Goal: Answer question/provide support: Share knowledge or assist other users

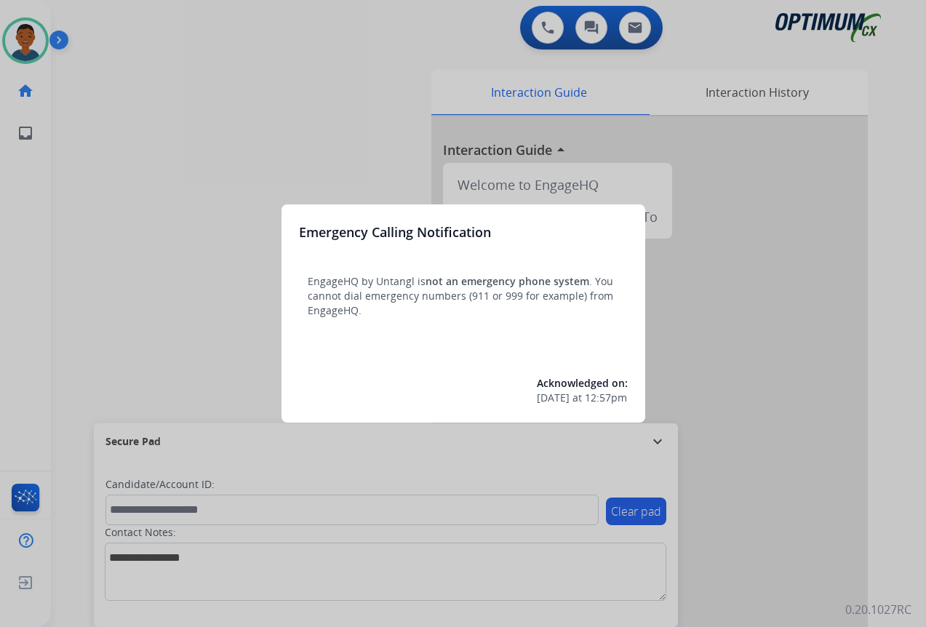
click at [798, 542] on div at bounding box center [463, 313] width 926 height 627
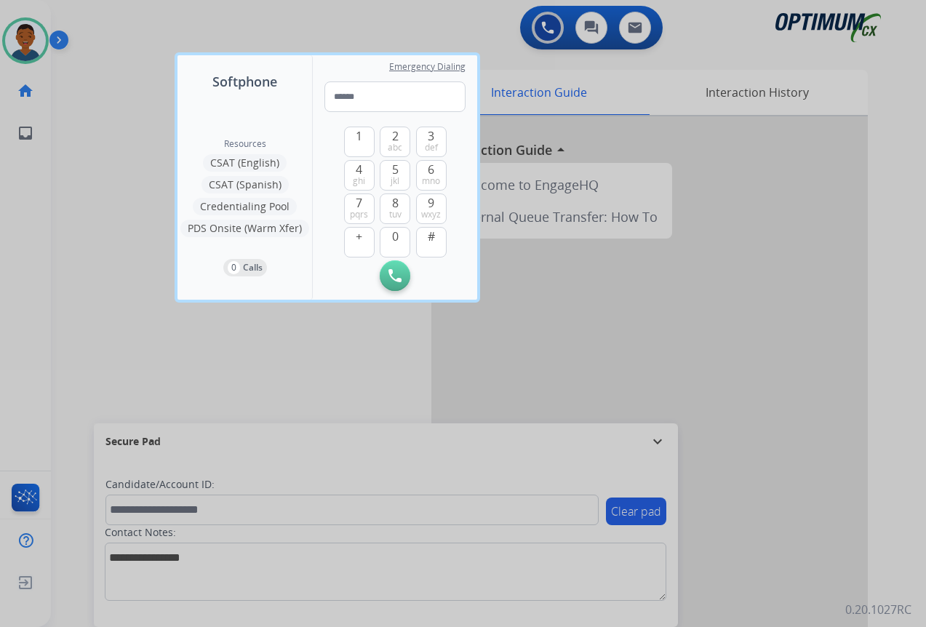
click at [796, 542] on div at bounding box center [463, 313] width 926 height 627
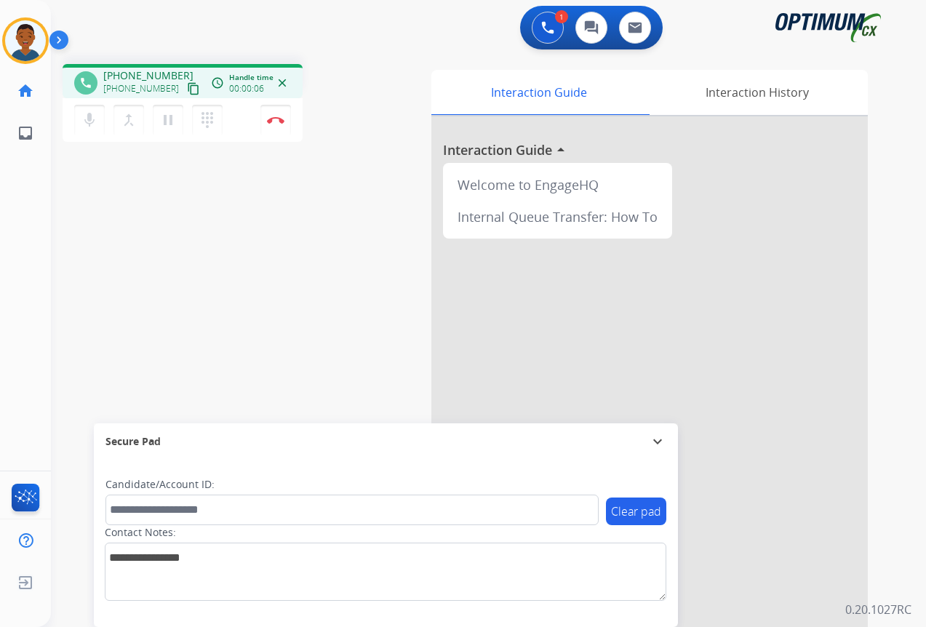
click at [187, 88] on mat-icon "content_copy" at bounding box center [193, 88] width 13 height 13
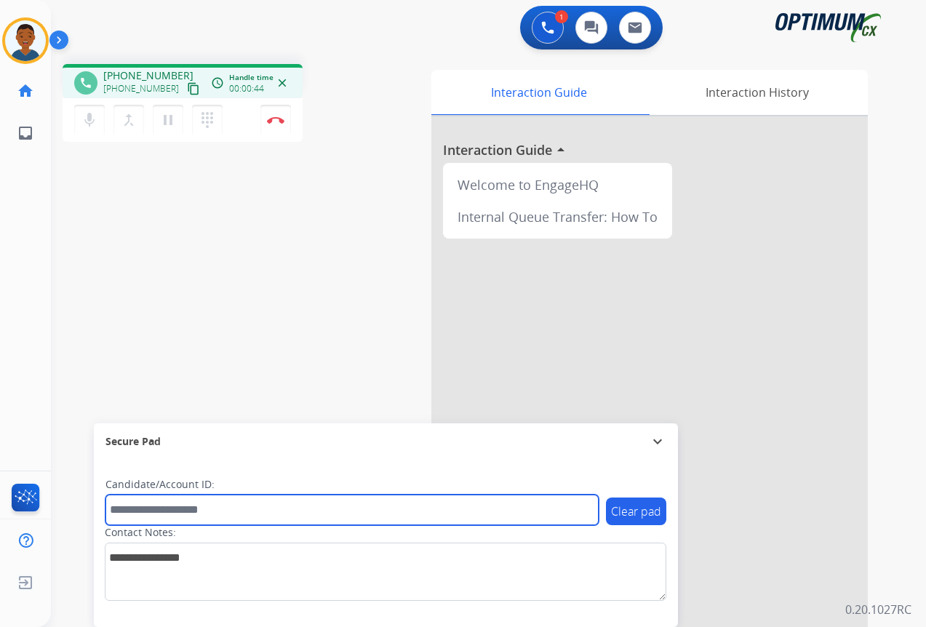
click at [153, 504] on input "text" at bounding box center [352, 510] width 493 height 31
paste input "*******"
type input "*******"
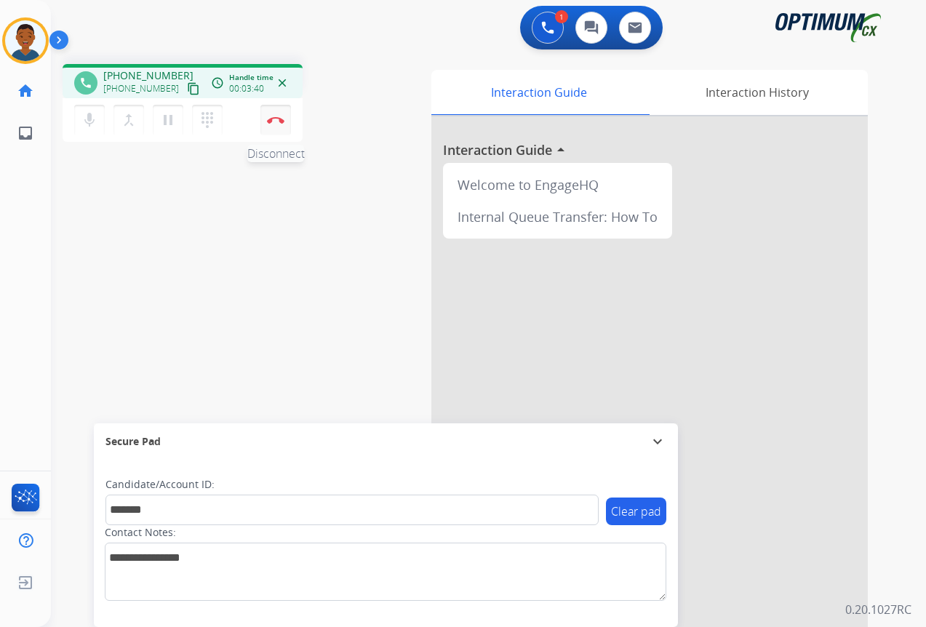
click at [277, 122] on img at bounding box center [275, 119] width 17 height 7
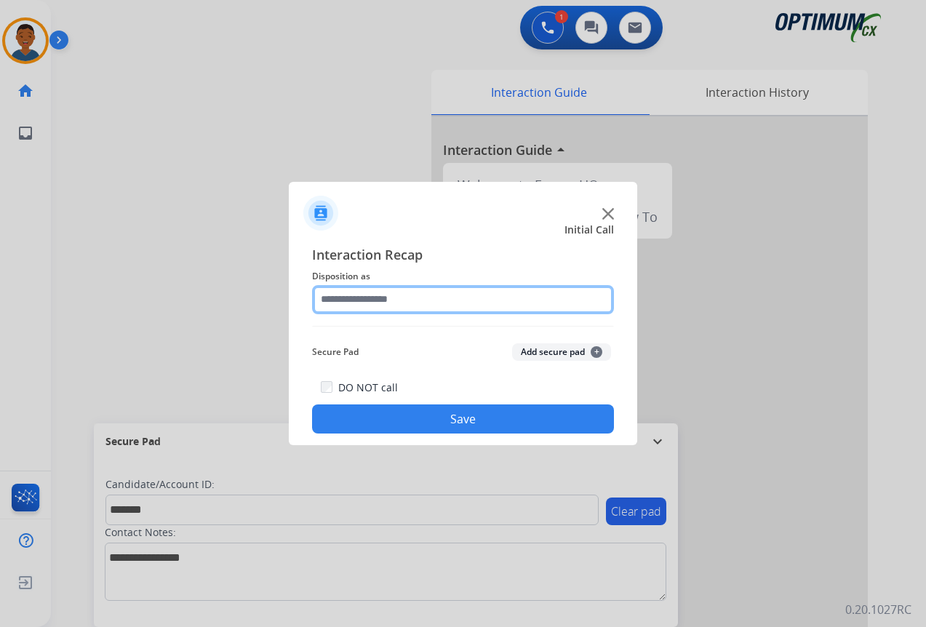
click at [347, 294] on input "text" at bounding box center [463, 299] width 302 height 29
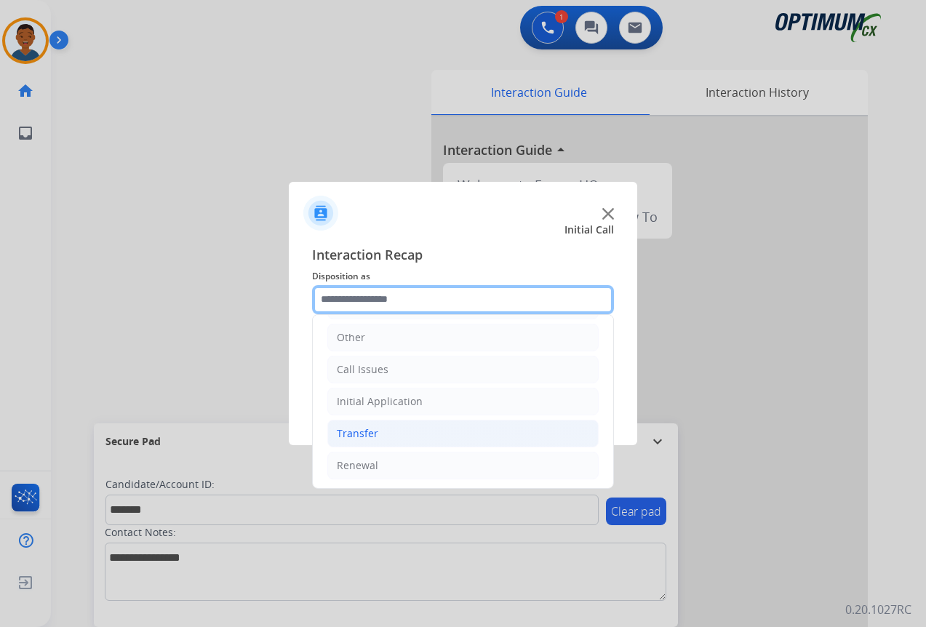
scroll to position [99, 0]
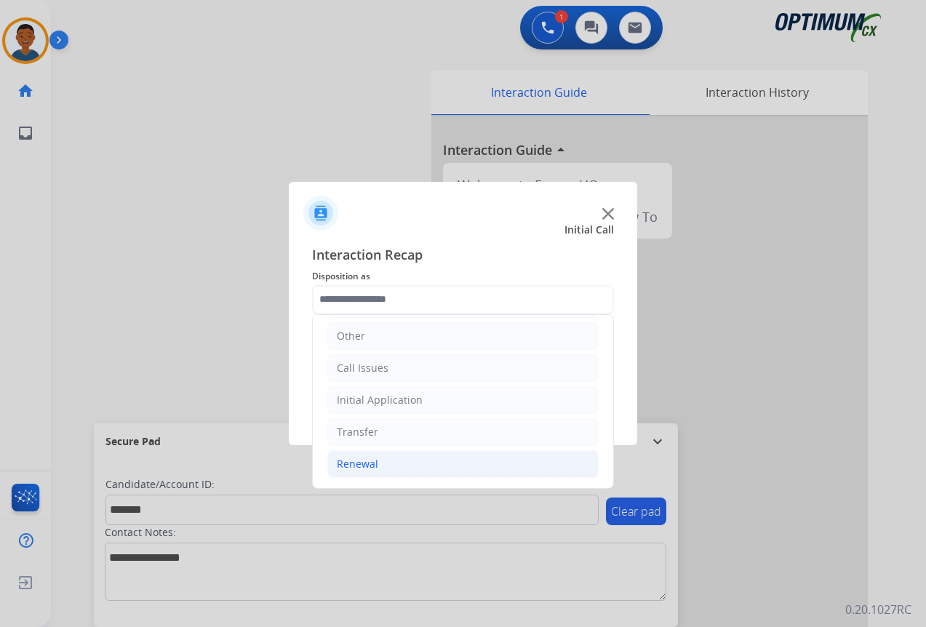
drag, startPoint x: 351, startPoint y: 468, endPoint x: 357, endPoint y: 457, distance: 12.0
click at [351, 469] on div "Renewal" at bounding box center [357, 464] width 41 height 15
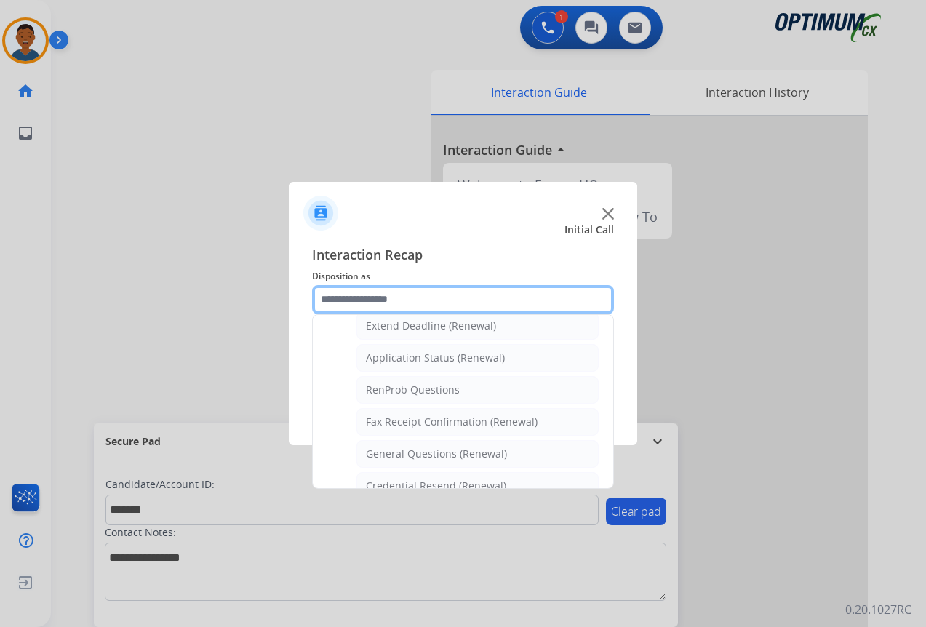
scroll to position [317, 0]
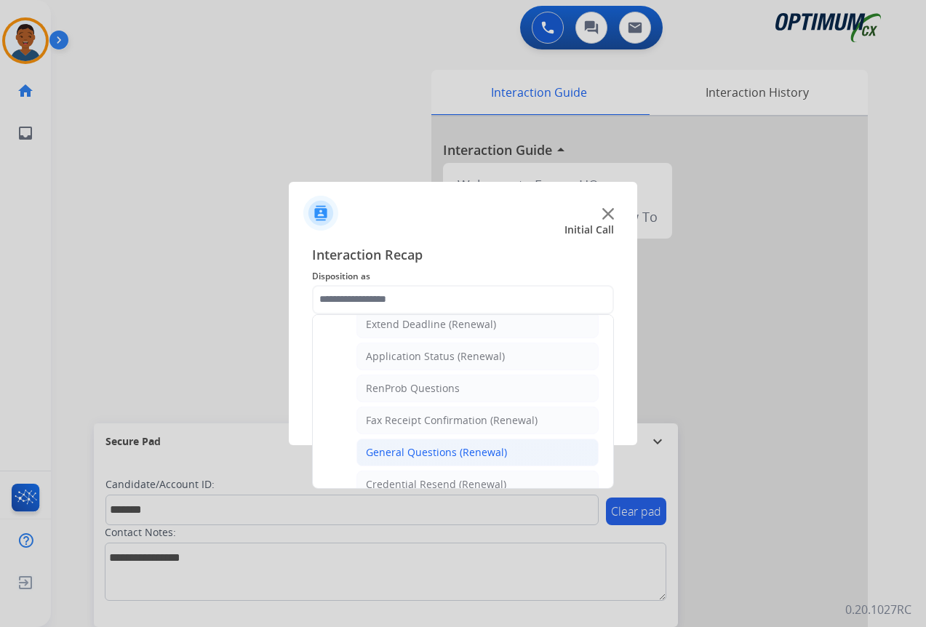
click at [423, 454] on div "General Questions (Renewal)" at bounding box center [436, 452] width 141 height 15
type input "**********"
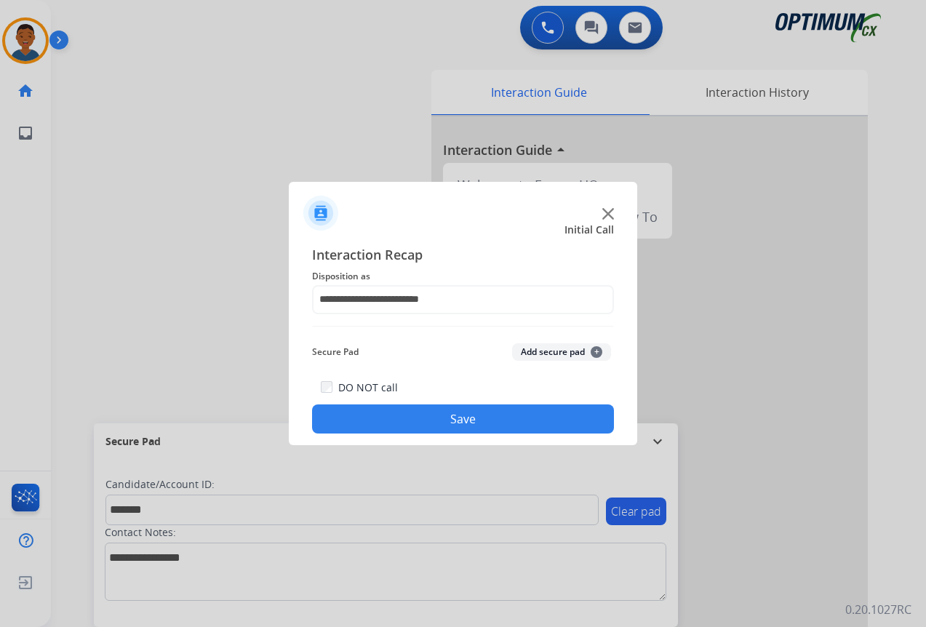
click at [548, 349] on button "Add secure pad +" at bounding box center [561, 351] width 99 height 17
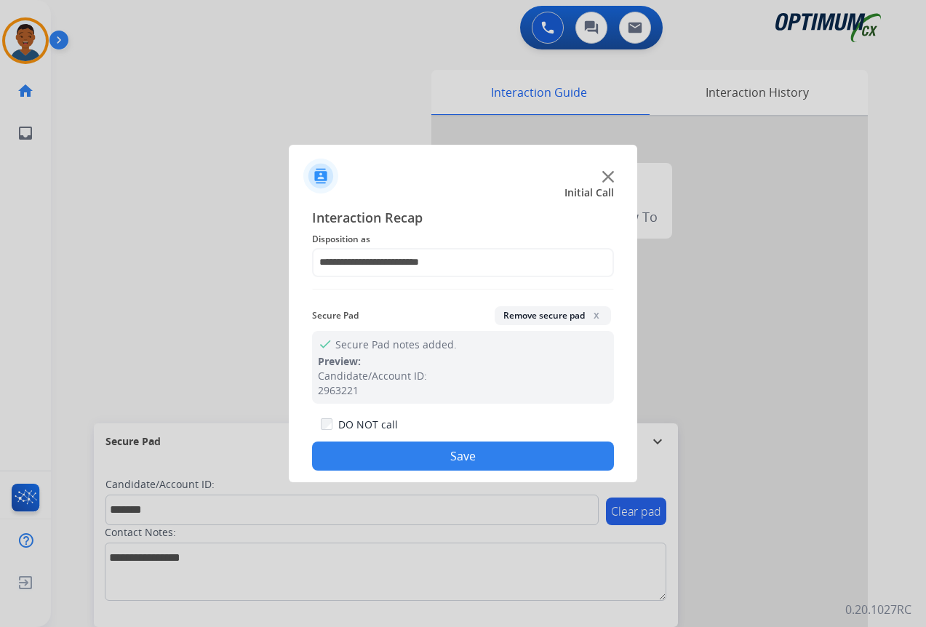
click at [500, 458] on button "Save" at bounding box center [463, 456] width 302 height 29
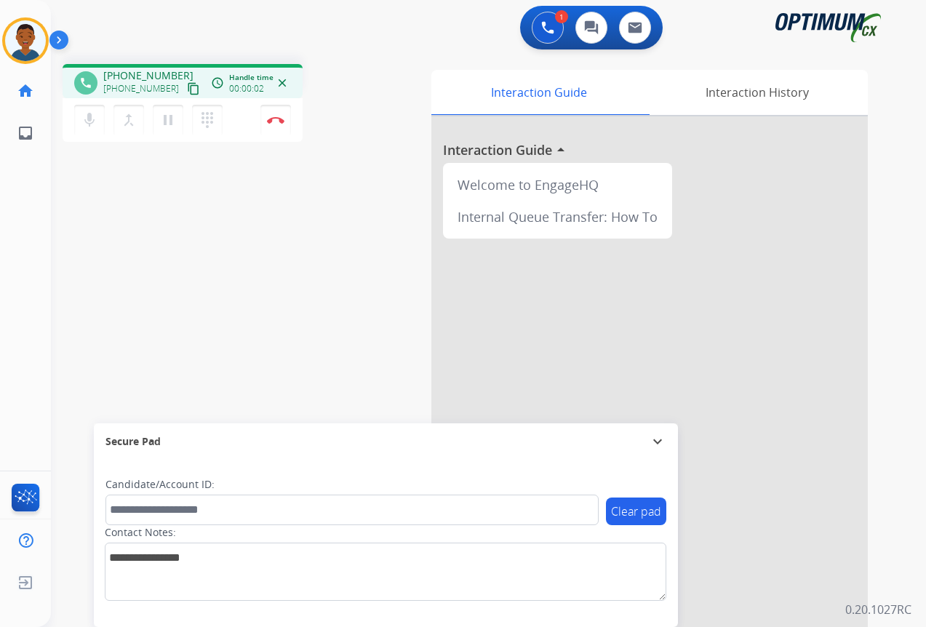
click at [187, 90] on mat-icon "content_copy" at bounding box center [193, 88] width 13 height 13
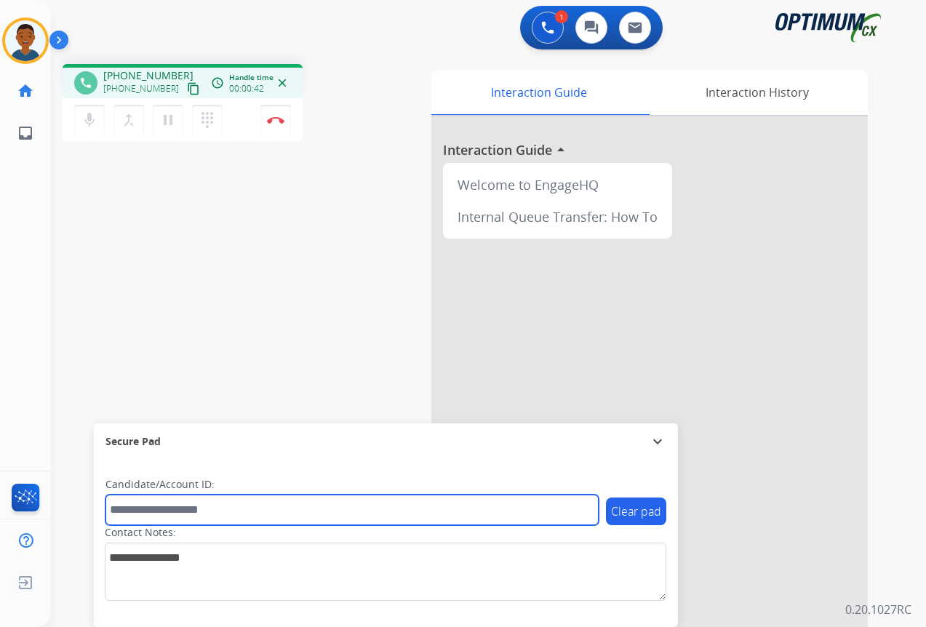
click at [149, 505] on input "text" at bounding box center [352, 510] width 493 height 31
paste input "*******"
type input "*******"
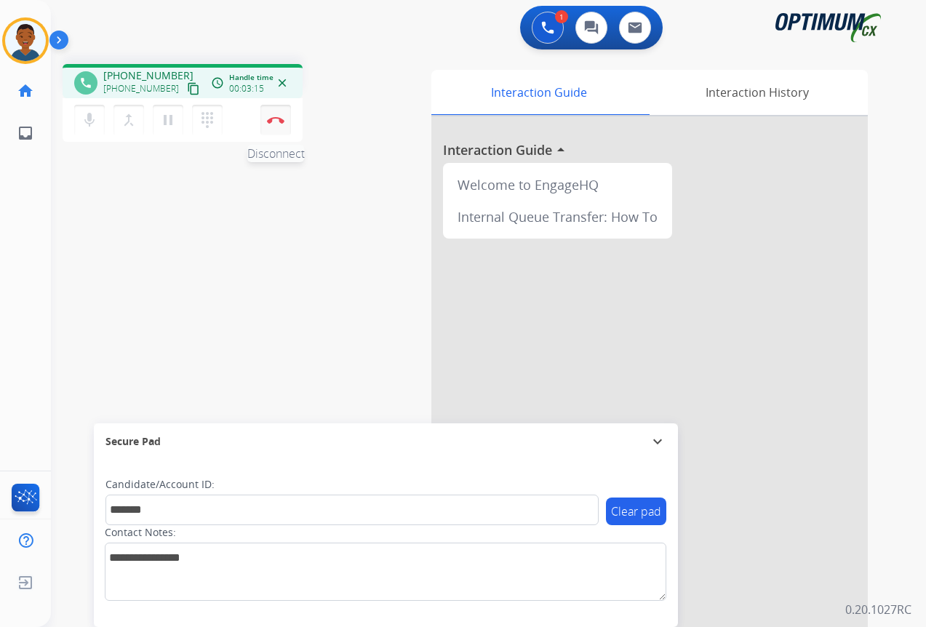
click at [277, 123] on img at bounding box center [275, 119] width 17 height 7
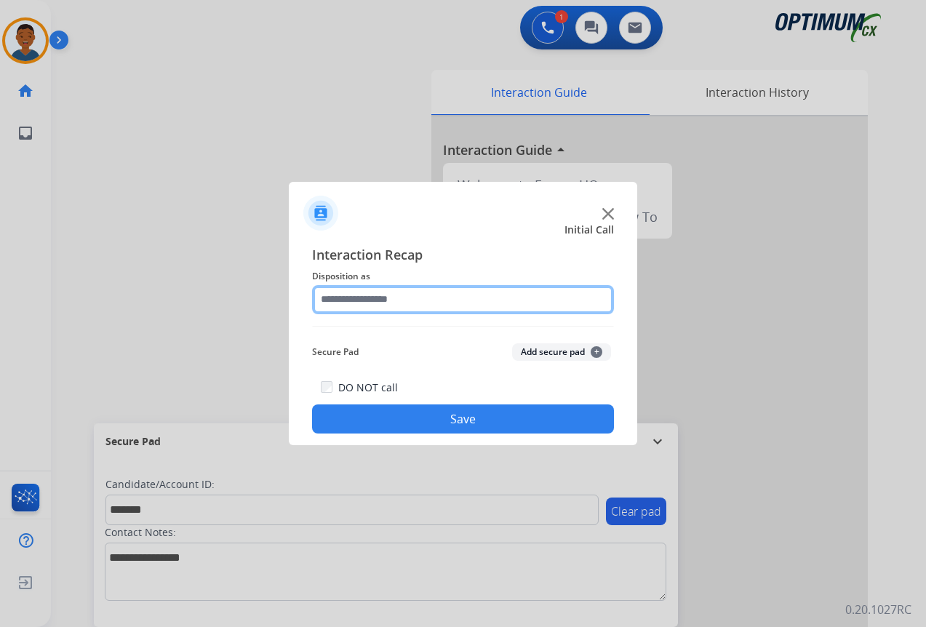
click at [353, 298] on input "text" at bounding box center [463, 299] width 302 height 29
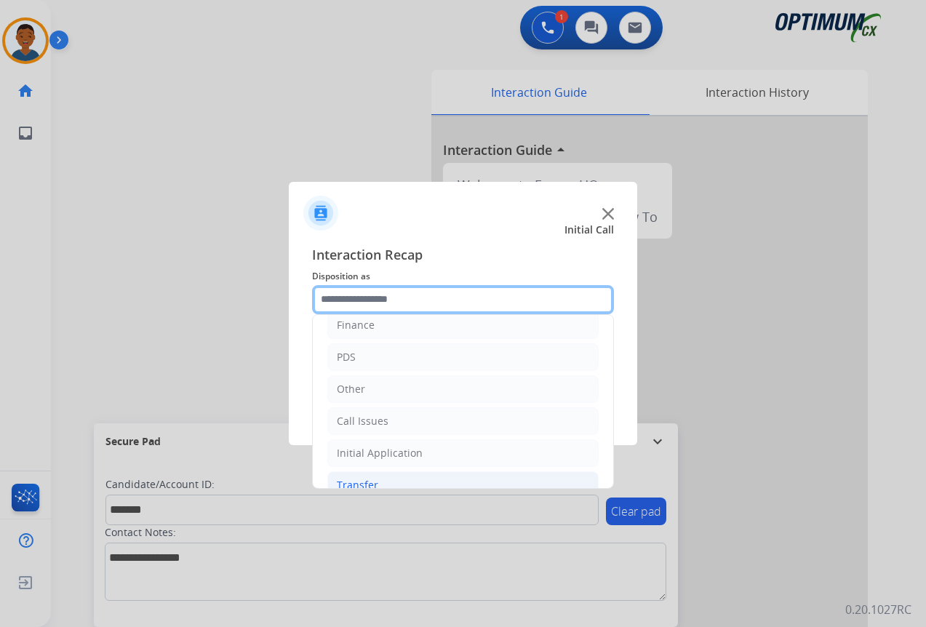
scroll to position [99, 0]
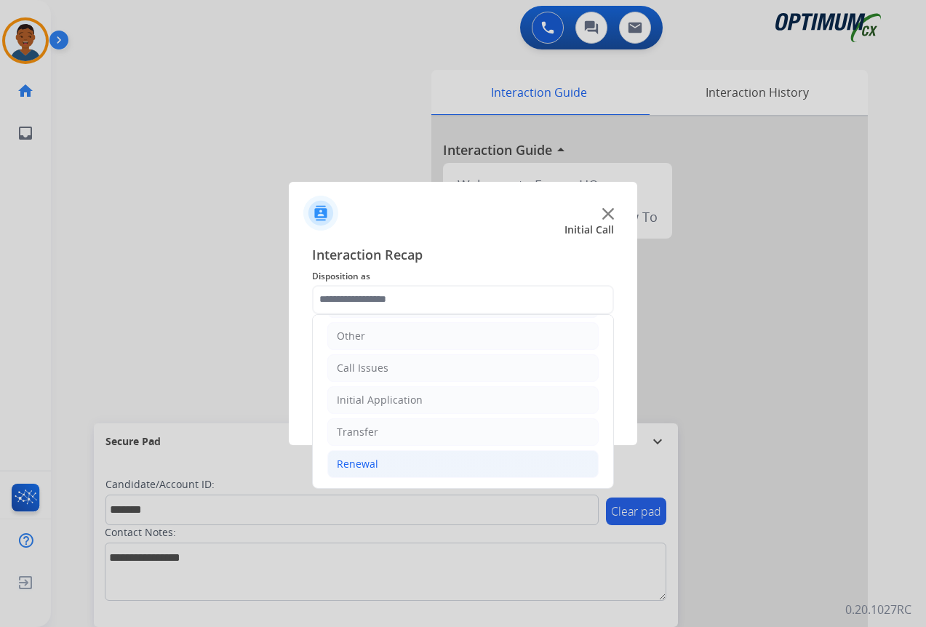
click at [351, 458] on div "Renewal" at bounding box center [357, 464] width 41 height 15
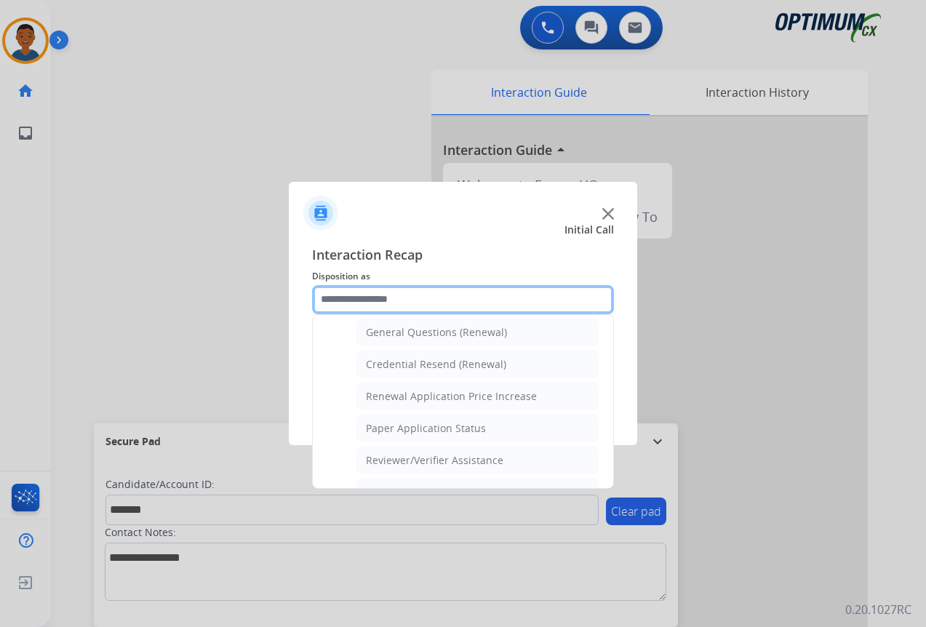
scroll to position [463, 0]
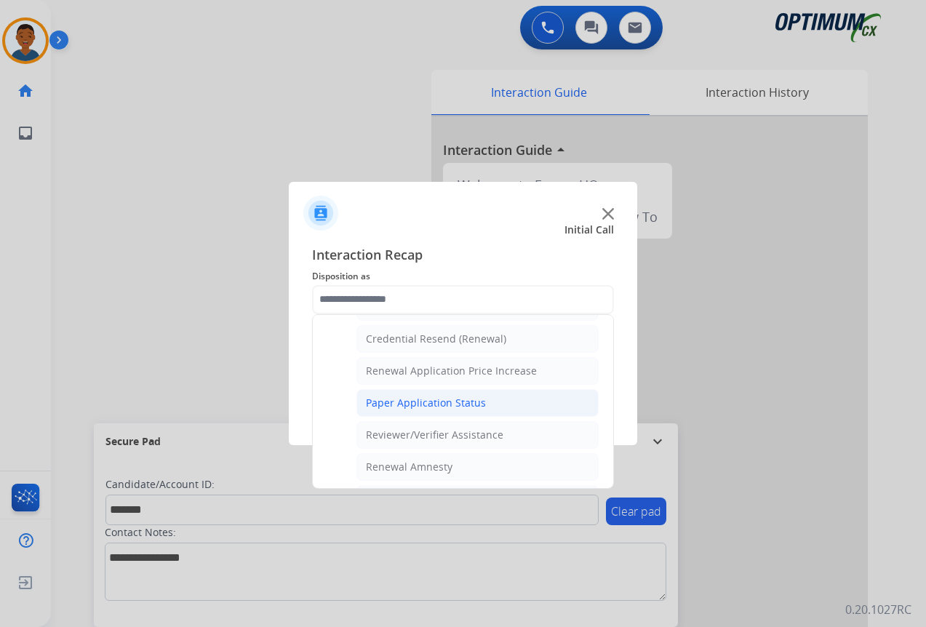
click at [398, 399] on div "Paper Application Status" at bounding box center [426, 403] width 120 height 15
type input "**********"
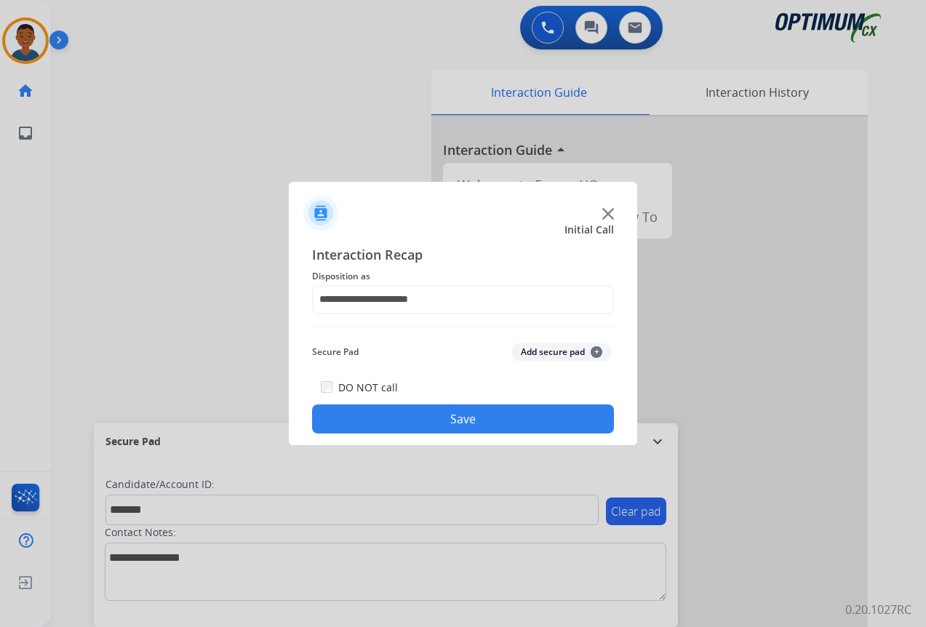
click at [541, 348] on button "Add secure pad +" at bounding box center [561, 351] width 99 height 17
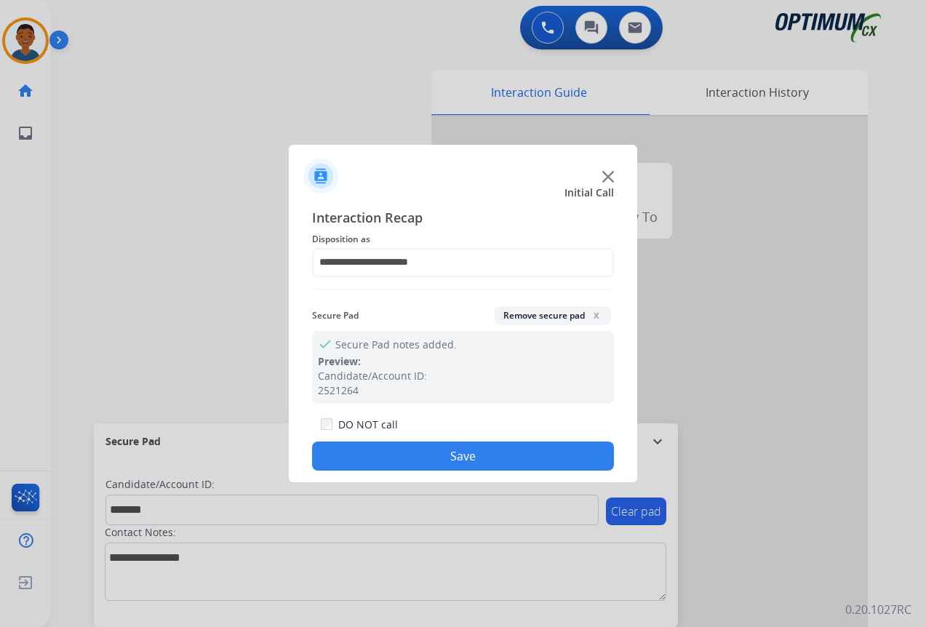
click at [515, 453] on button "Save" at bounding box center [463, 456] width 302 height 29
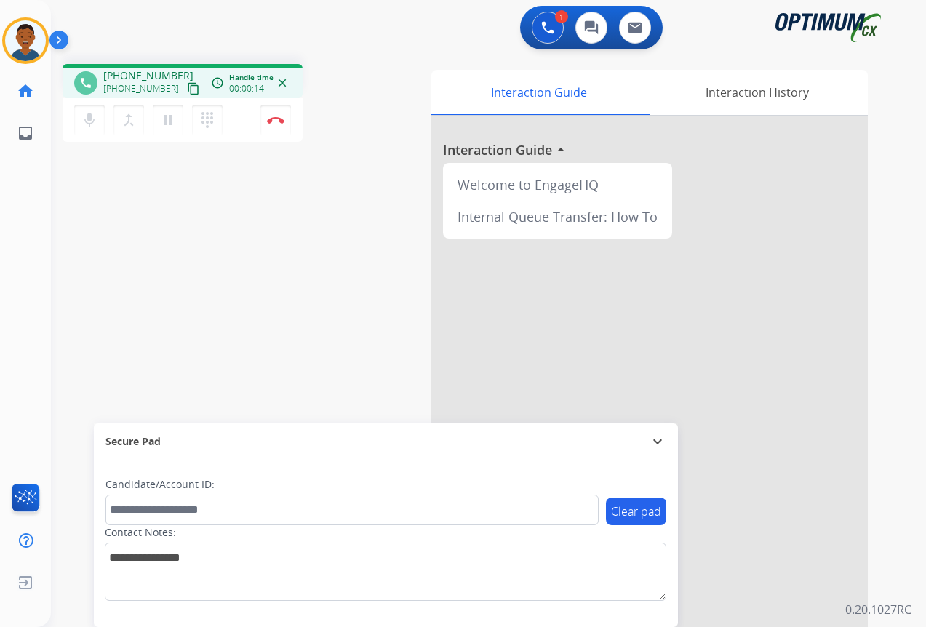
click at [187, 87] on mat-icon "content_copy" at bounding box center [193, 88] width 13 height 13
click at [272, 122] on img at bounding box center [275, 119] width 17 height 7
click at [276, 124] on button "Disconnect" at bounding box center [275, 120] width 31 height 31
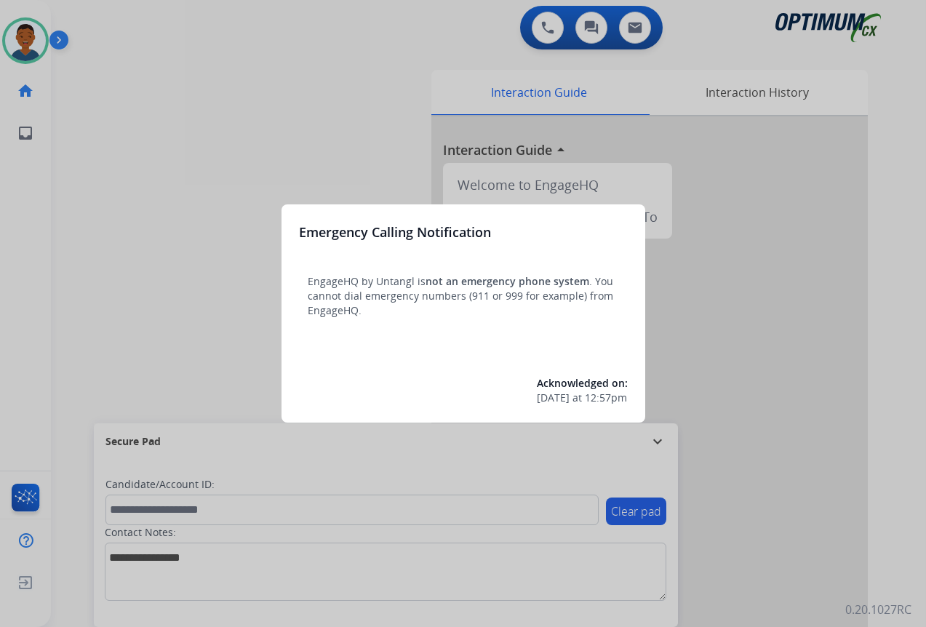
click at [772, 450] on div at bounding box center [463, 313] width 926 height 627
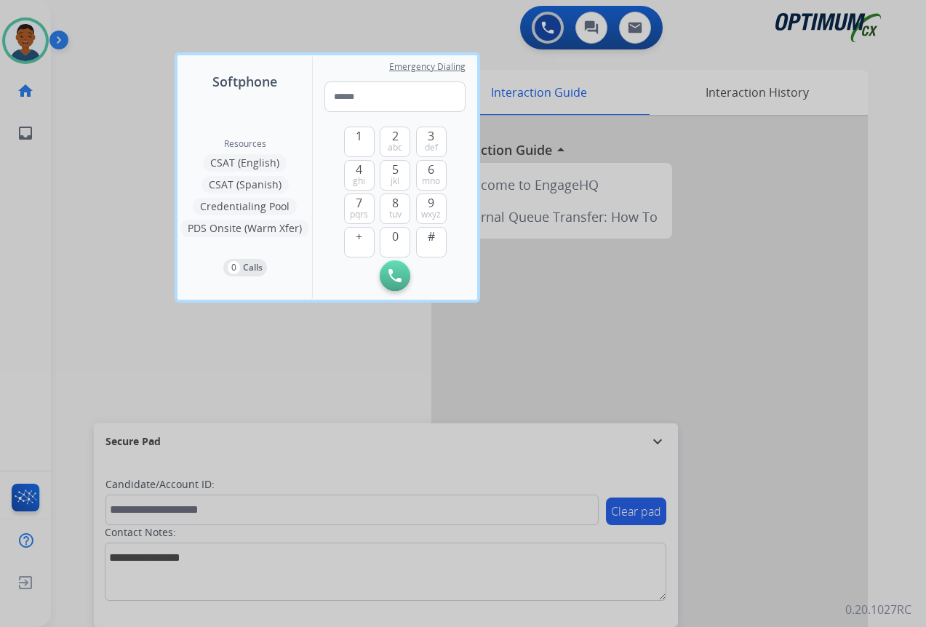
click at [772, 450] on div at bounding box center [463, 313] width 926 height 627
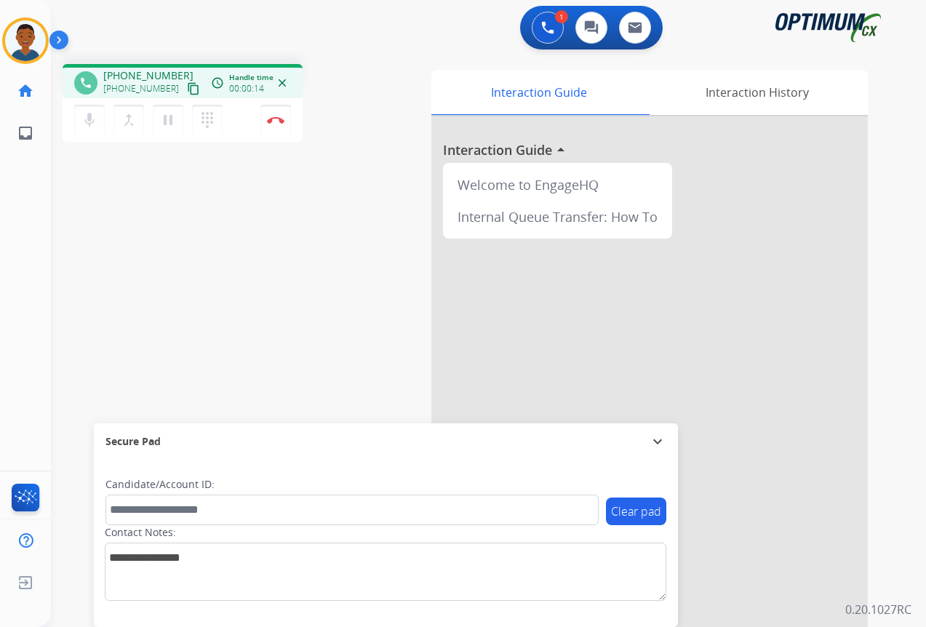
click at [187, 89] on mat-icon "content_copy" at bounding box center [193, 88] width 13 height 13
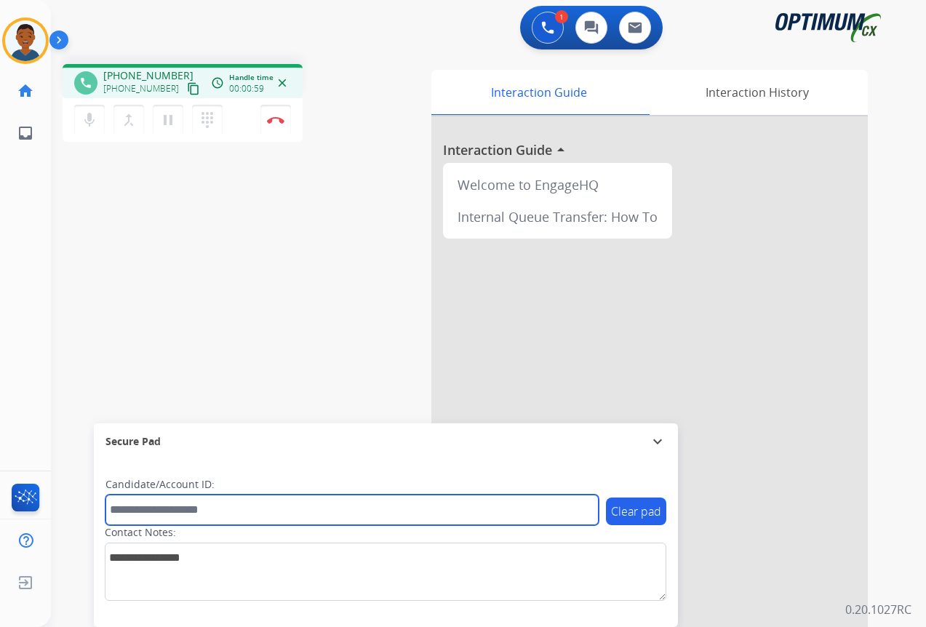
click at [189, 509] on input "text" at bounding box center [352, 510] width 493 height 31
paste input "*******"
type input "*******"
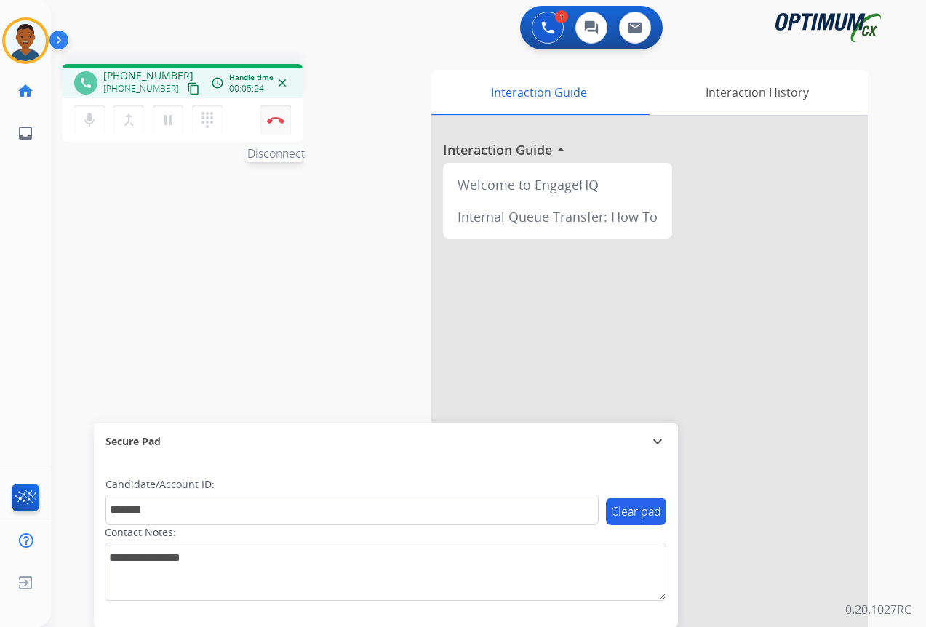
click at [275, 122] on img at bounding box center [275, 119] width 17 height 7
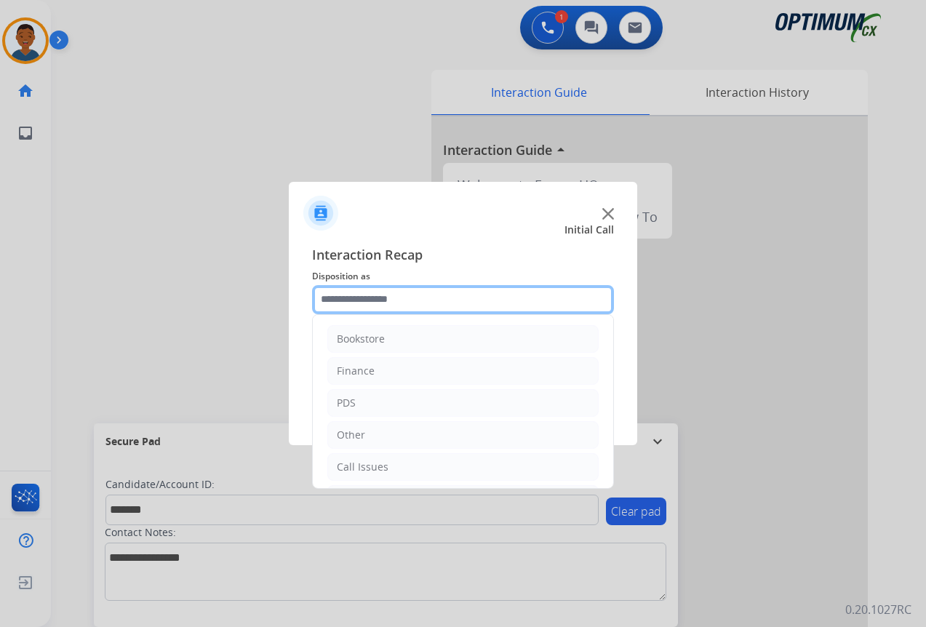
click at [348, 298] on input "text" at bounding box center [463, 299] width 302 height 29
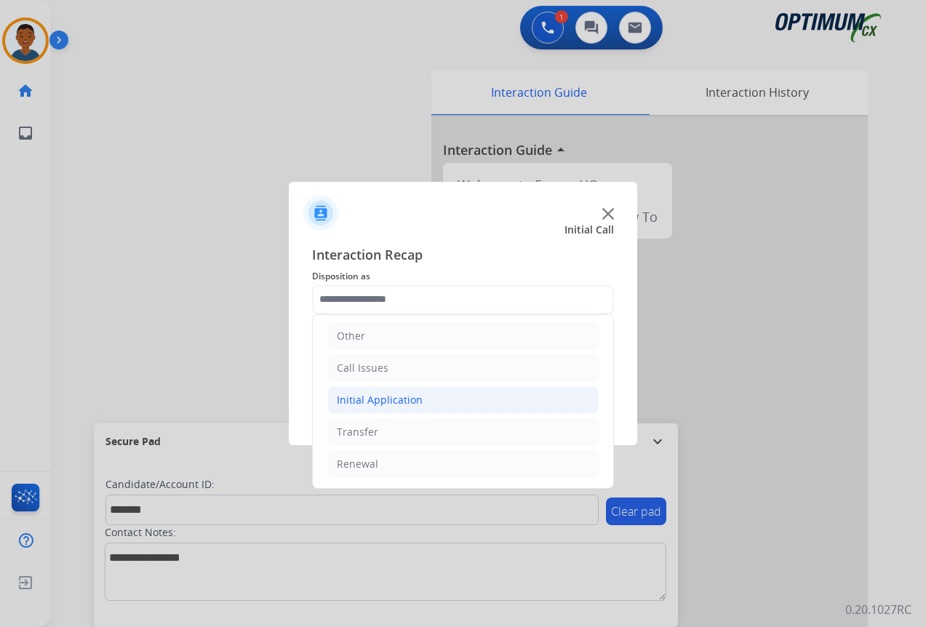
click at [366, 397] on div "Initial Application" at bounding box center [380, 400] width 86 height 15
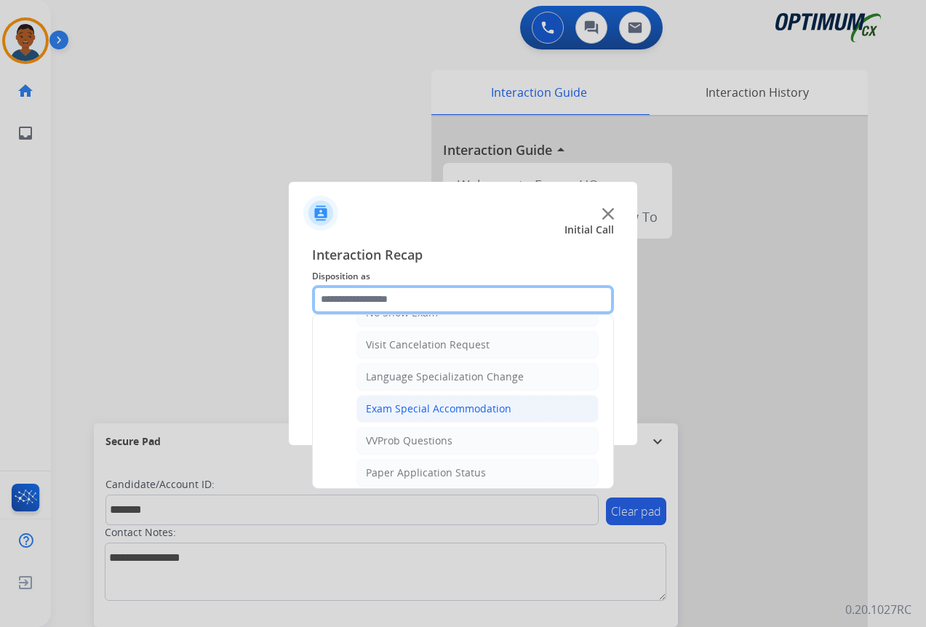
scroll to position [754, 0]
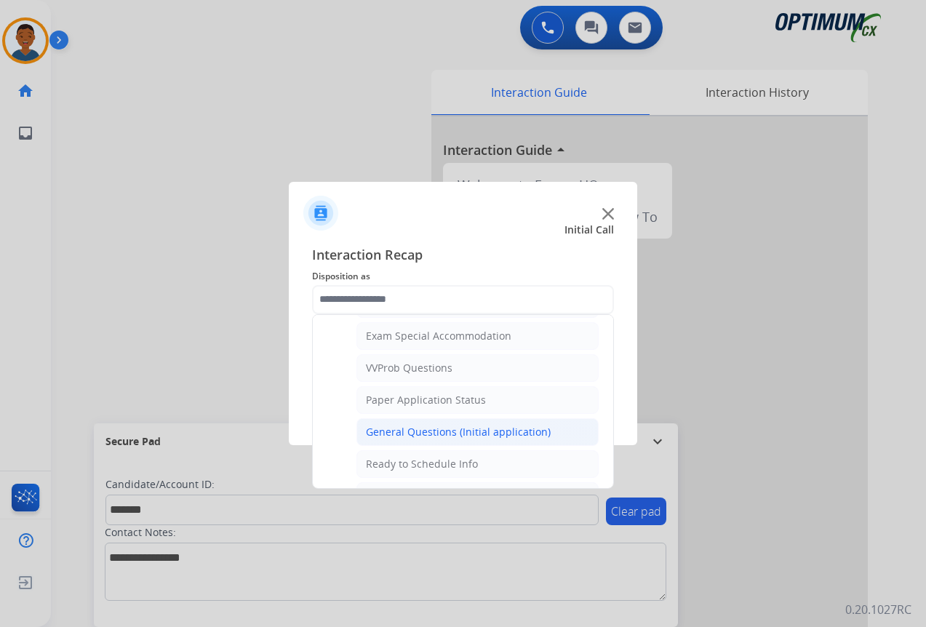
click at [389, 429] on div "General Questions (Initial application)" at bounding box center [458, 432] width 185 height 15
type input "**********"
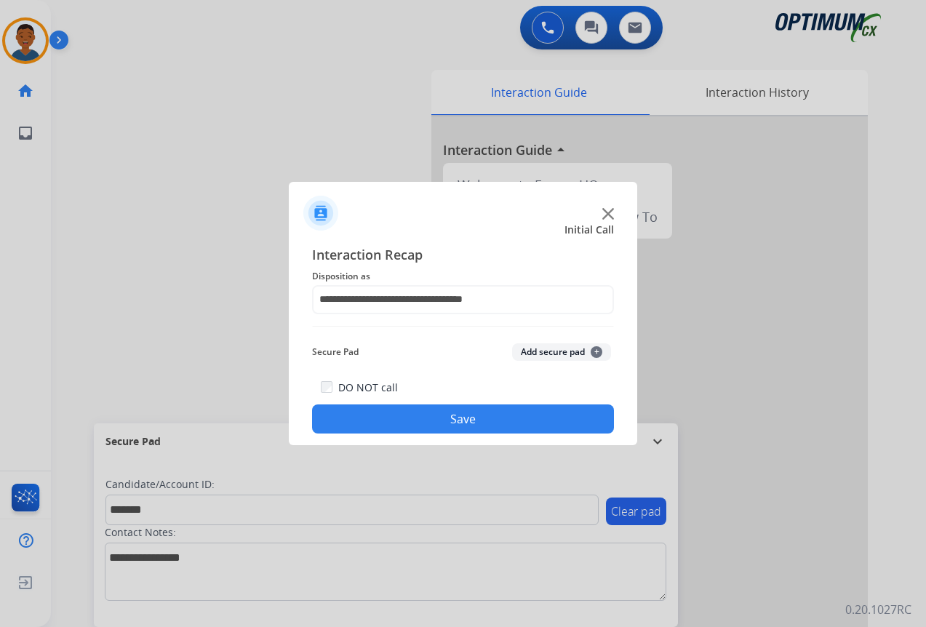
click at [534, 350] on button "Add secure pad +" at bounding box center [561, 351] width 99 height 17
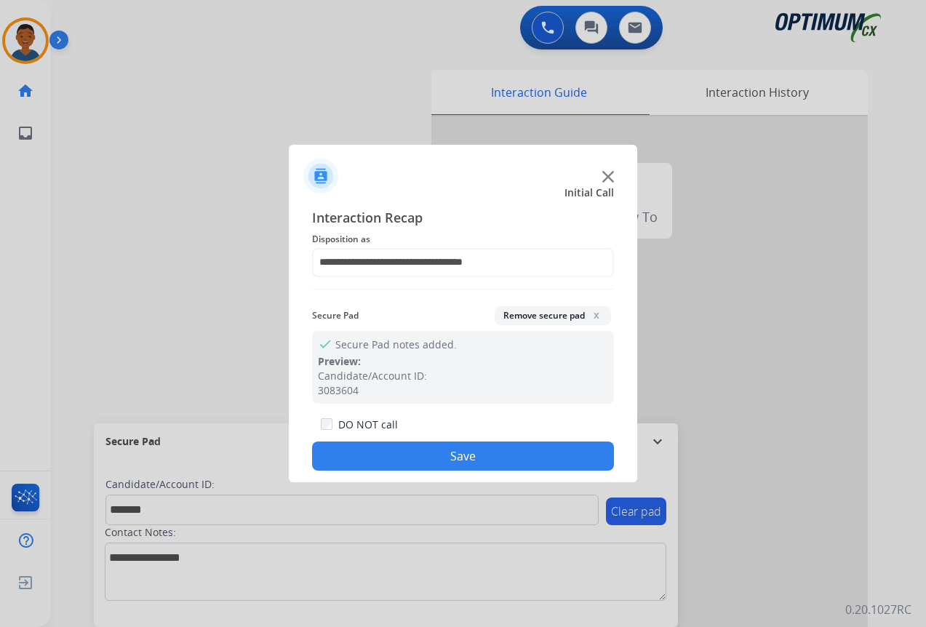
click at [518, 455] on button "Save" at bounding box center [463, 456] width 302 height 29
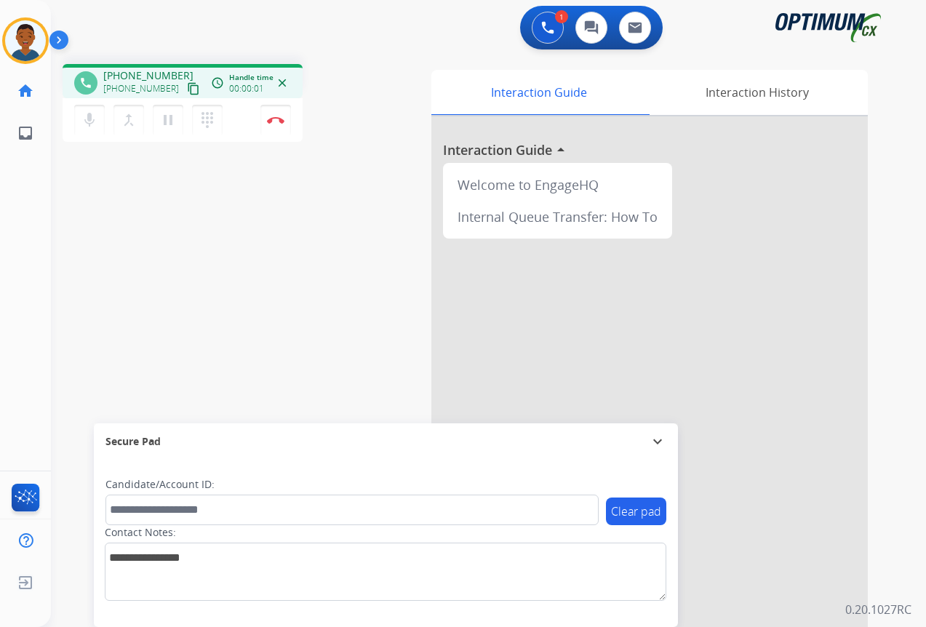
click at [187, 92] on mat-icon "content_copy" at bounding box center [193, 88] width 13 height 13
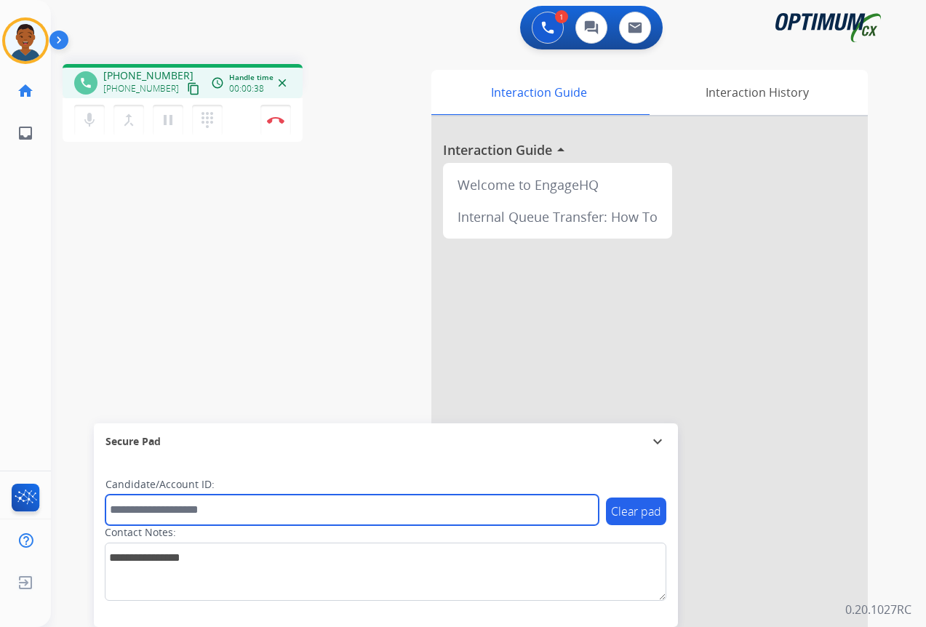
paste input "*******"
type input "*******"
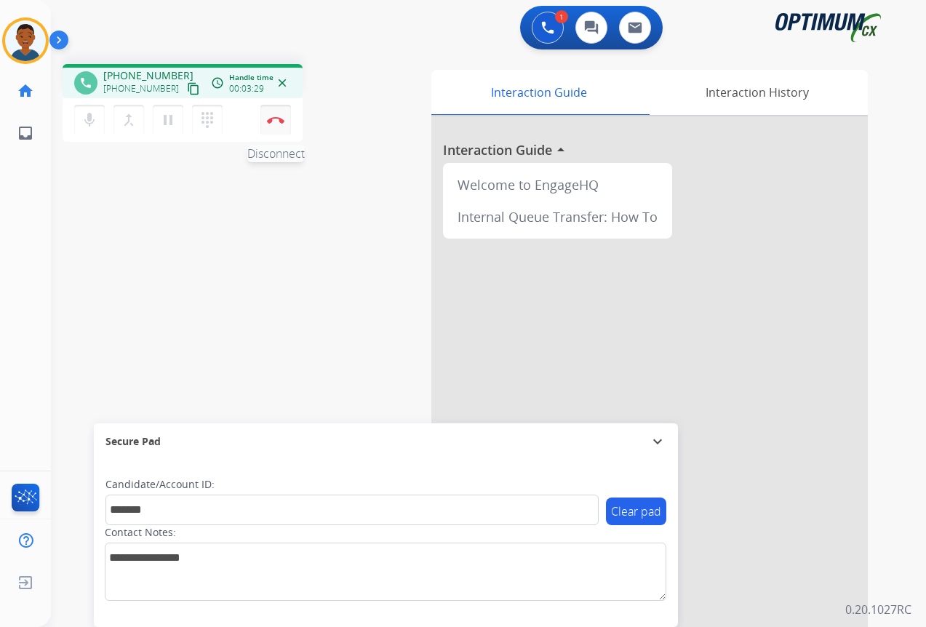
click at [276, 122] on img at bounding box center [275, 119] width 17 height 7
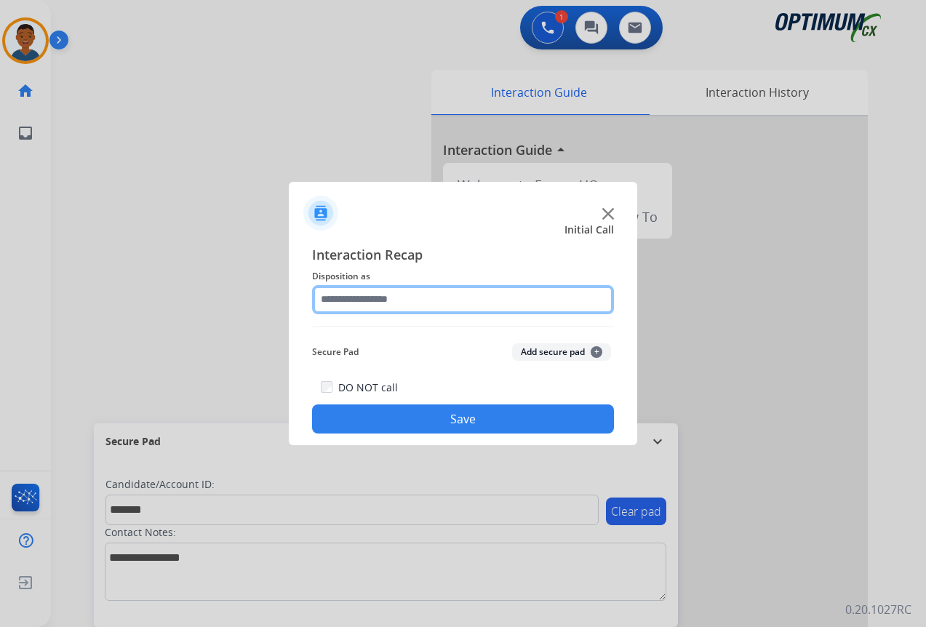
click at [341, 299] on input "text" at bounding box center [463, 299] width 302 height 29
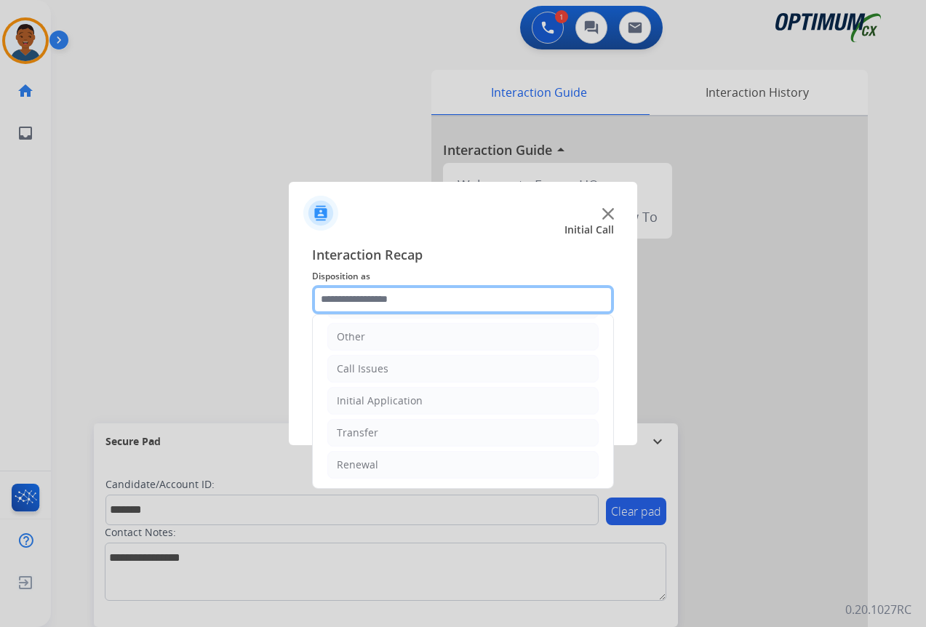
scroll to position [99, 0]
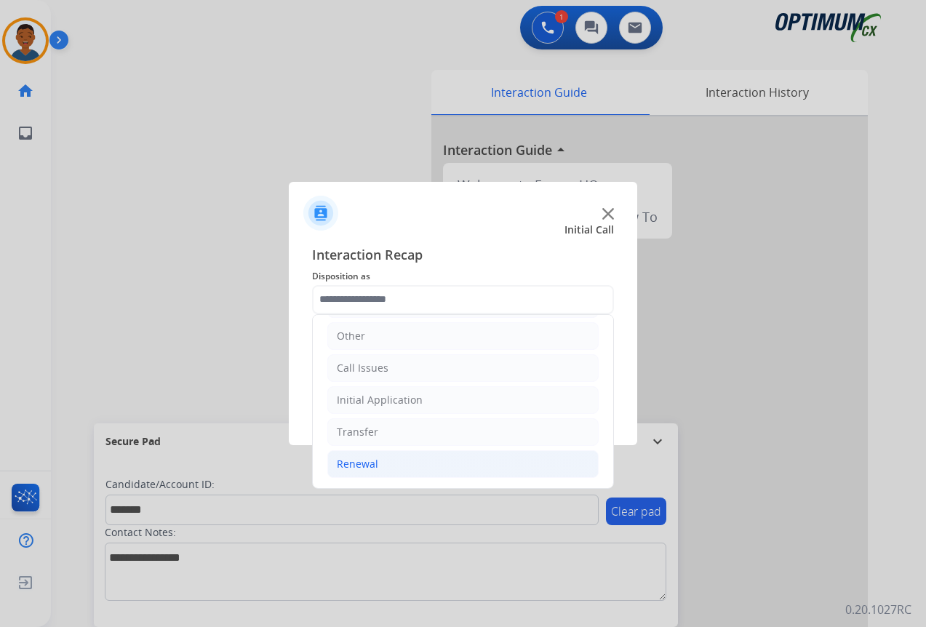
click at [345, 462] on div "Renewal" at bounding box center [357, 464] width 41 height 15
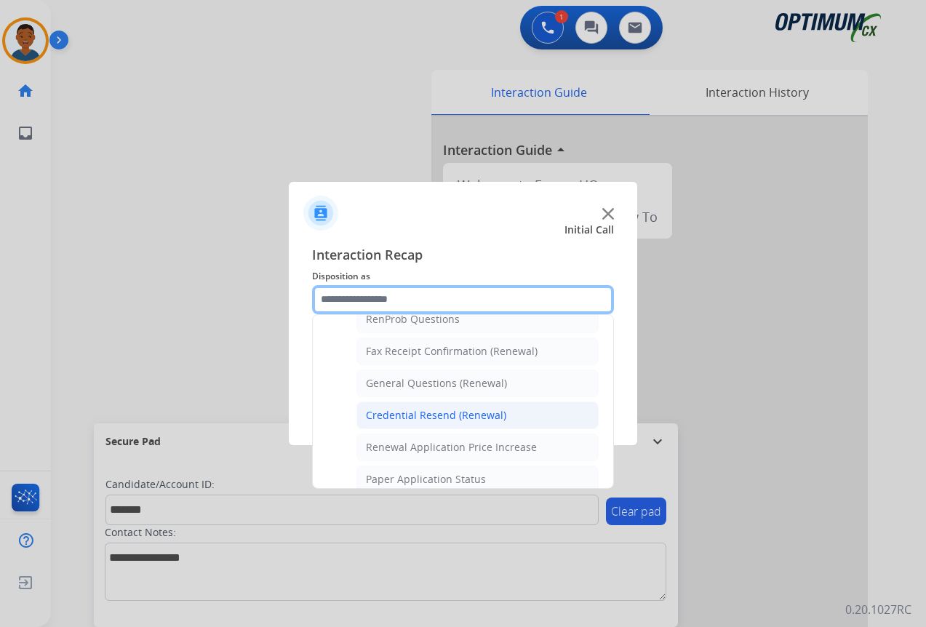
scroll to position [390, 0]
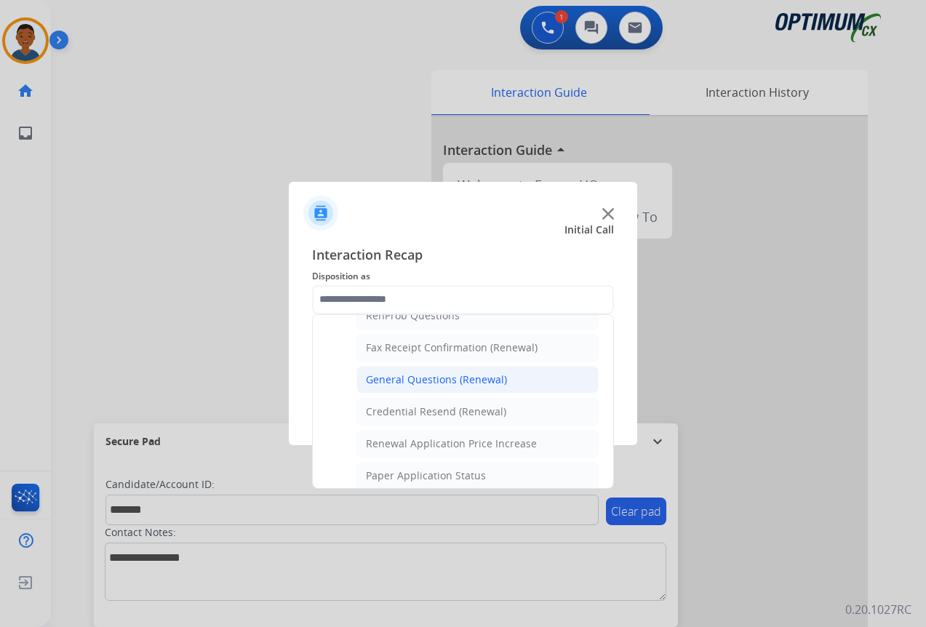
click at [381, 373] on div "General Questions (Renewal)" at bounding box center [436, 380] width 141 height 15
type input "**********"
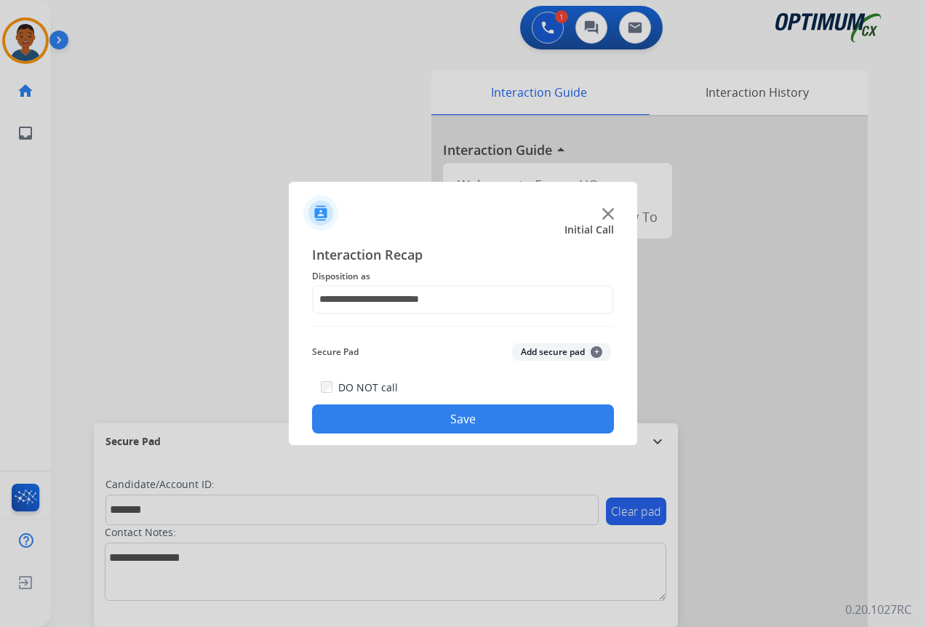
click at [541, 354] on button "Add secure pad +" at bounding box center [561, 351] width 99 height 17
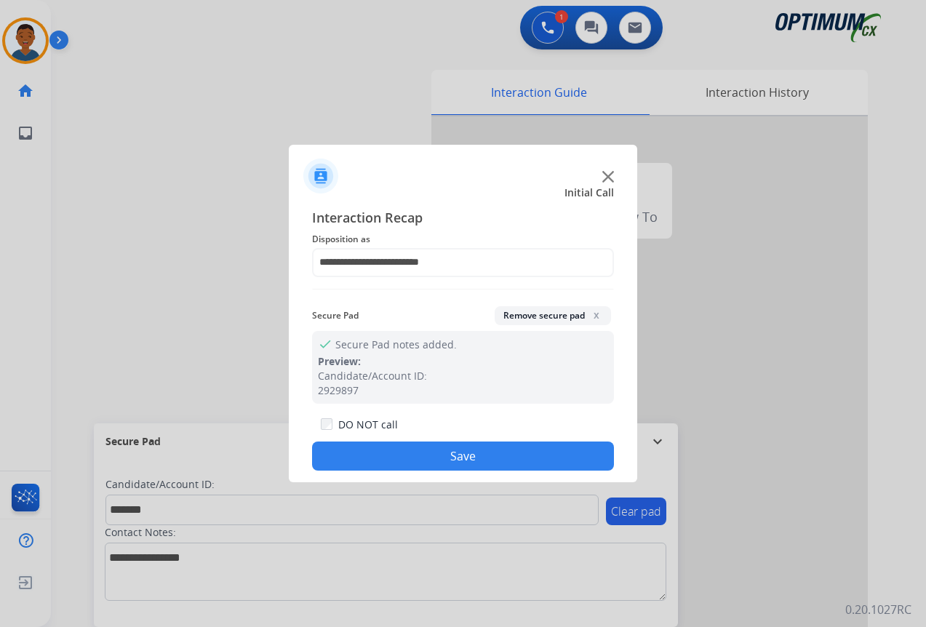
click at [528, 447] on button "Save" at bounding box center [463, 456] width 302 height 29
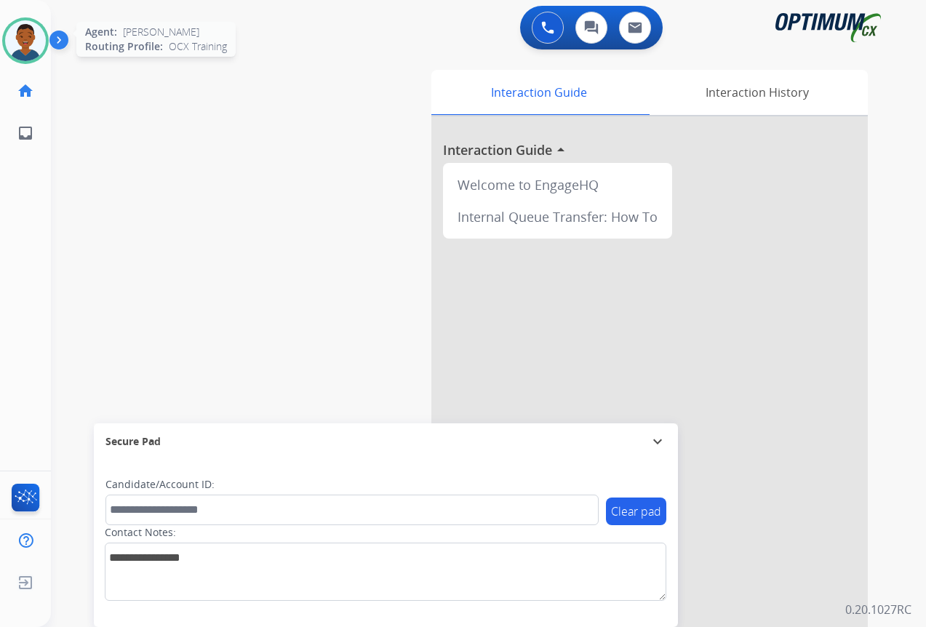
click at [25, 48] on img at bounding box center [25, 40] width 41 height 41
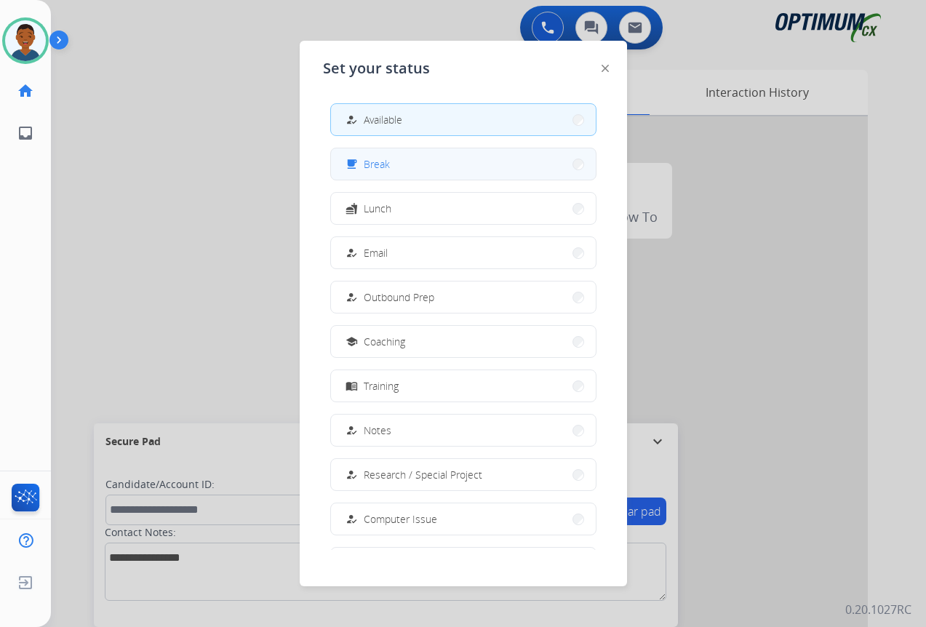
click at [380, 167] on span "Break" at bounding box center [377, 163] width 26 height 15
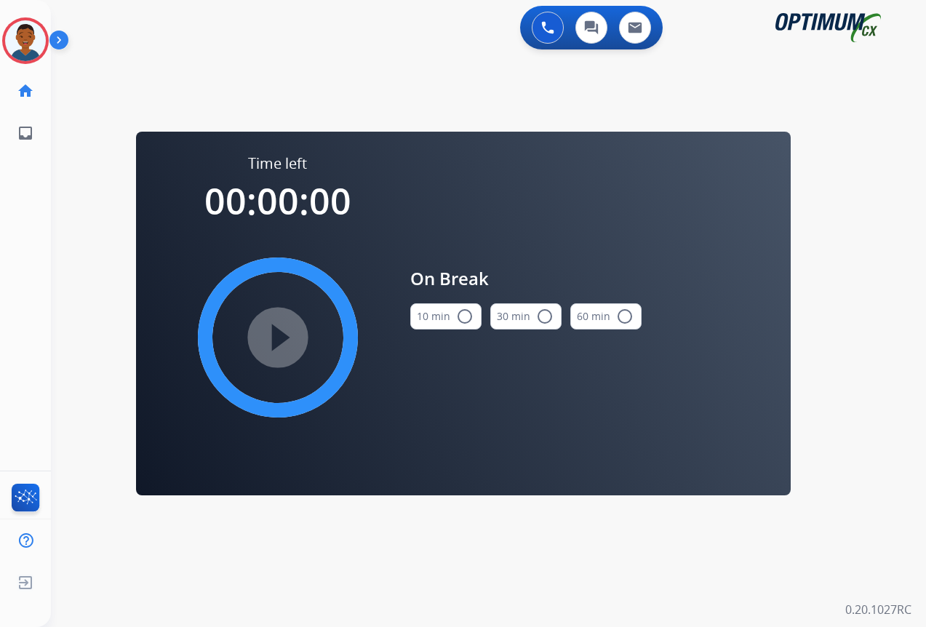
click at [467, 318] on mat-icon "radio_button_unchecked" at bounding box center [464, 316] width 17 height 17
click at [285, 338] on mat-icon "play_circle_filled" at bounding box center [277, 337] width 17 height 17
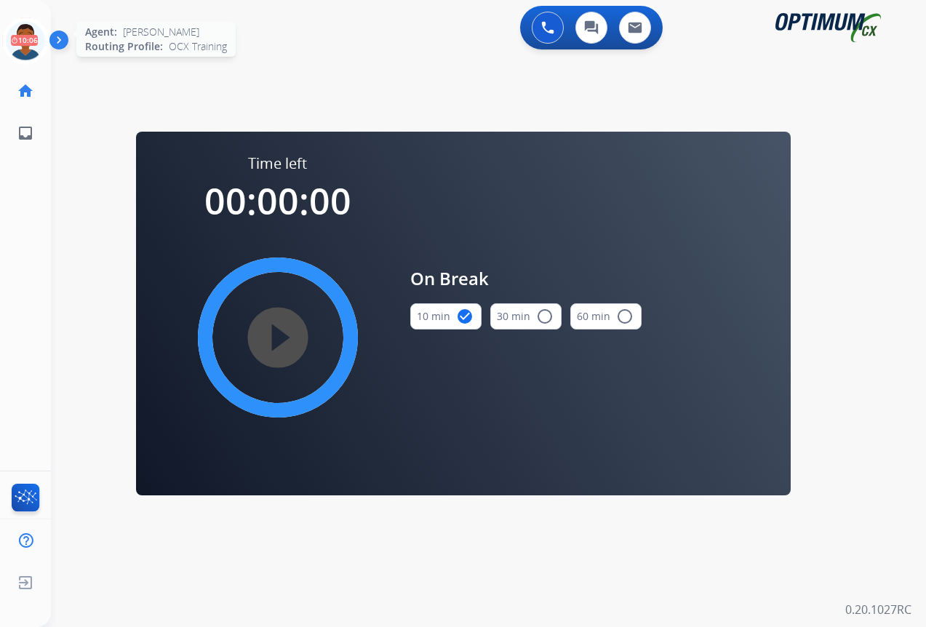
click at [19, 42] on icon at bounding box center [25, 40] width 47 height 47
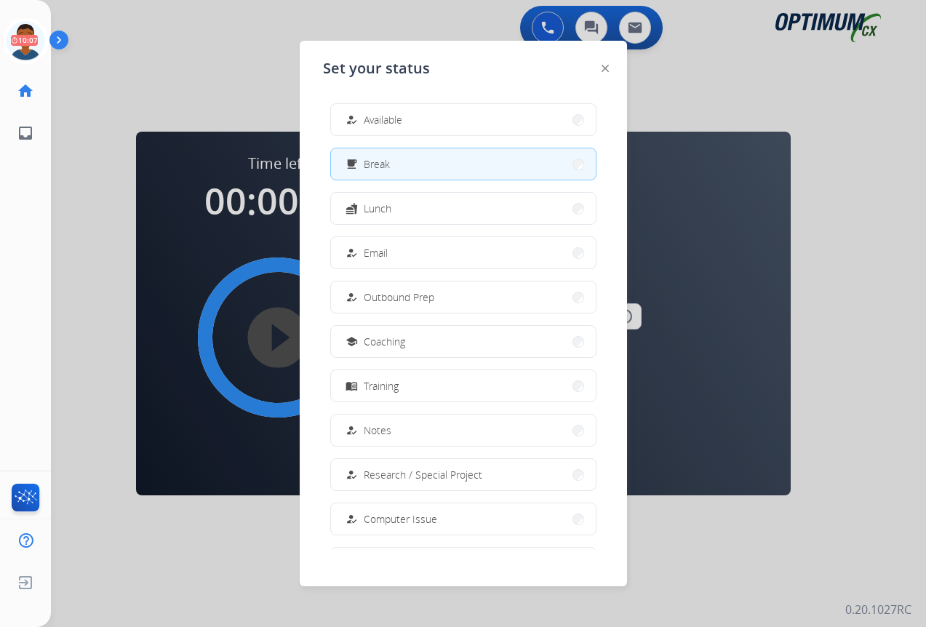
click at [389, 125] on span "Available" at bounding box center [383, 119] width 39 height 15
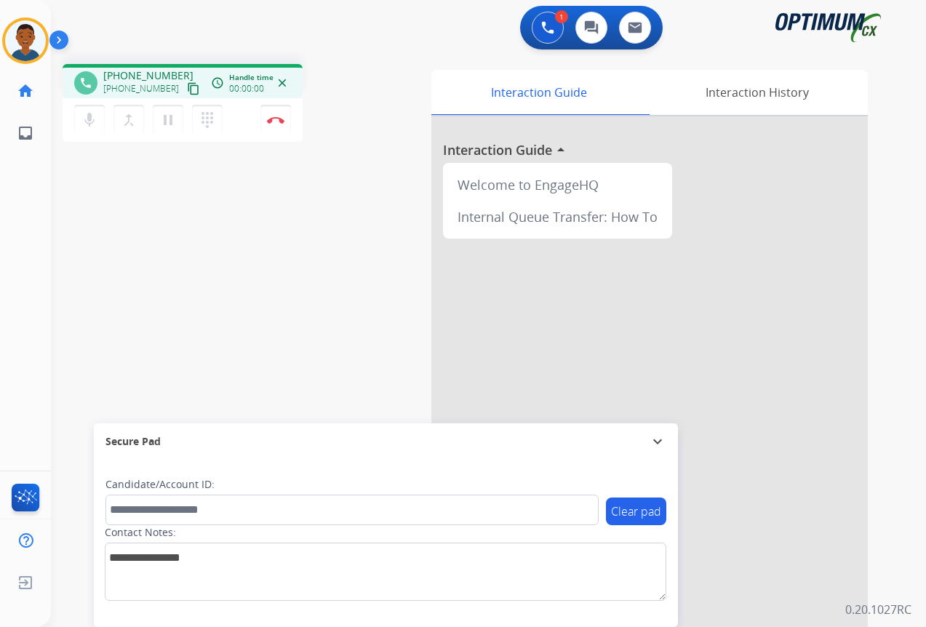
click at [187, 85] on mat-icon "content_copy" at bounding box center [193, 88] width 13 height 13
click at [278, 120] on img at bounding box center [275, 119] width 17 height 7
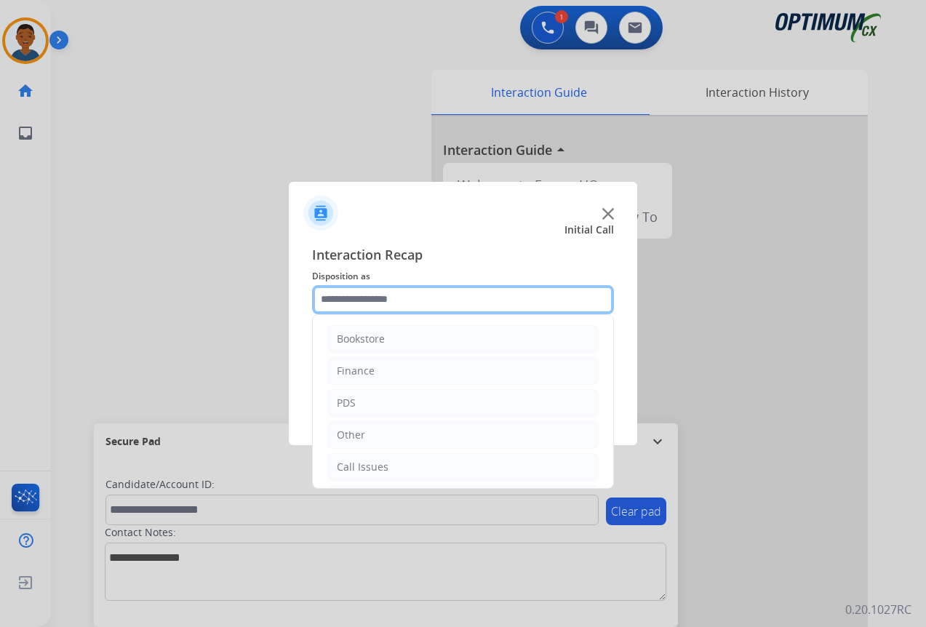
click at [326, 301] on input "text" at bounding box center [463, 299] width 302 height 29
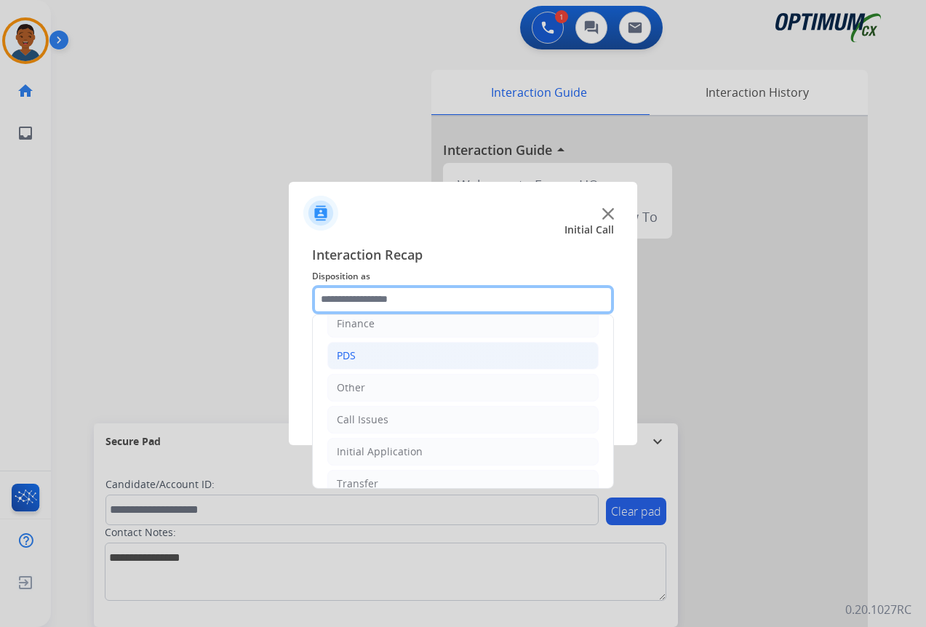
scroll to position [99, 0]
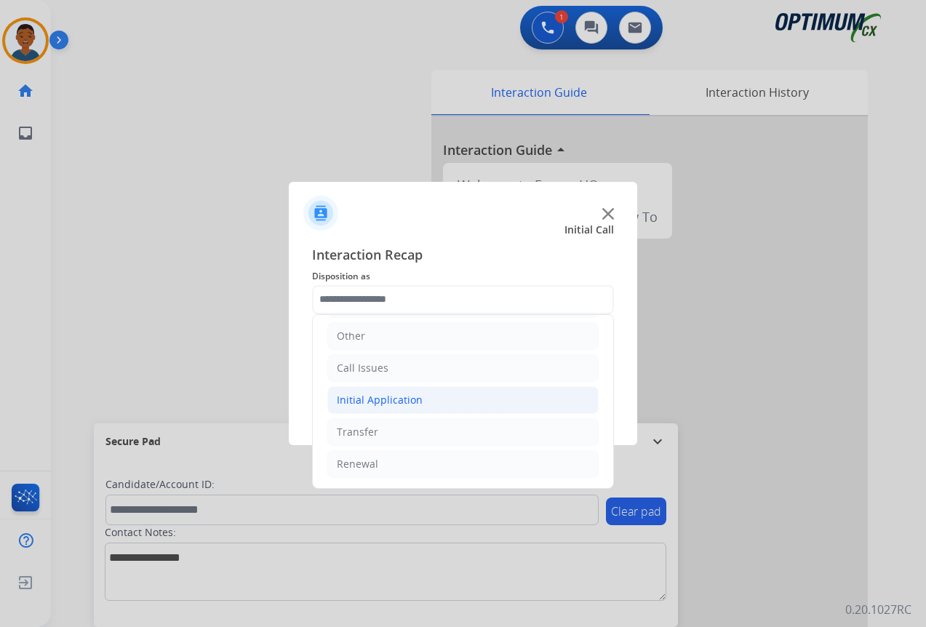
click at [357, 399] on div "Initial Application" at bounding box center [380, 400] width 86 height 15
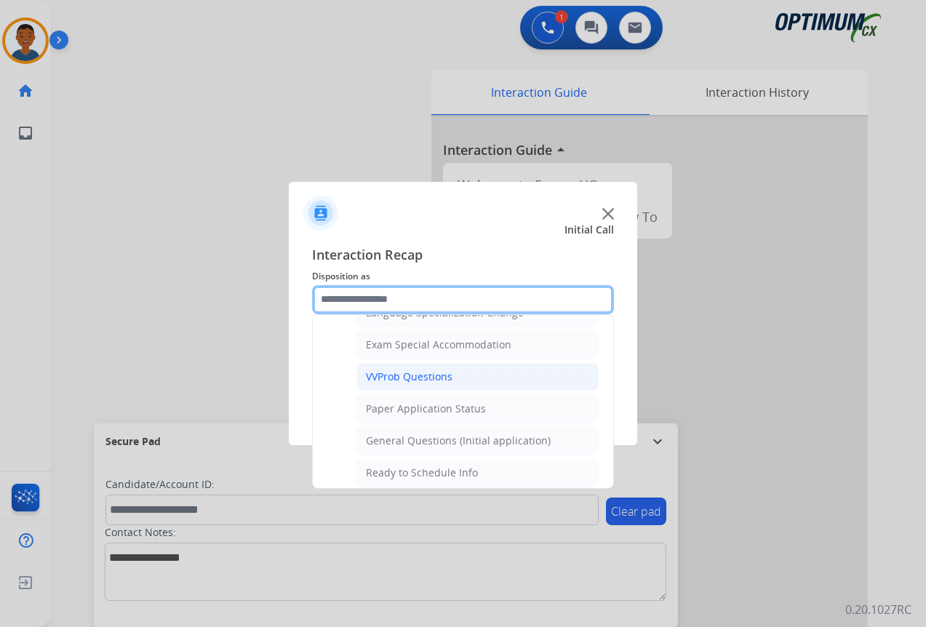
scroll to position [827, 0]
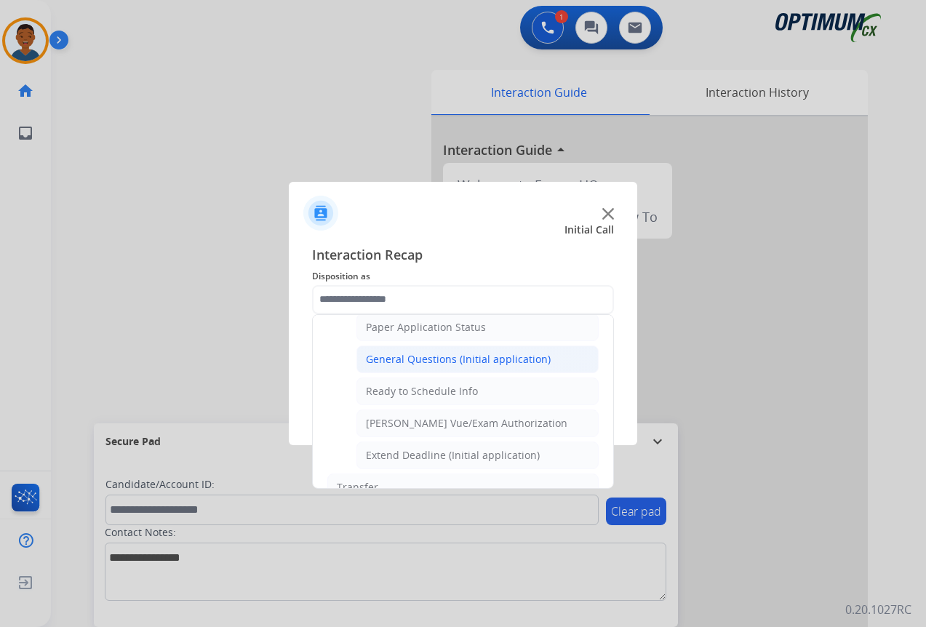
click at [391, 360] on div "General Questions (Initial application)" at bounding box center [458, 359] width 185 height 15
type input "**********"
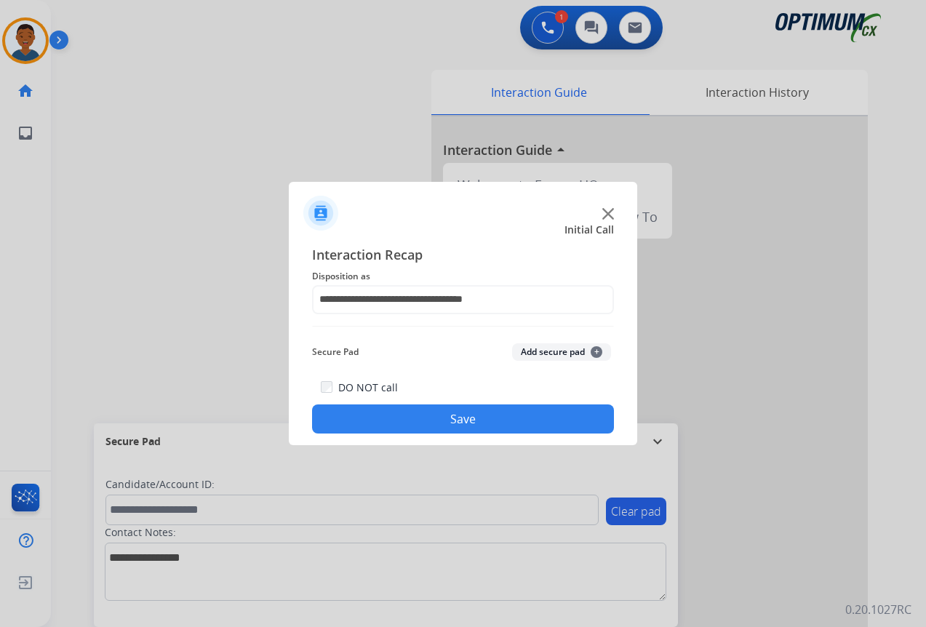
click at [494, 418] on button "Save" at bounding box center [463, 419] width 302 height 29
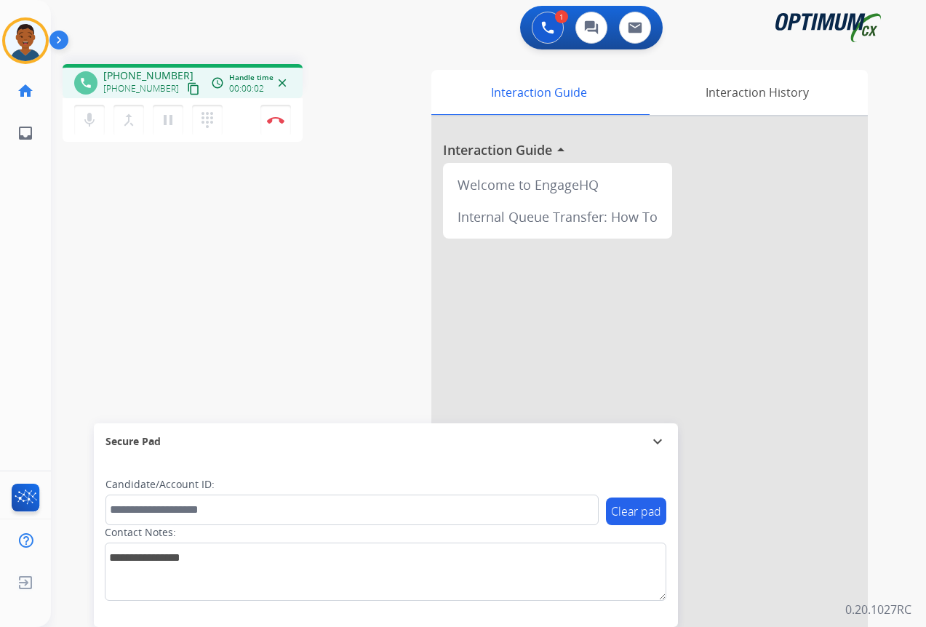
click at [187, 92] on mat-icon "content_copy" at bounding box center [193, 88] width 13 height 13
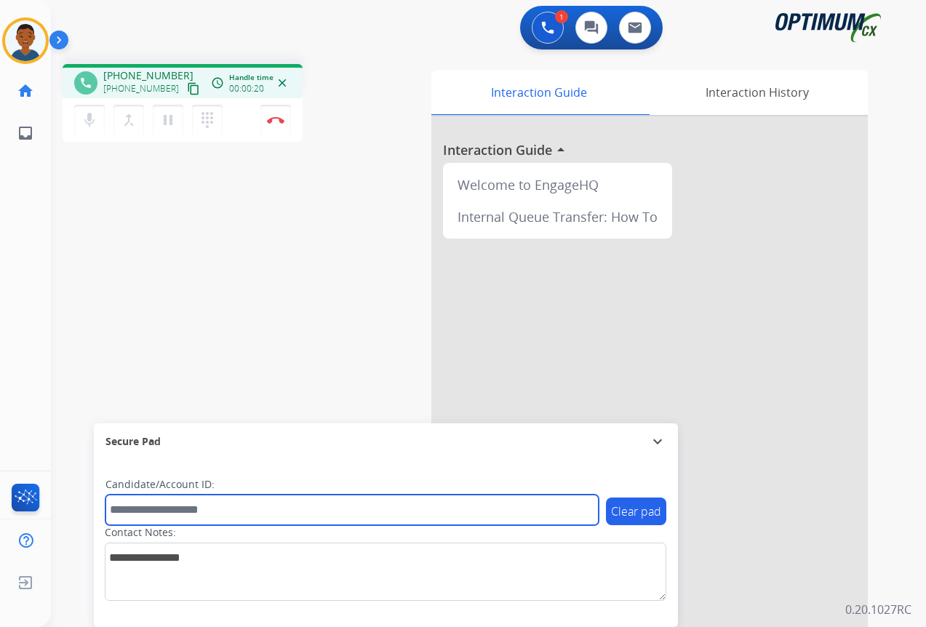
click at [131, 505] on input "text" at bounding box center [352, 510] width 493 height 31
paste input "*********"
type input "*********"
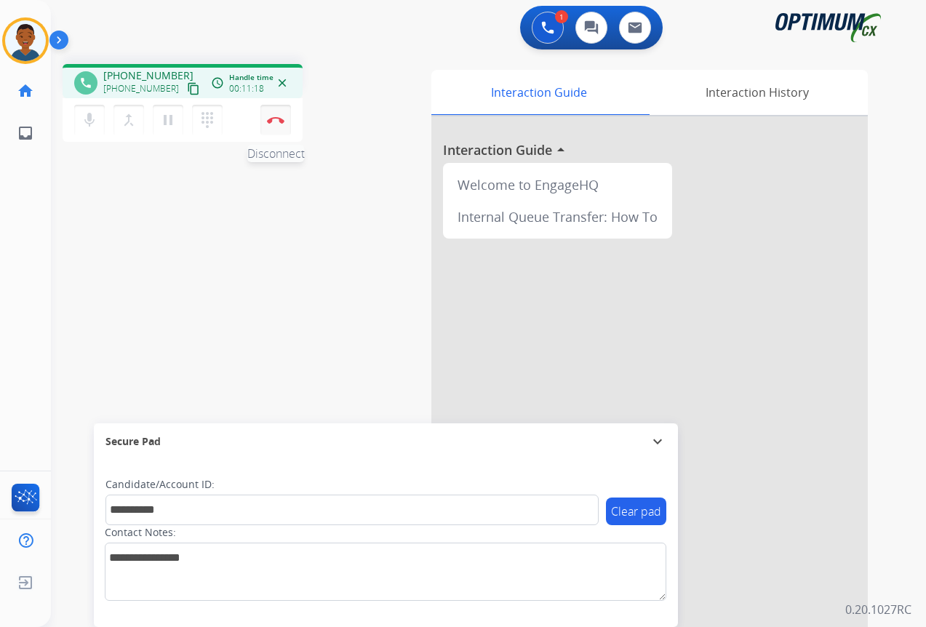
click at [276, 121] on img at bounding box center [275, 119] width 17 height 7
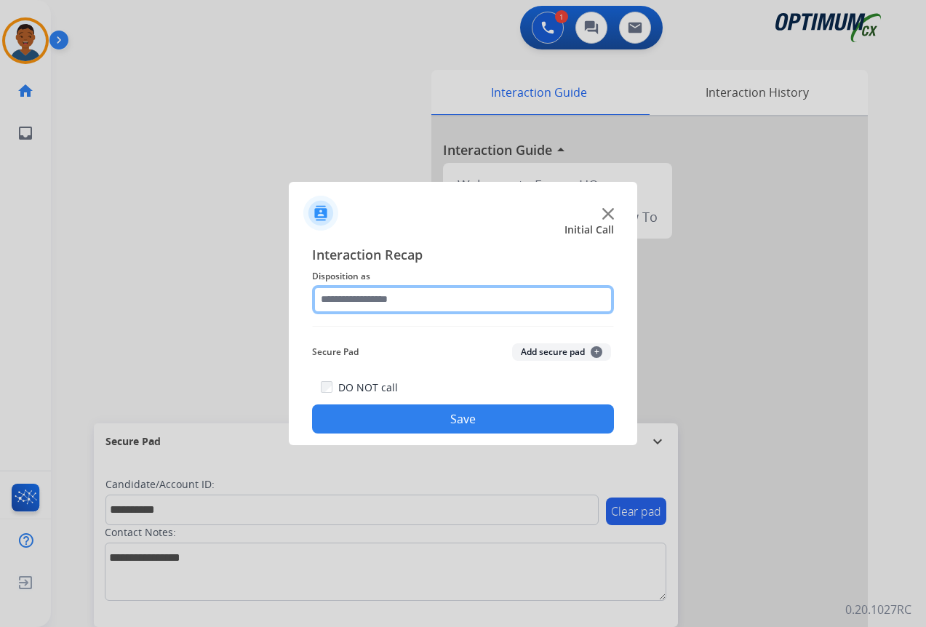
click at [341, 298] on input "text" at bounding box center [463, 299] width 302 height 29
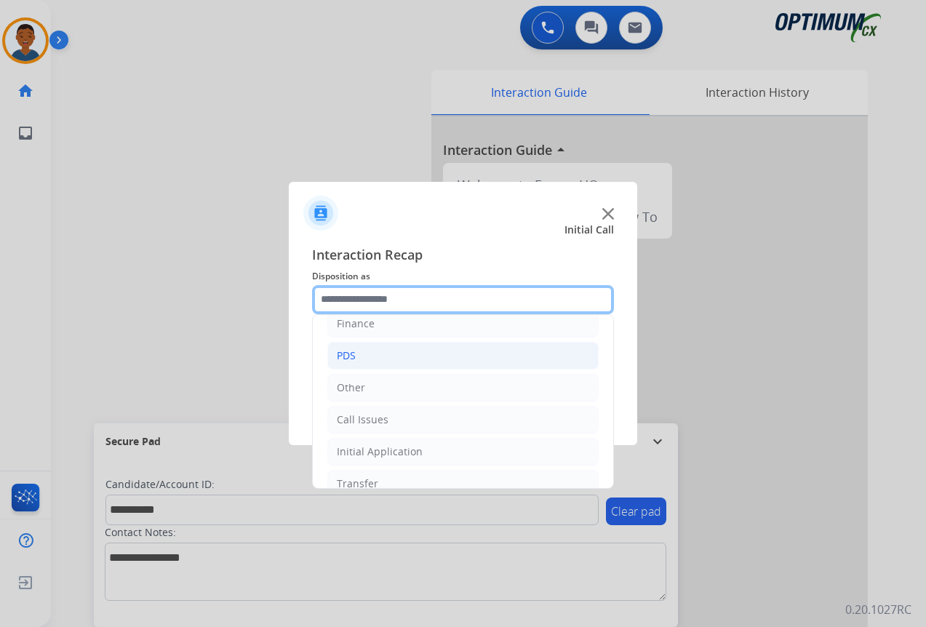
scroll to position [99, 0]
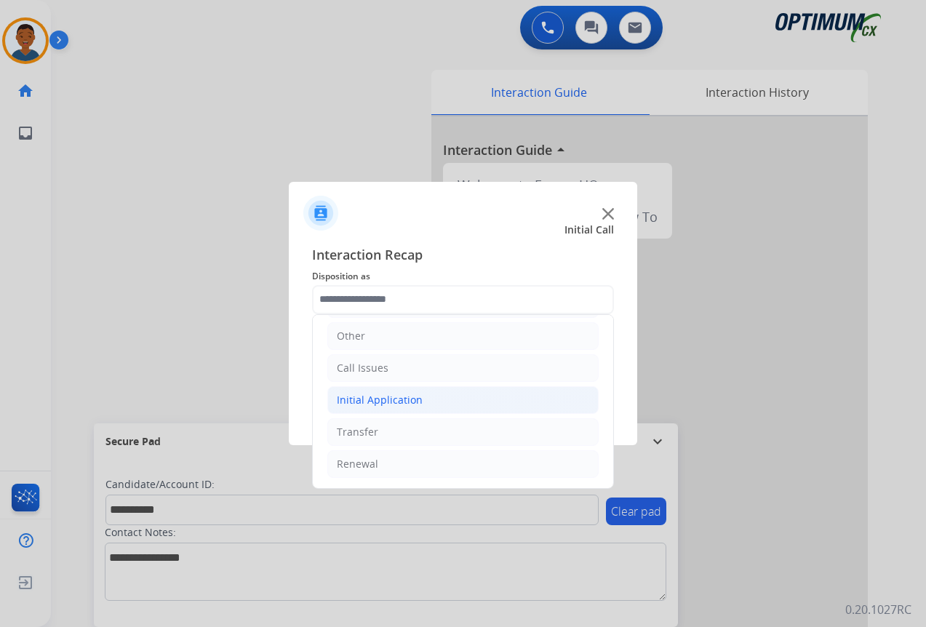
click at [356, 398] on div "Initial Application" at bounding box center [380, 400] width 86 height 15
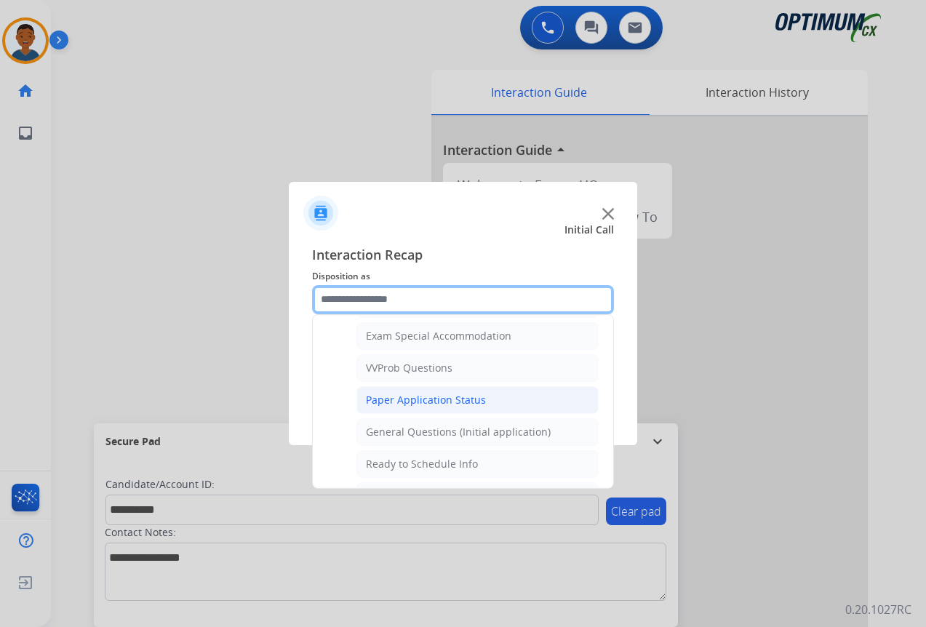
scroll to position [827, 0]
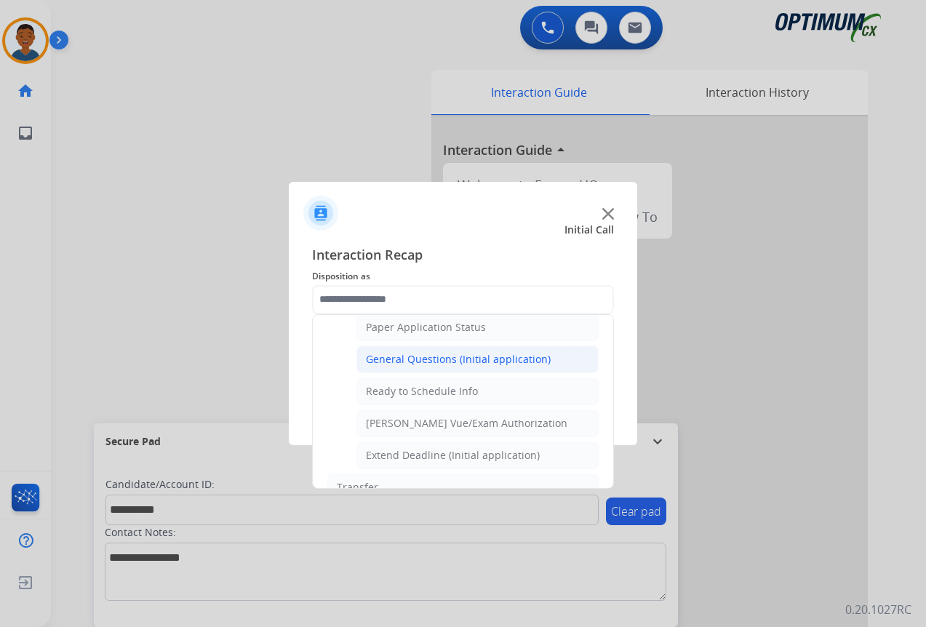
click at [374, 360] on div "General Questions (Initial application)" at bounding box center [458, 359] width 185 height 15
type input "**********"
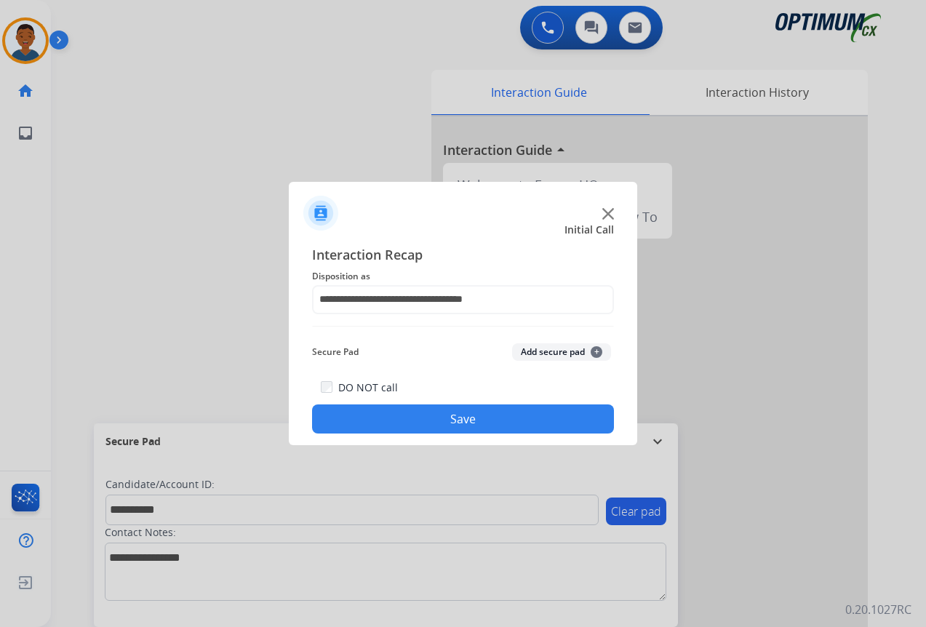
click at [533, 349] on button "Add secure pad +" at bounding box center [561, 351] width 99 height 17
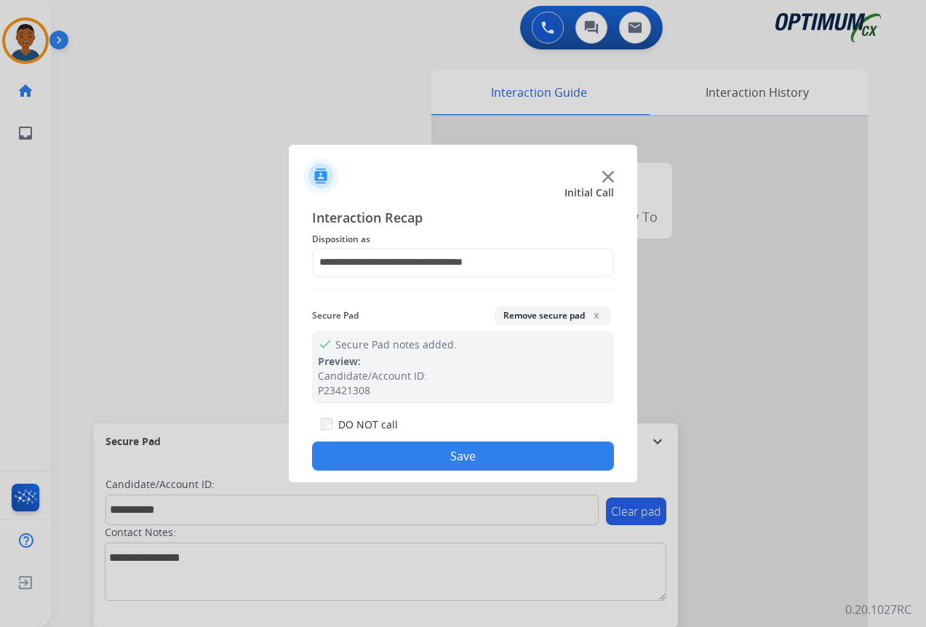
drag, startPoint x: 496, startPoint y: 445, endPoint x: 506, endPoint y: 450, distance: 10.4
click at [497, 447] on button "Save" at bounding box center [463, 456] width 302 height 29
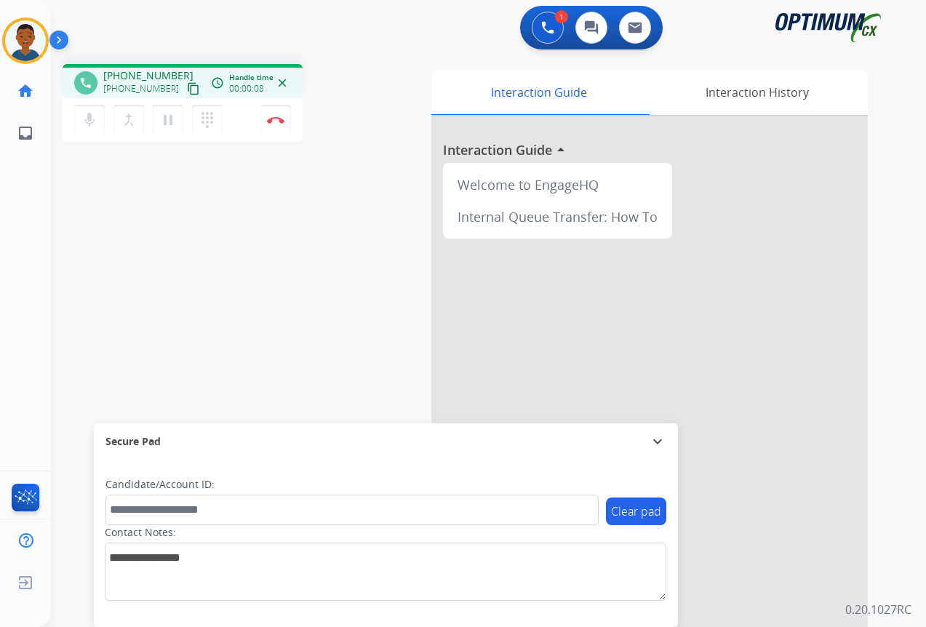
click at [187, 89] on mat-icon "content_copy" at bounding box center [193, 88] width 13 height 13
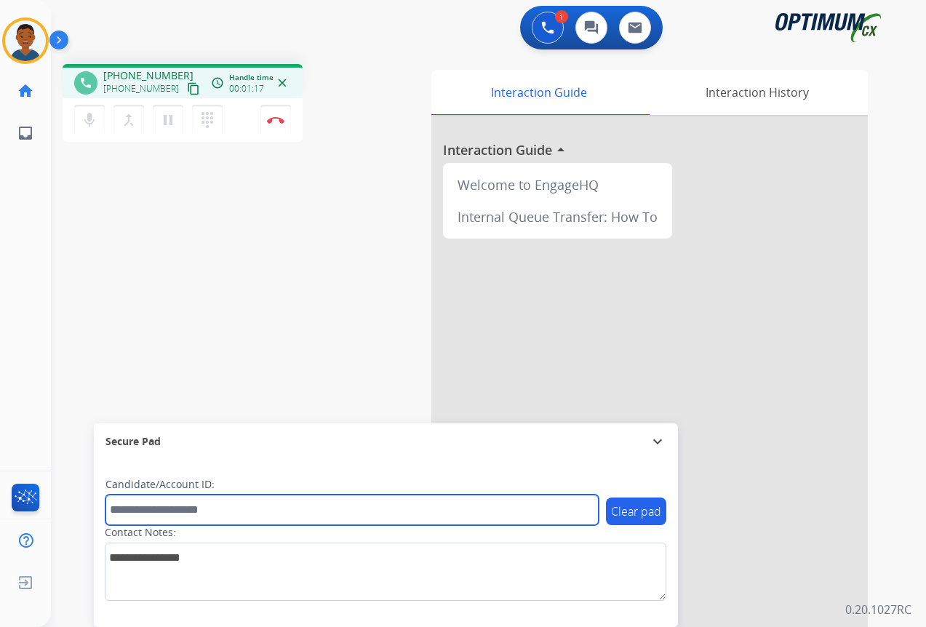
click at [183, 506] on input "text" at bounding box center [352, 510] width 493 height 31
paste input "*********"
type input "*********"
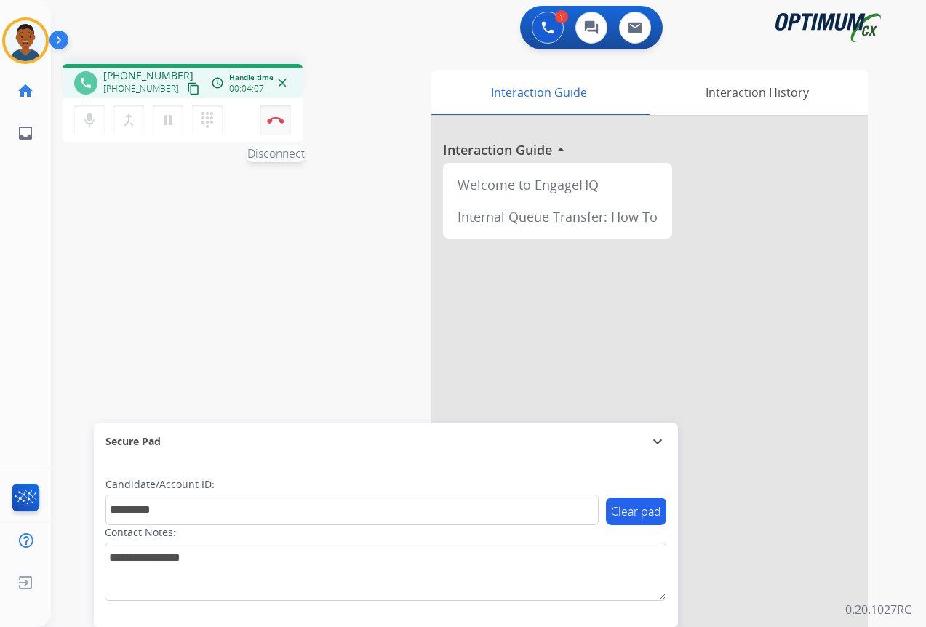
click at [276, 124] on button "Disconnect" at bounding box center [275, 120] width 31 height 31
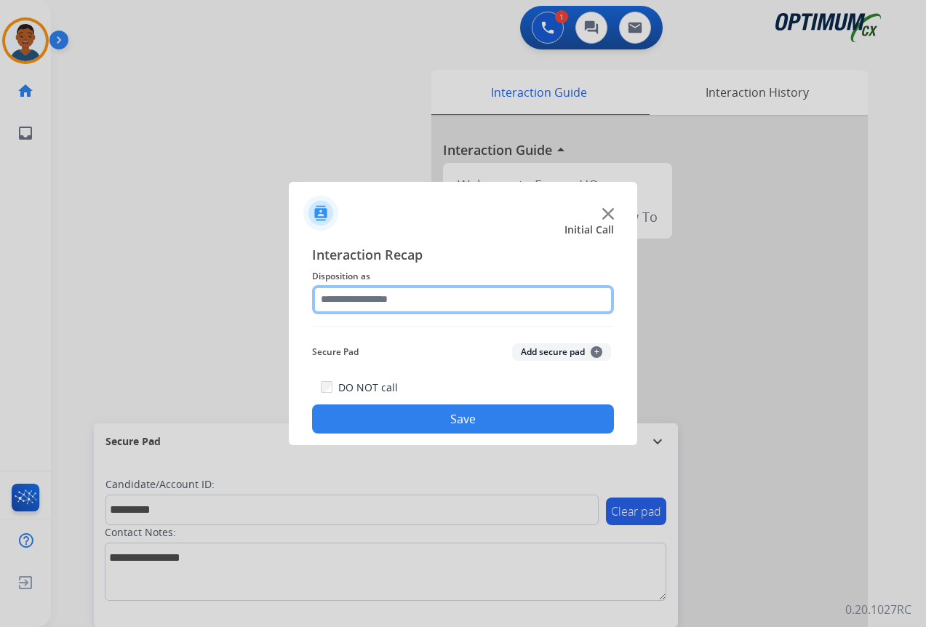
click at [338, 302] on input "text" at bounding box center [463, 299] width 302 height 29
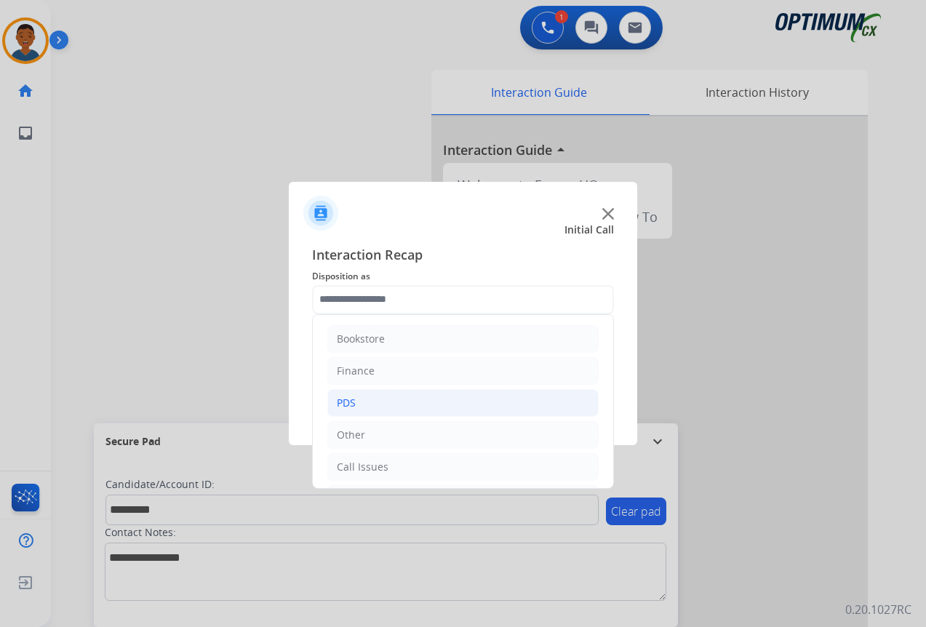
click at [354, 405] on div "PDS" at bounding box center [346, 403] width 19 height 15
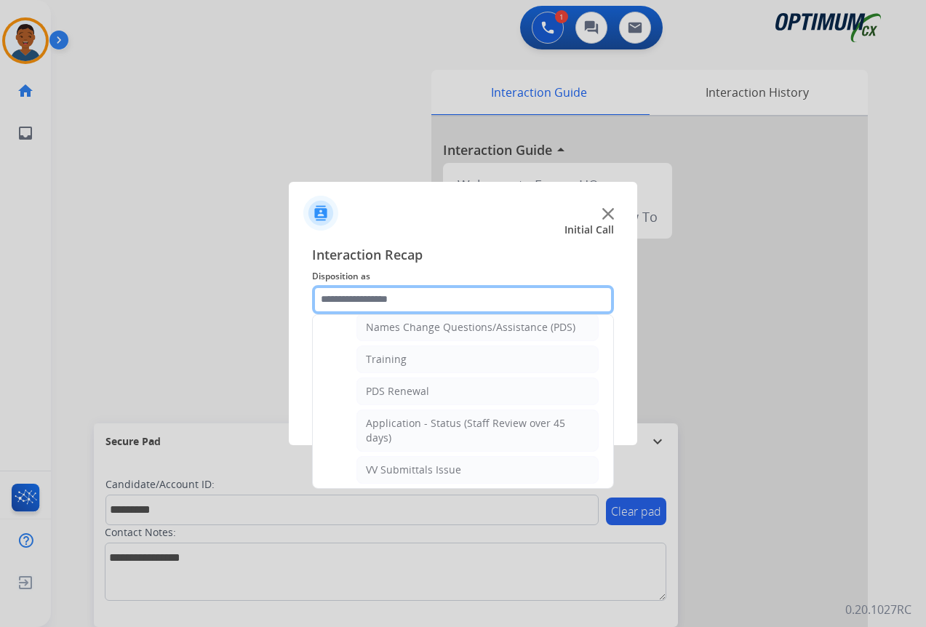
scroll to position [0, 0]
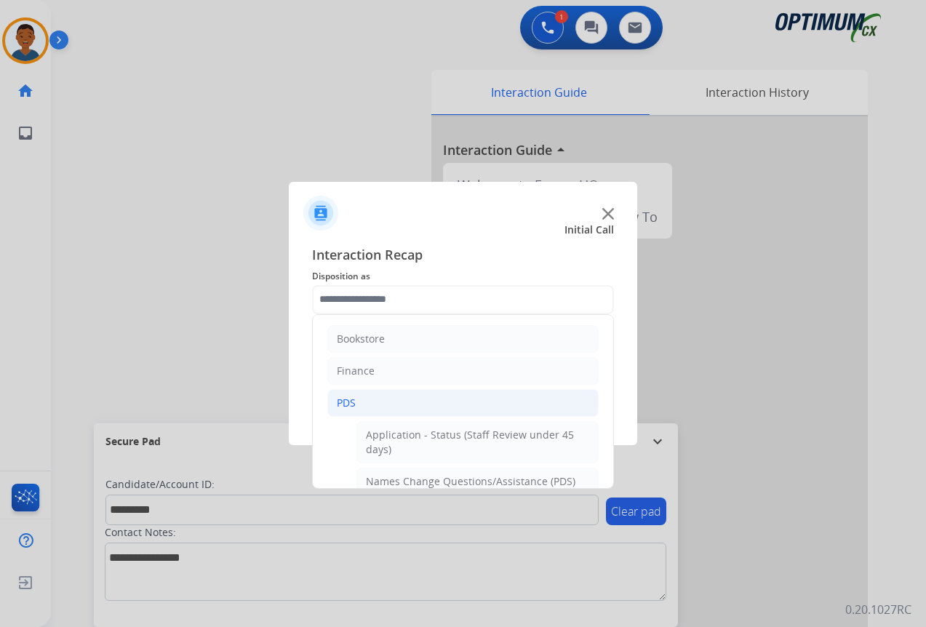
click at [343, 399] on div "PDS" at bounding box center [346, 403] width 19 height 15
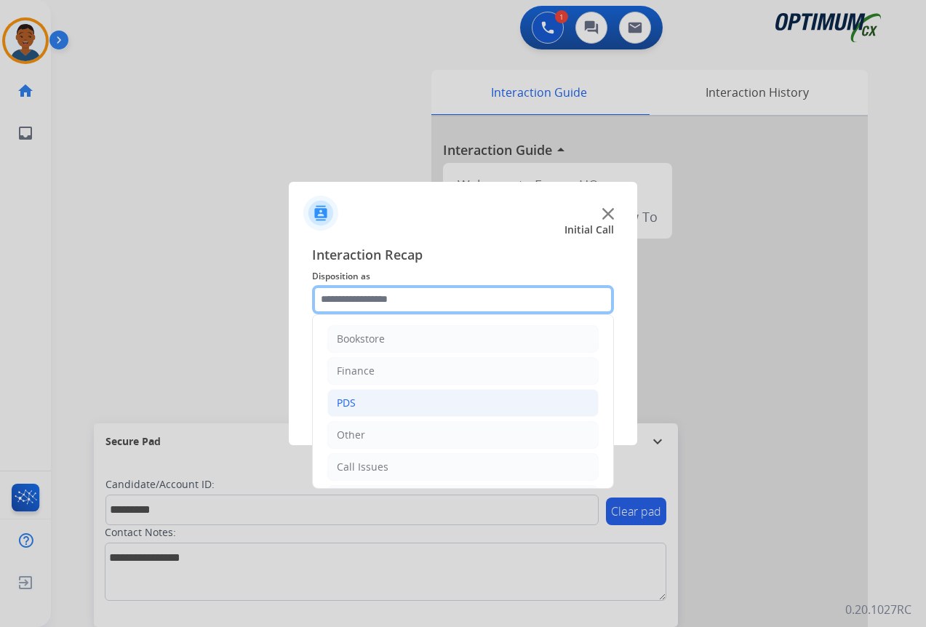
scroll to position [99, 0]
click at [349, 395] on div "Initial Application" at bounding box center [380, 400] width 86 height 15
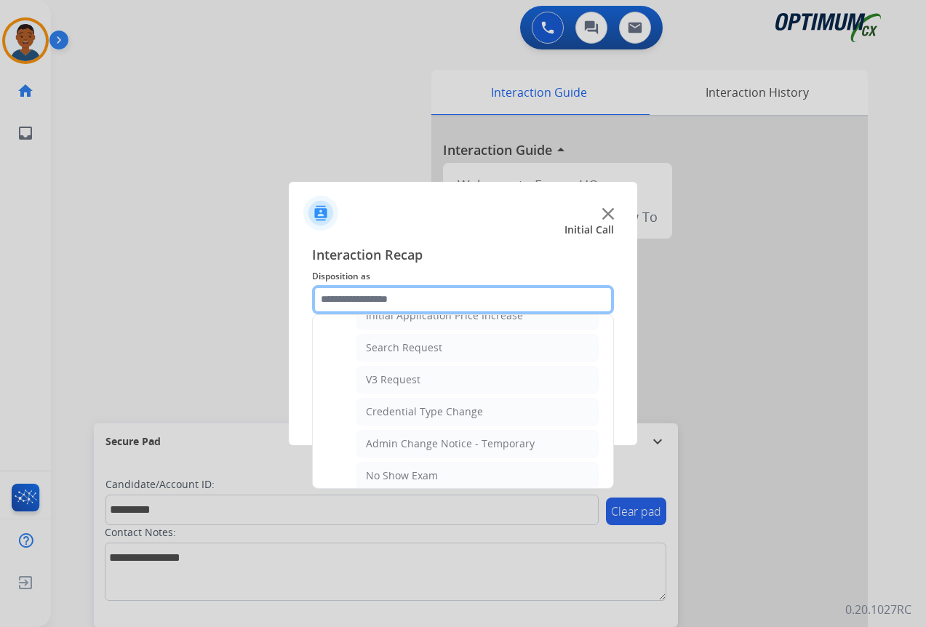
scroll to position [591, 0]
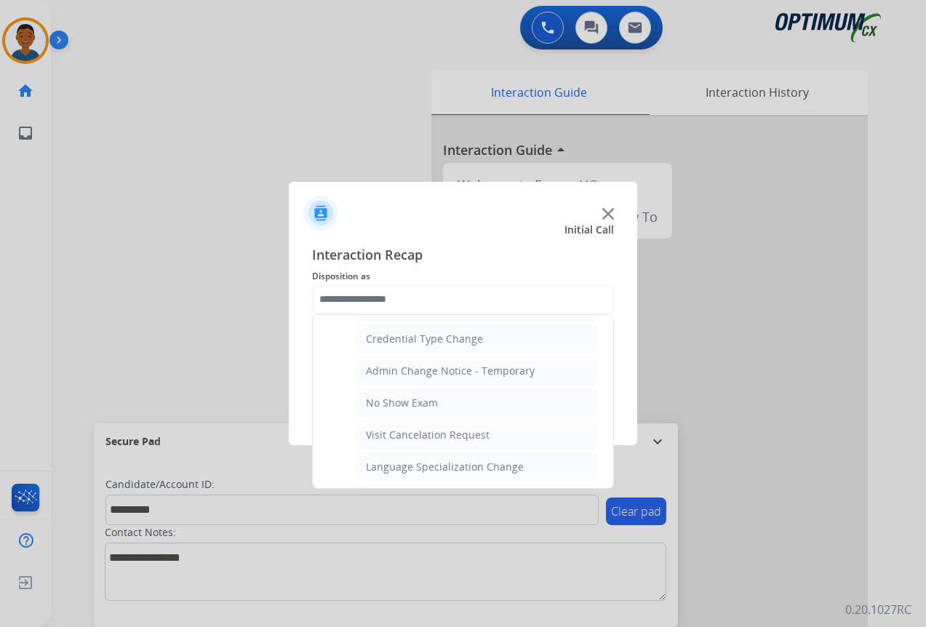
click at [400, 437] on div "Visit Cancelation Request" at bounding box center [428, 435] width 124 height 15
type input "**********"
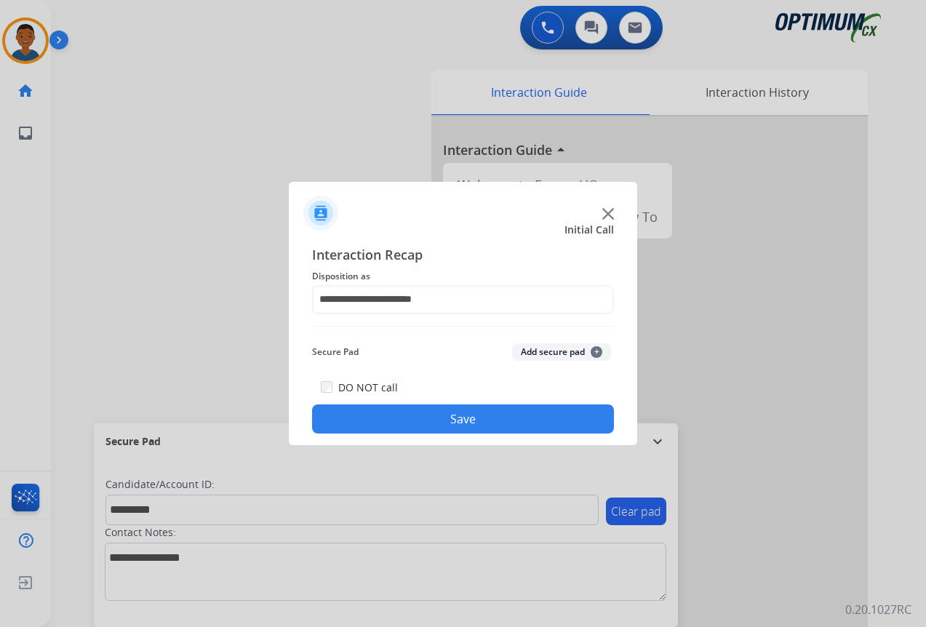
click at [523, 358] on button "Add secure pad +" at bounding box center [561, 351] width 99 height 17
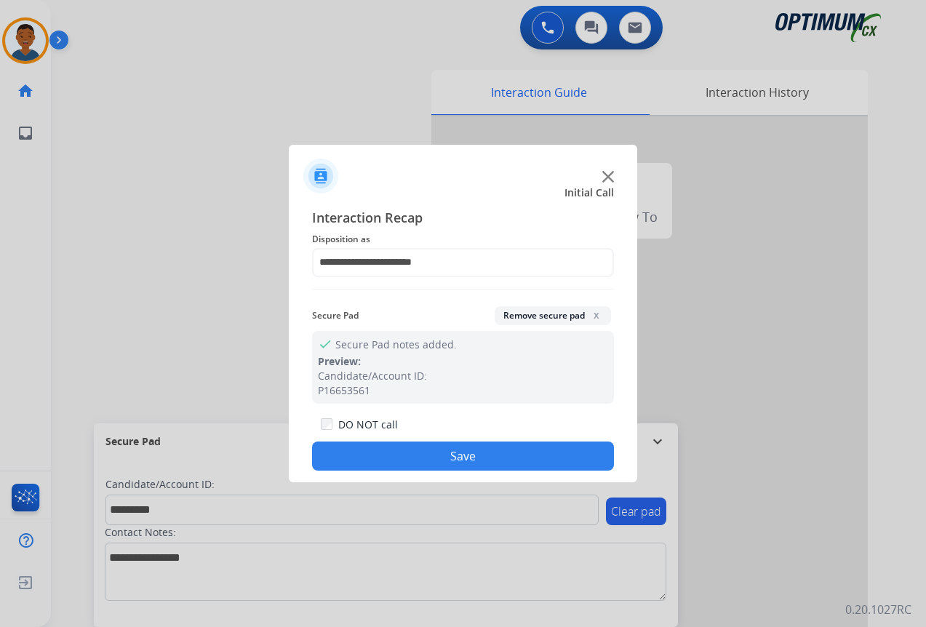
drag, startPoint x: 490, startPoint y: 454, endPoint x: 570, endPoint y: 452, distance: 80.1
click at [490, 455] on button "Save" at bounding box center [463, 456] width 302 height 29
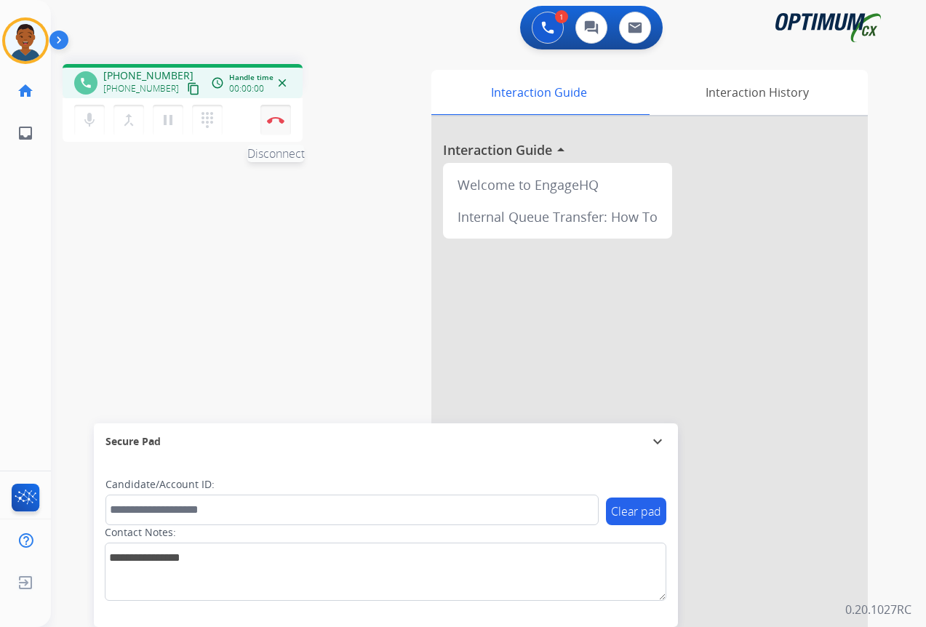
click at [272, 130] on button "Disconnect" at bounding box center [275, 120] width 31 height 31
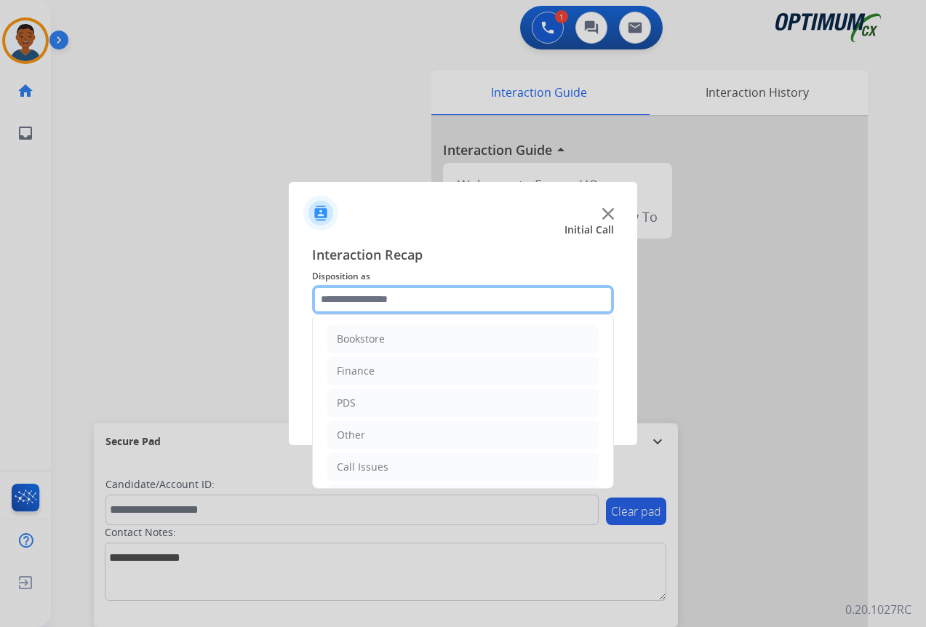
click at [336, 299] on input "text" at bounding box center [463, 299] width 302 height 29
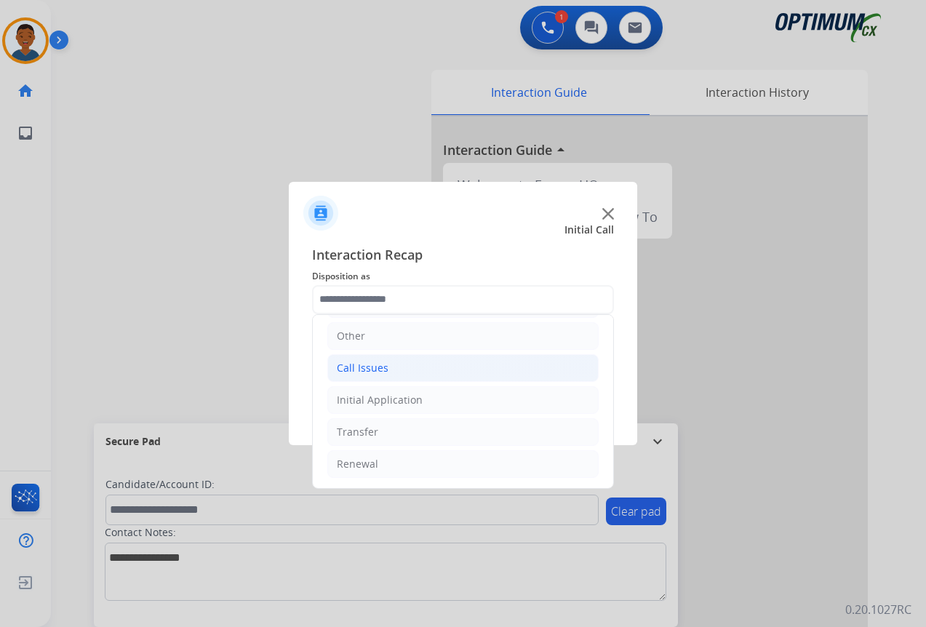
click at [359, 372] on div "Call Issues" at bounding box center [363, 368] width 52 height 15
click at [389, 460] on div "Dropped Call" at bounding box center [398, 464] width 64 height 15
type input "**********"
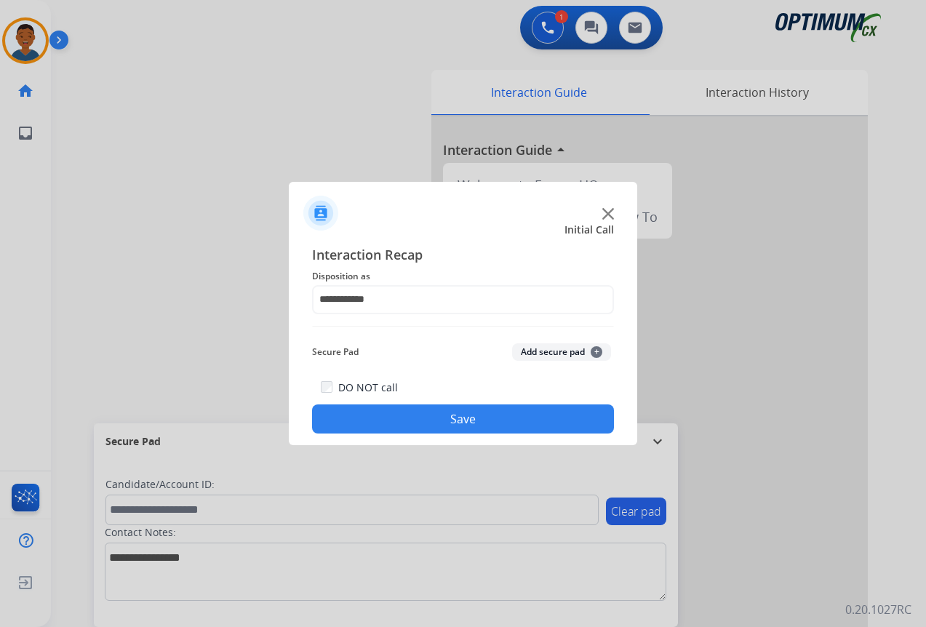
click at [415, 418] on button "Save" at bounding box center [463, 419] width 302 height 29
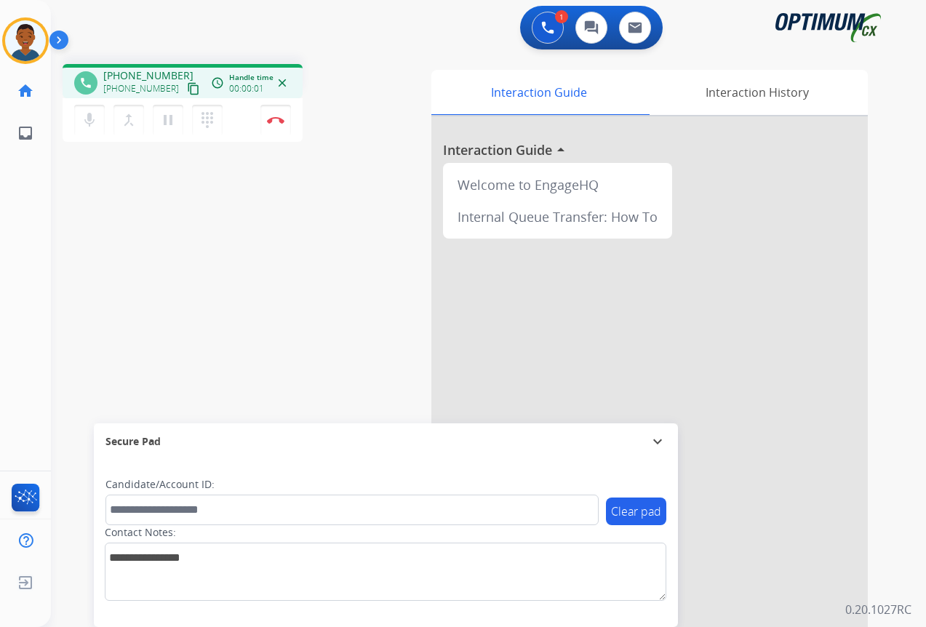
click at [187, 88] on mat-icon "content_copy" at bounding box center [193, 88] width 13 height 13
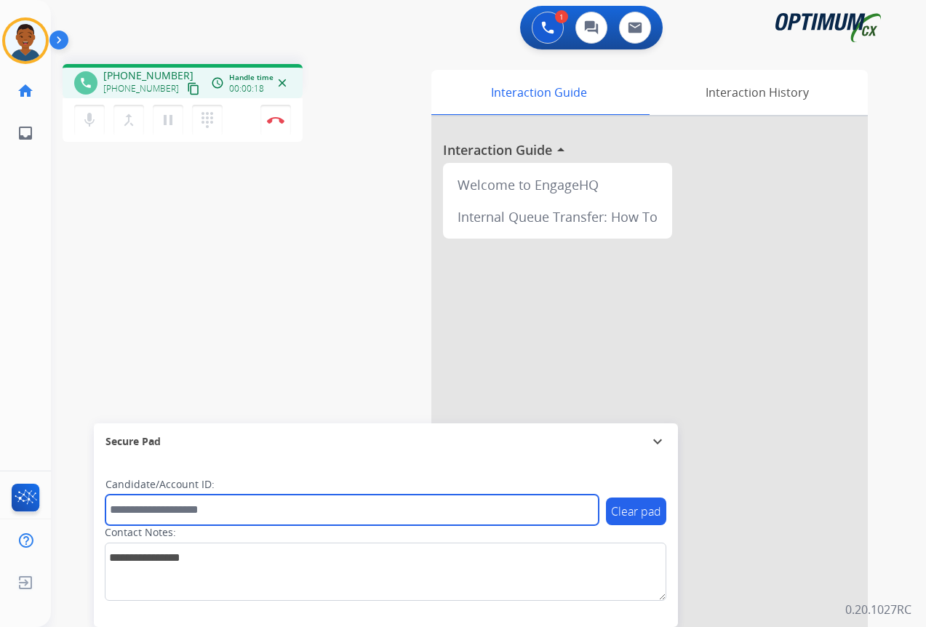
click at [158, 509] on input "text" at bounding box center [352, 510] width 493 height 31
paste input "*******"
type input "*******"
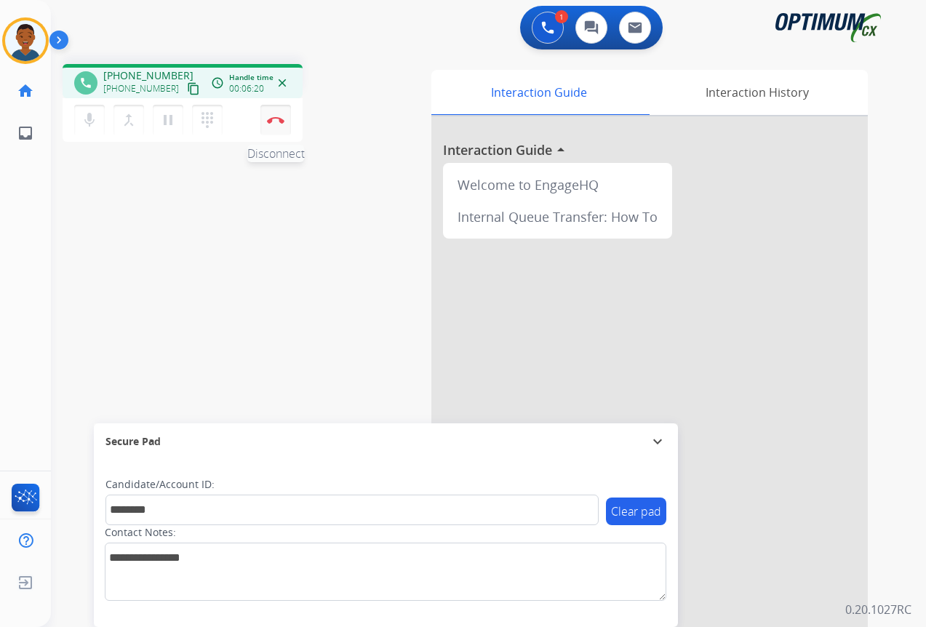
click at [276, 123] on img at bounding box center [275, 119] width 17 height 7
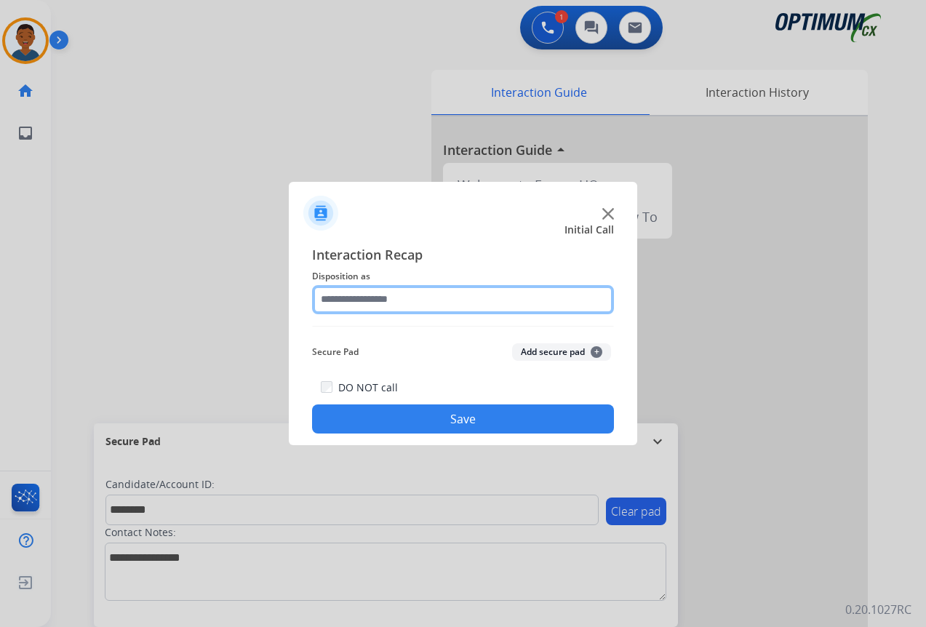
click at [338, 300] on input "text" at bounding box center [463, 299] width 302 height 29
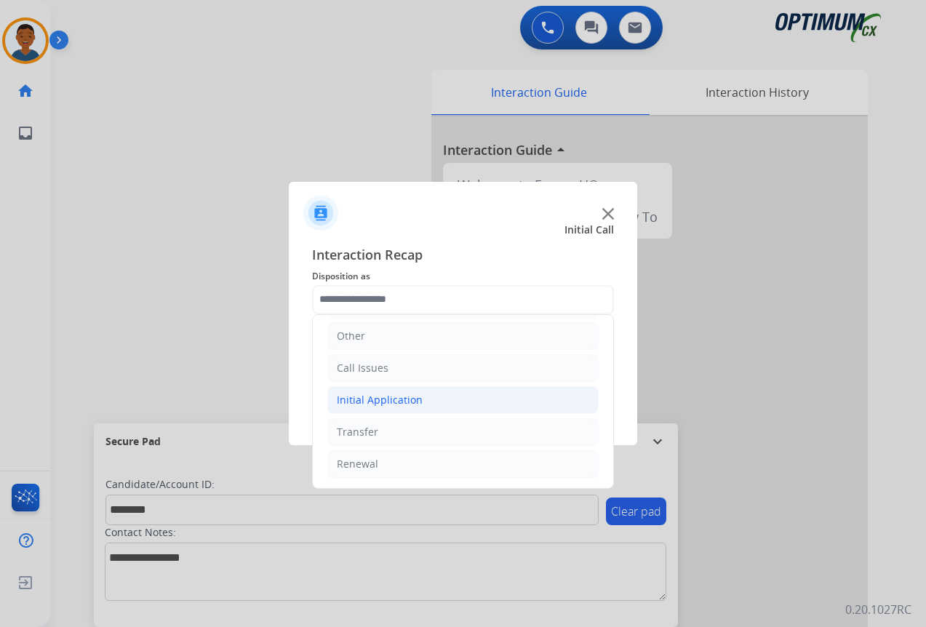
click at [343, 400] on div "Initial Application" at bounding box center [380, 400] width 86 height 15
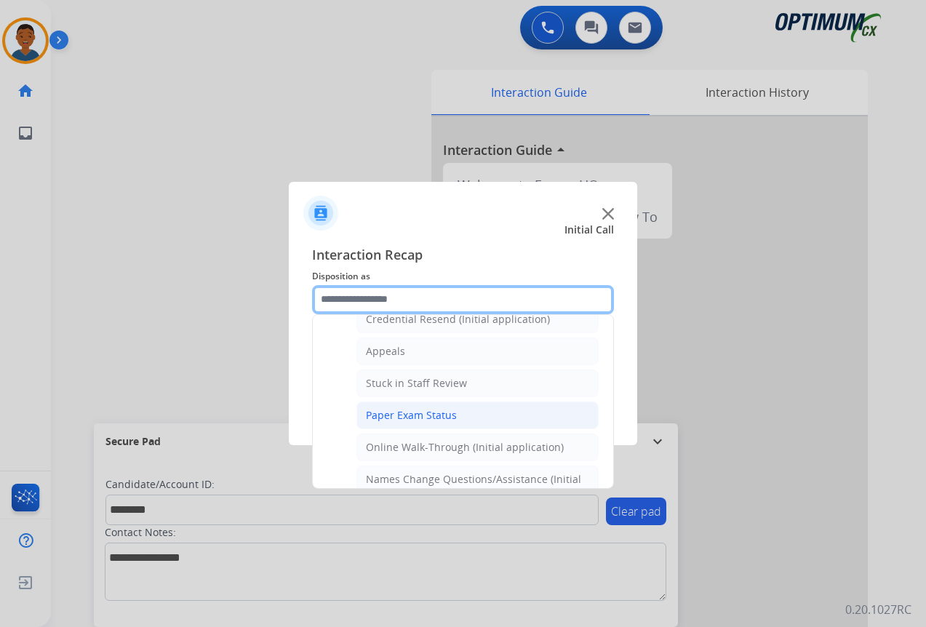
scroll to position [244, 0]
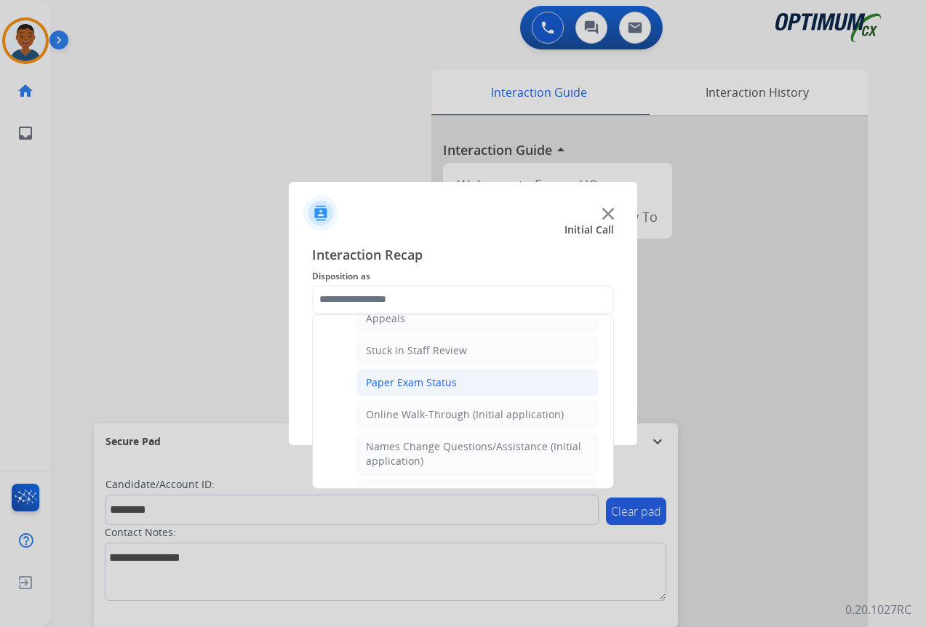
click at [390, 386] on div "Paper Exam Status" at bounding box center [411, 382] width 91 height 15
type input "**********"
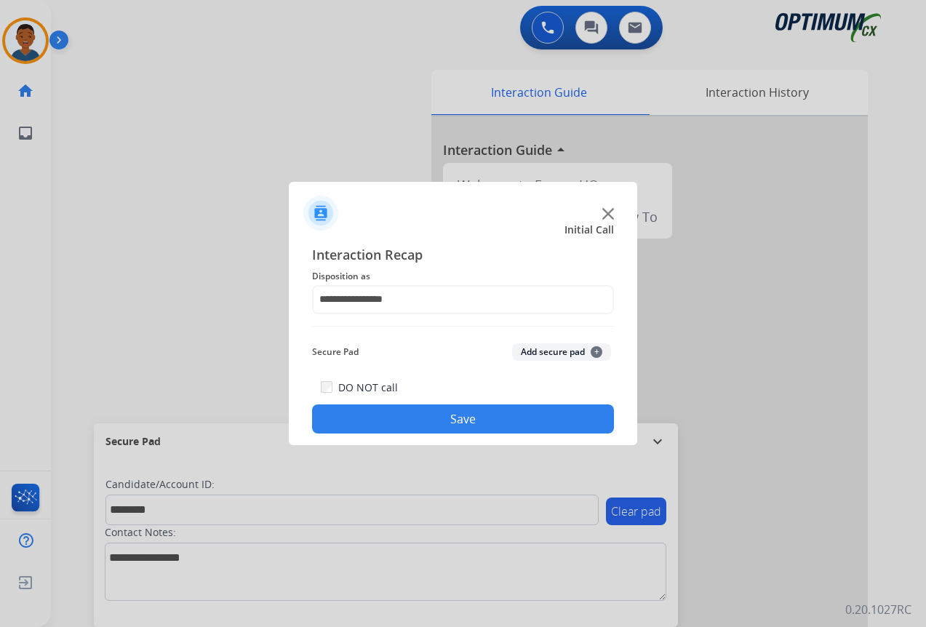
click at [538, 351] on button "Add secure pad +" at bounding box center [561, 351] width 99 height 17
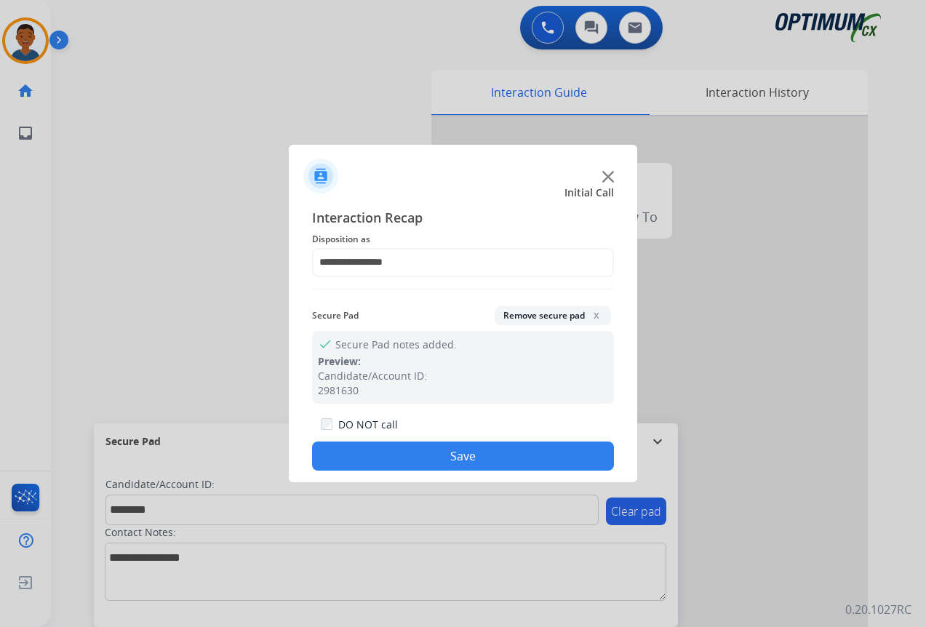
click at [474, 457] on button "Save" at bounding box center [463, 456] width 302 height 29
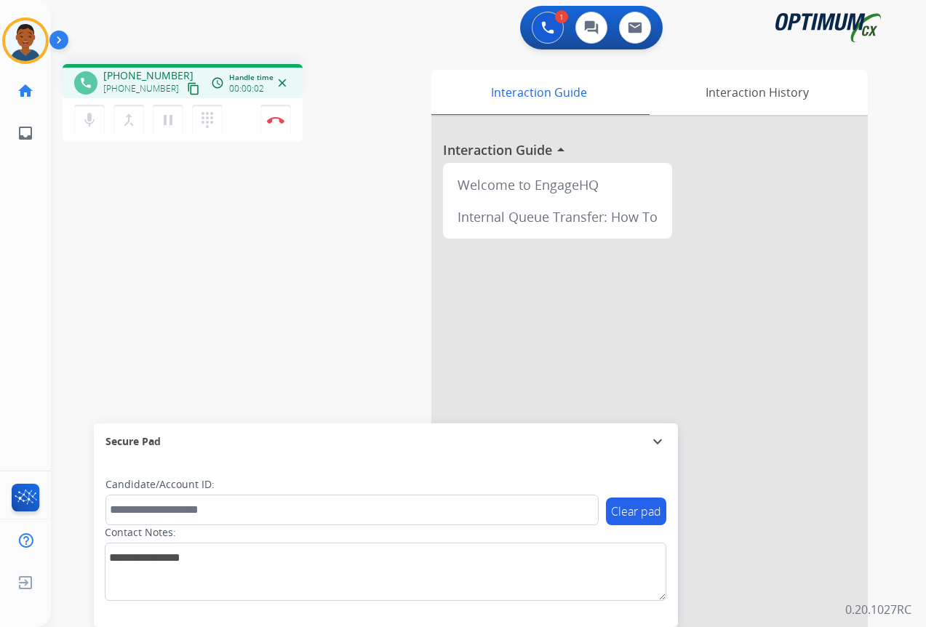
click at [187, 86] on mat-icon "content_copy" at bounding box center [193, 88] width 13 height 13
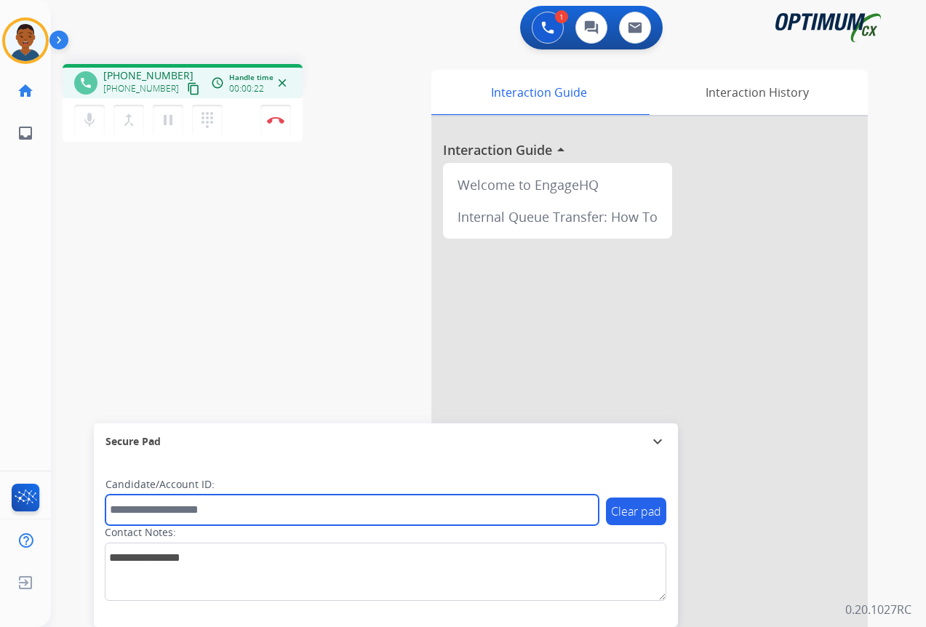
click at [162, 512] on input "text" at bounding box center [352, 510] width 493 height 31
paste input "*******"
type input "*******"
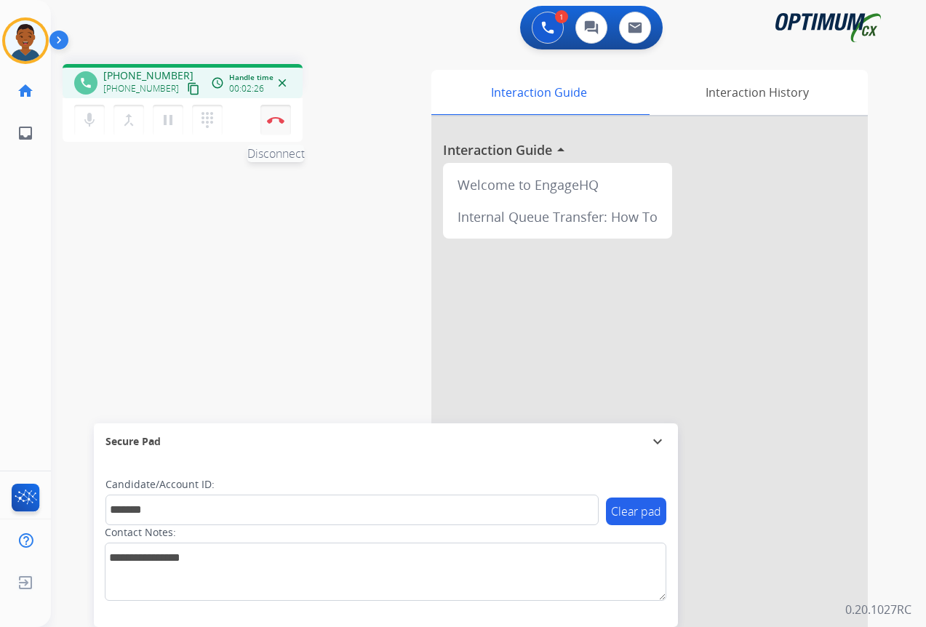
click at [273, 122] on img at bounding box center [275, 119] width 17 height 7
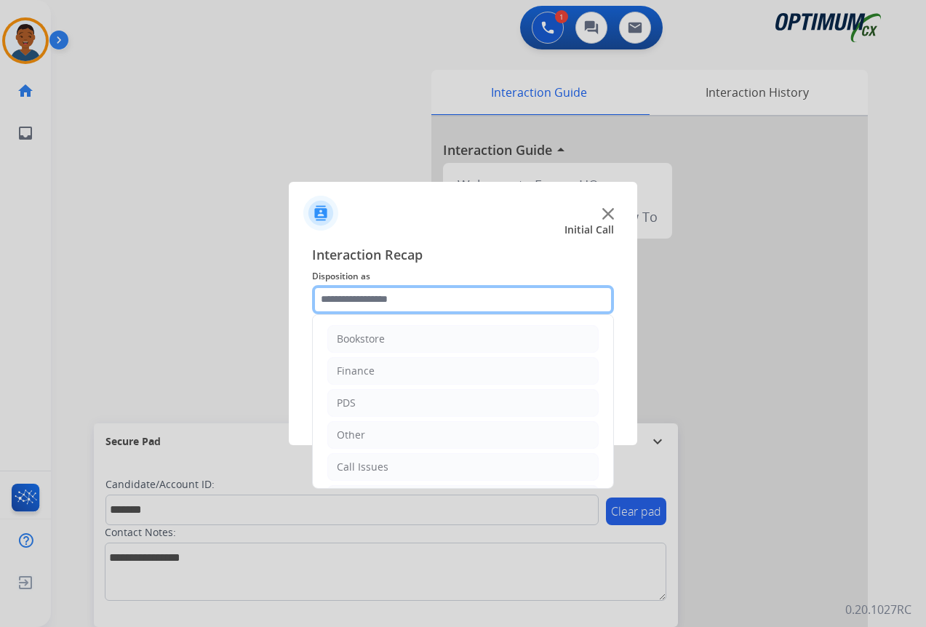
click at [344, 298] on input "text" at bounding box center [463, 299] width 302 height 29
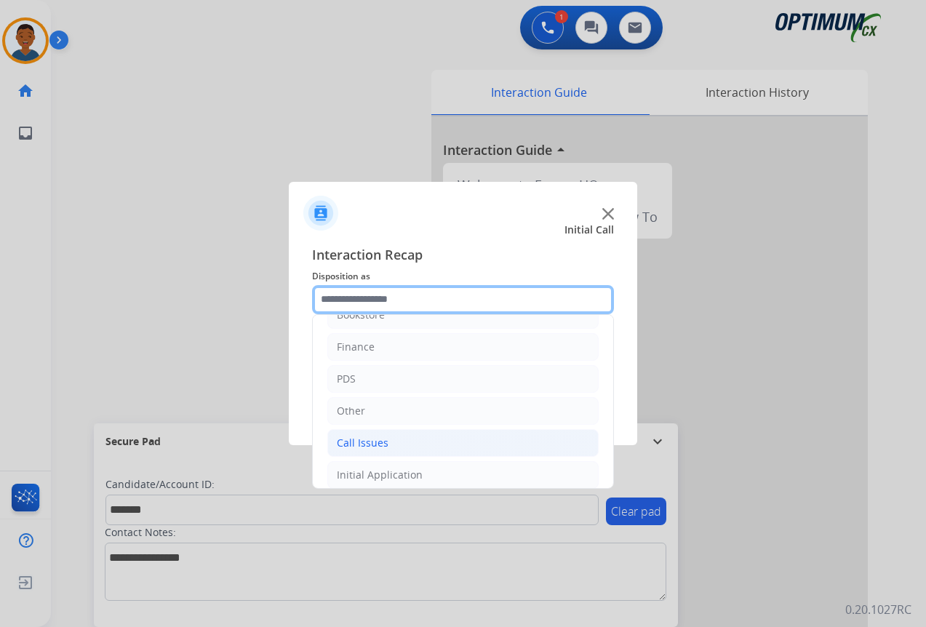
scroll to position [0, 0]
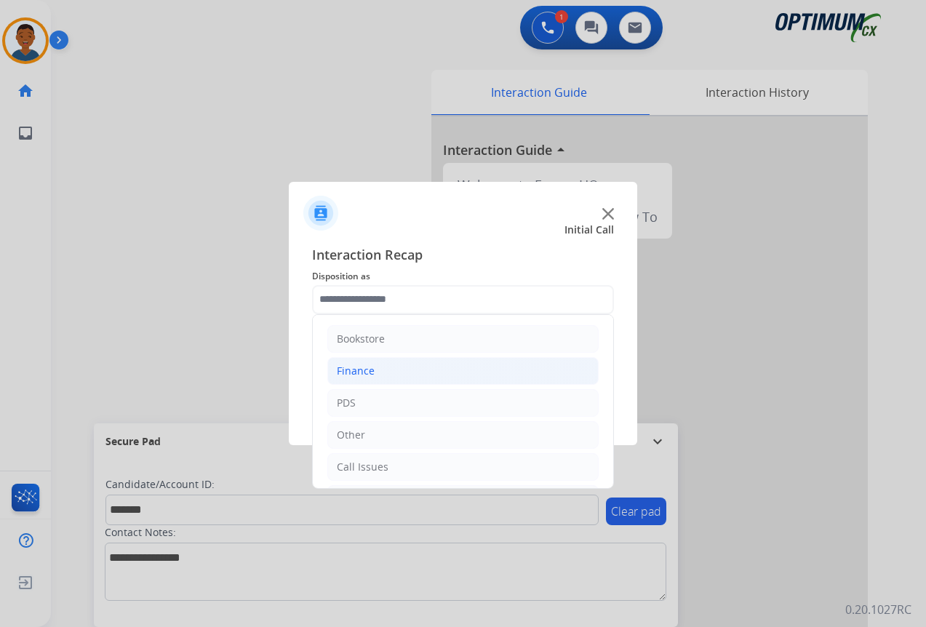
click at [349, 370] on div "Finance" at bounding box center [356, 371] width 38 height 15
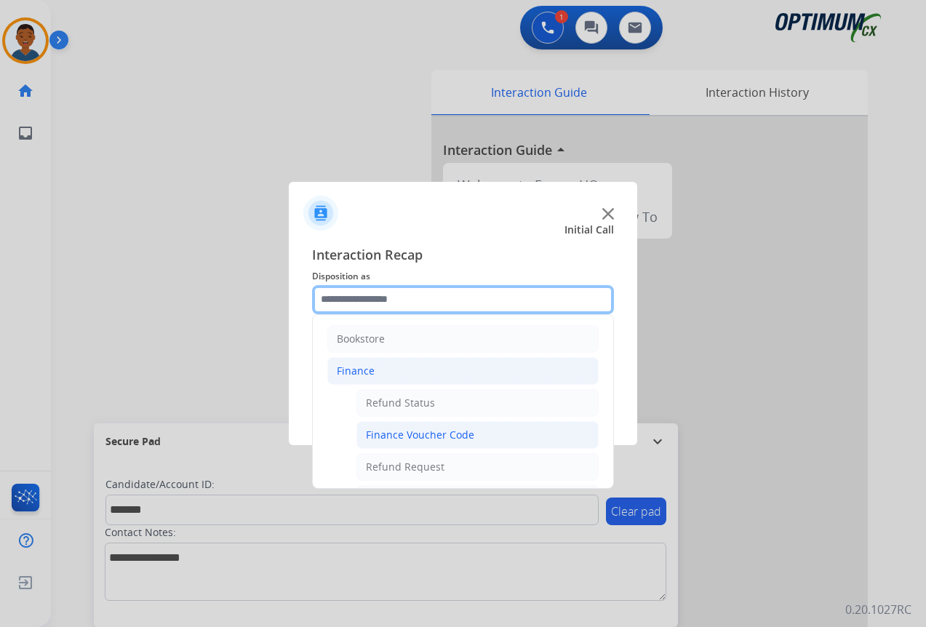
scroll to position [73, 0]
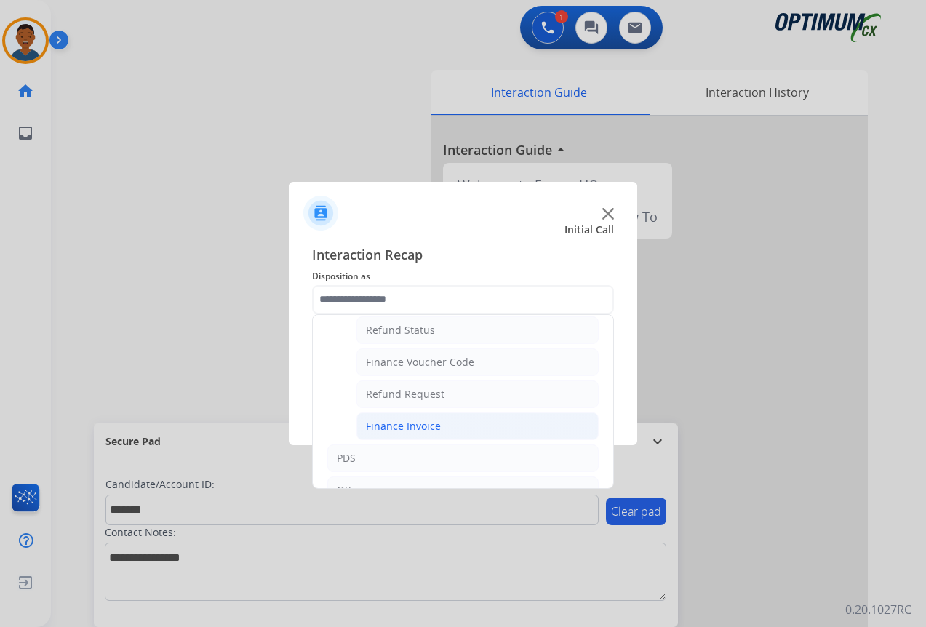
click at [384, 429] on div "Finance Invoice" at bounding box center [403, 426] width 75 height 15
type input "**********"
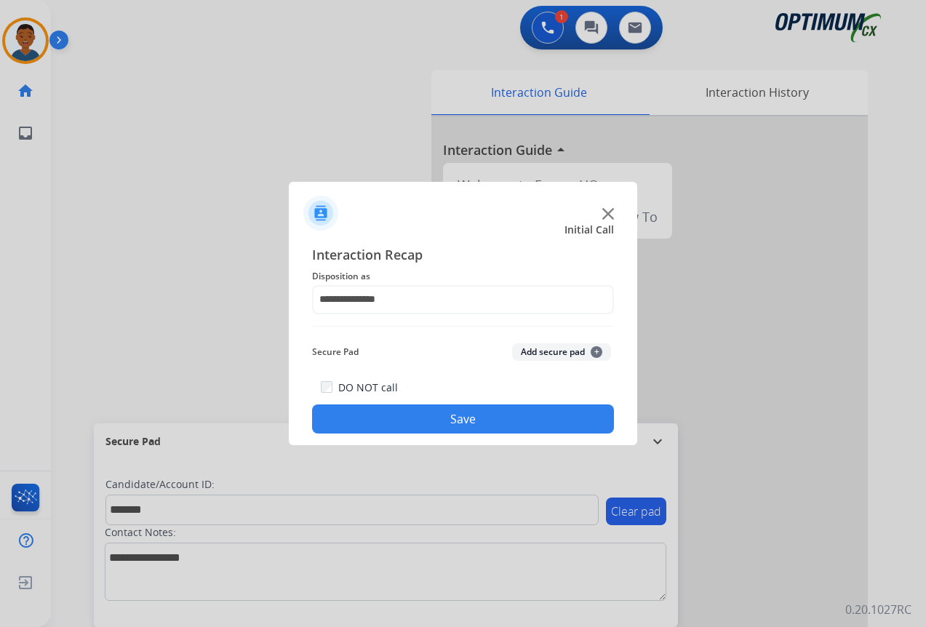
click at [536, 354] on button "Add secure pad +" at bounding box center [561, 351] width 99 height 17
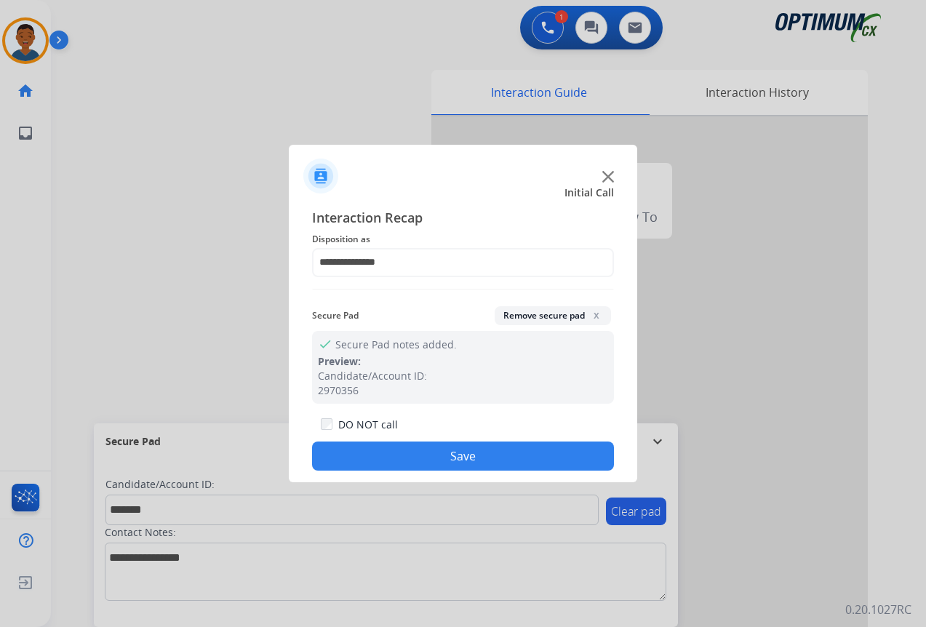
click at [483, 458] on button "Save" at bounding box center [463, 456] width 302 height 29
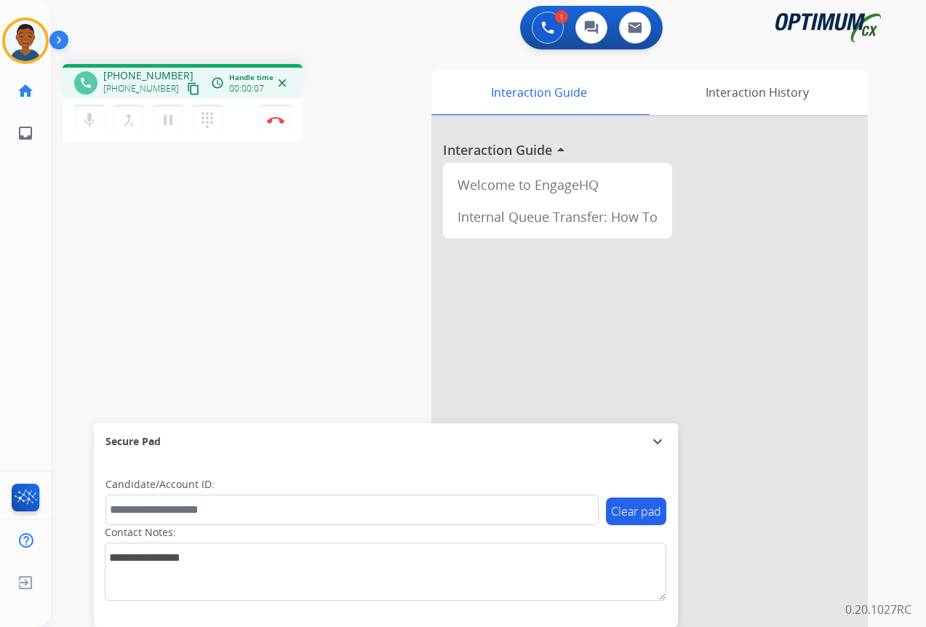
click at [187, 87] on mat-icon "content_copy" at bounding box center [193, 88] width 13 height 13
click at [277, 122] on img at bounding box center [275, 119] width 17 height 7
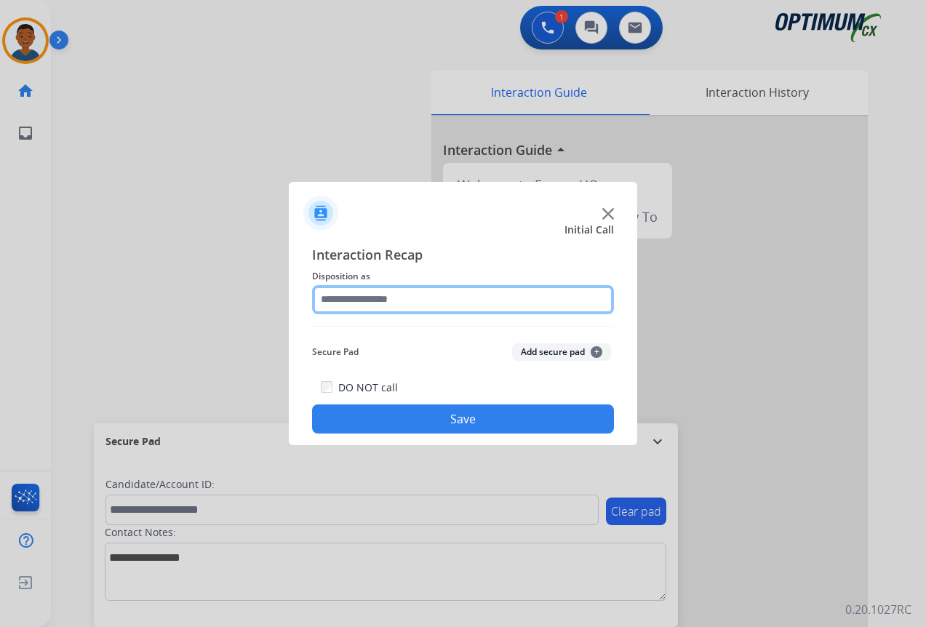
click at [350, 301] on input "text" at bounding box center [463, 299] width 302 height 29
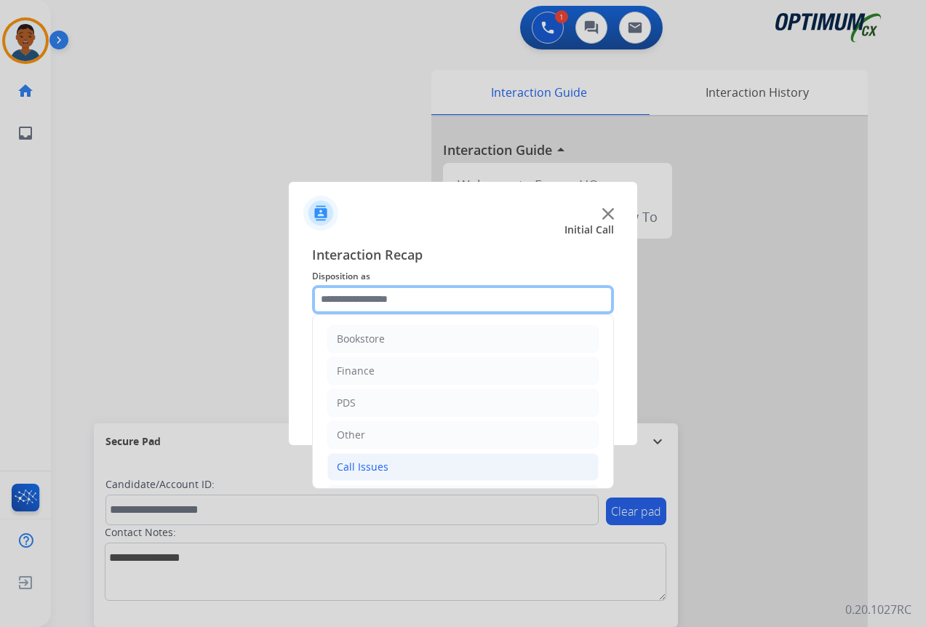
scroll to position [99, 0]
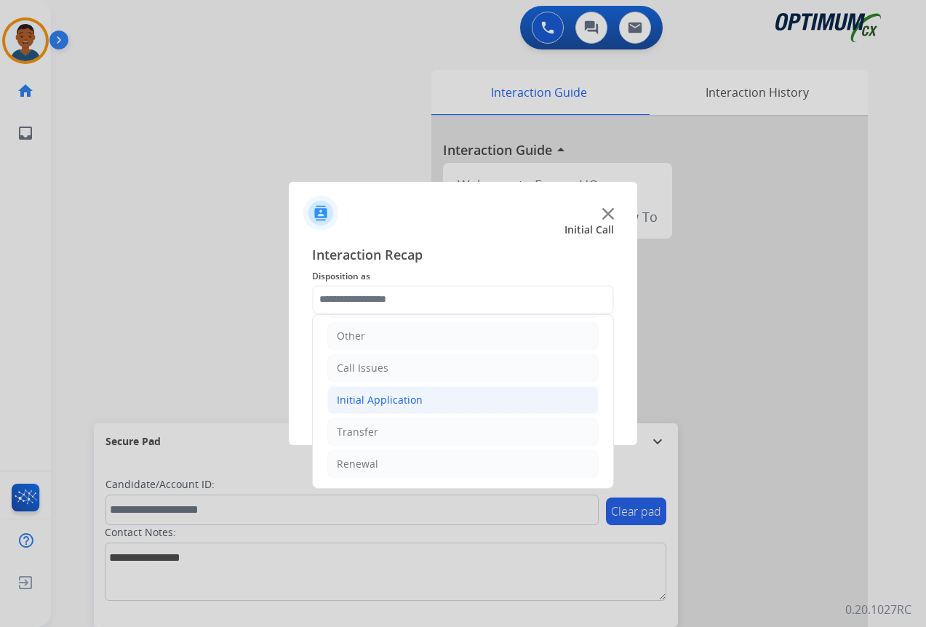
click at [366, 402] on div "Initial Application" at bounding box center [380, 400] width 86 height 15
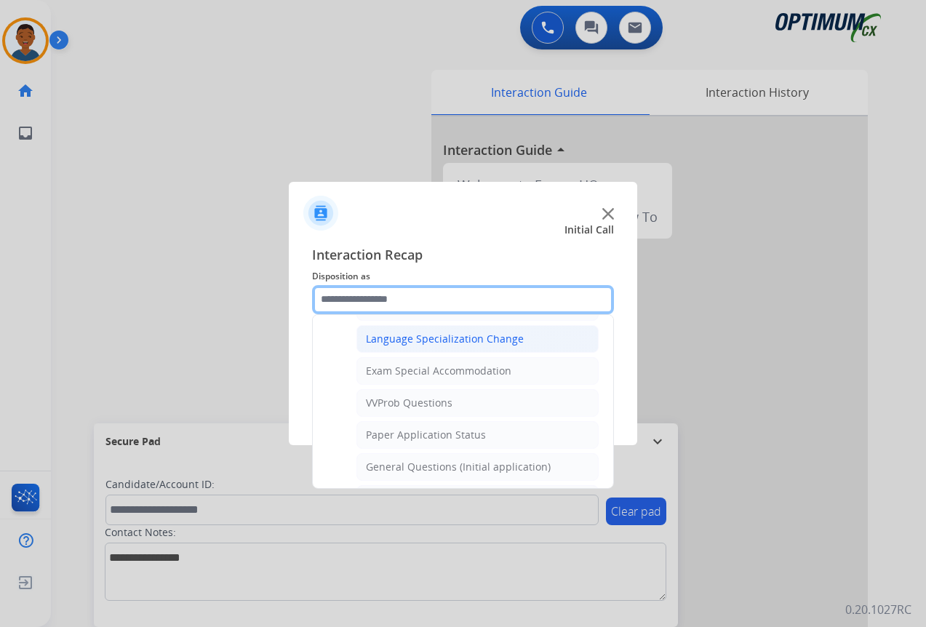
scroll to position [754, 0]
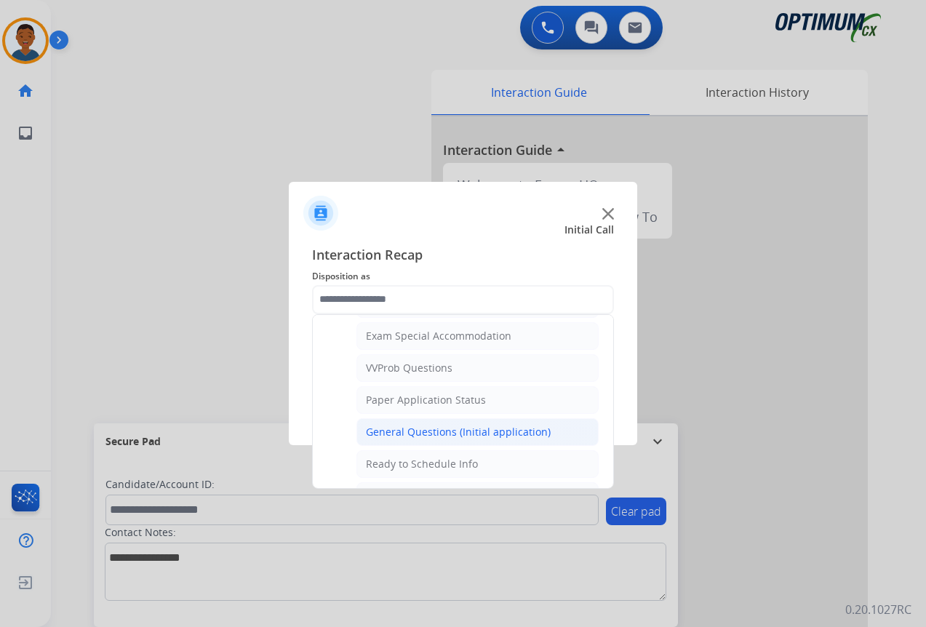
click at [380, 432] on div "General Questions (Initial application)" at bounding box center [458, 432] width 185 height 15
type input "**********"
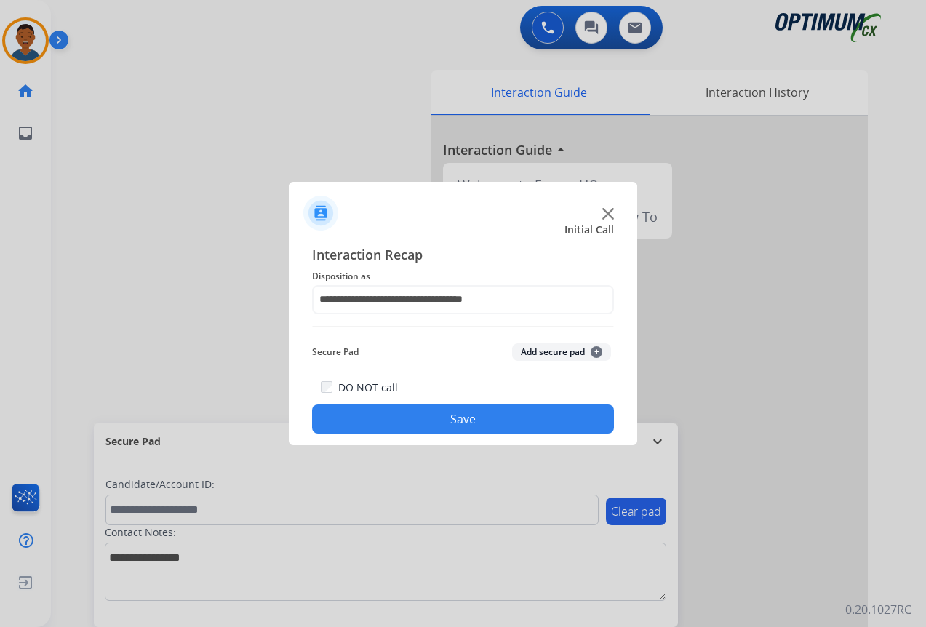
click at [493, 424] on button "Save" at bounding box center [463, 419] width 302 height 29
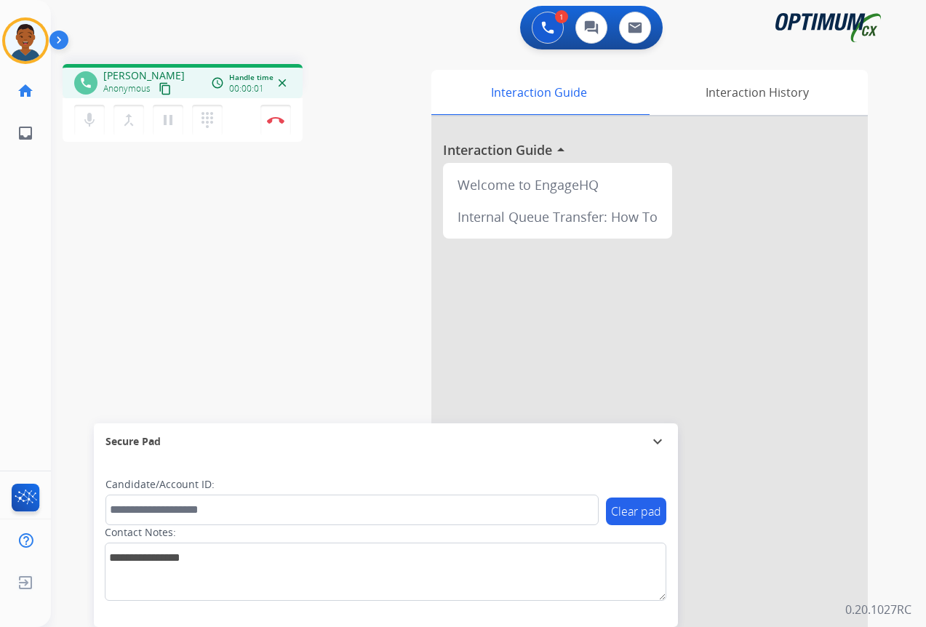
click at [163, 87] on mat-icon "content_copy" at bounding box center [165, 88] width 13 height 13
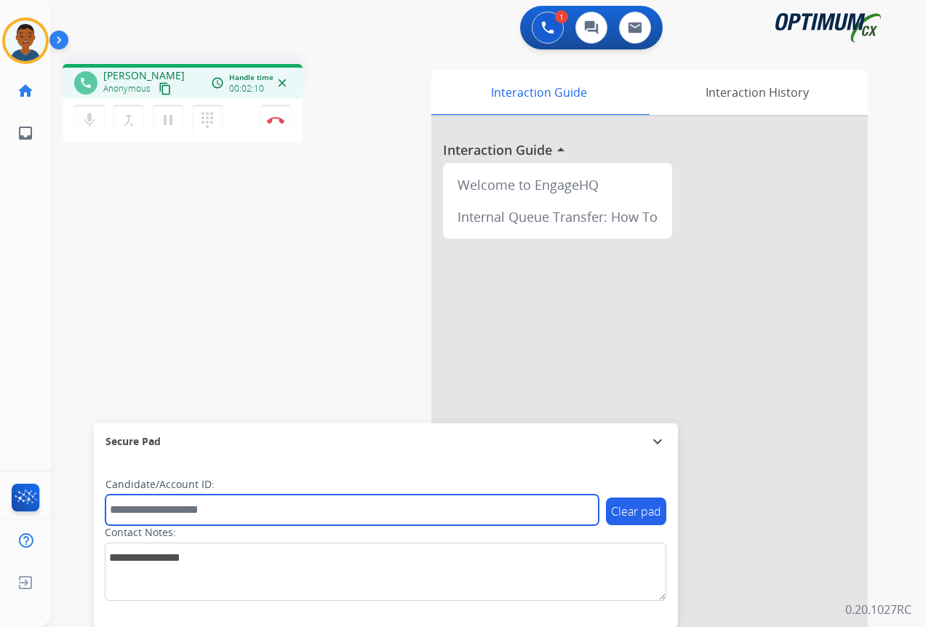
click at [164, 509] on input "text" at bounding box center [352, 510] width 493 height 31
paste input "*******"
type input "*******"
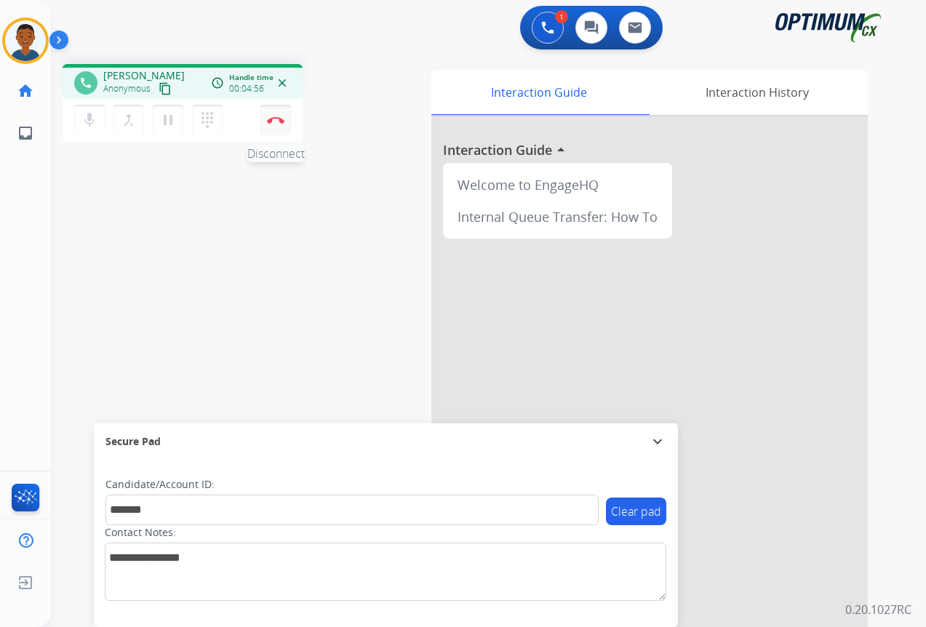
click at [277, 126] on button "Disconnect" at bounding box center [275, 120] width 31 height 31
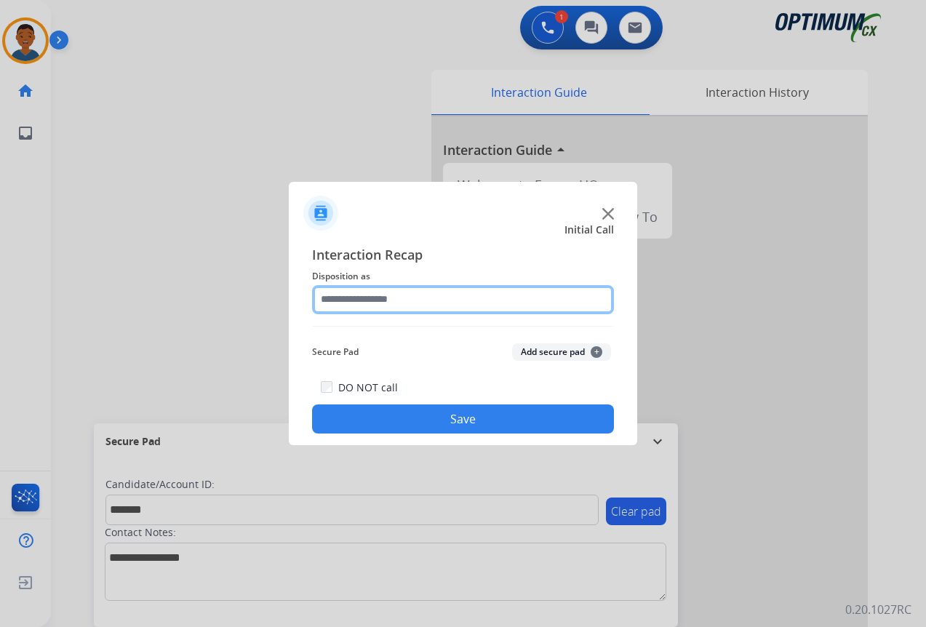
click at [367, 301] on input "text" at bounding box center [463, 299] width 302 height 29
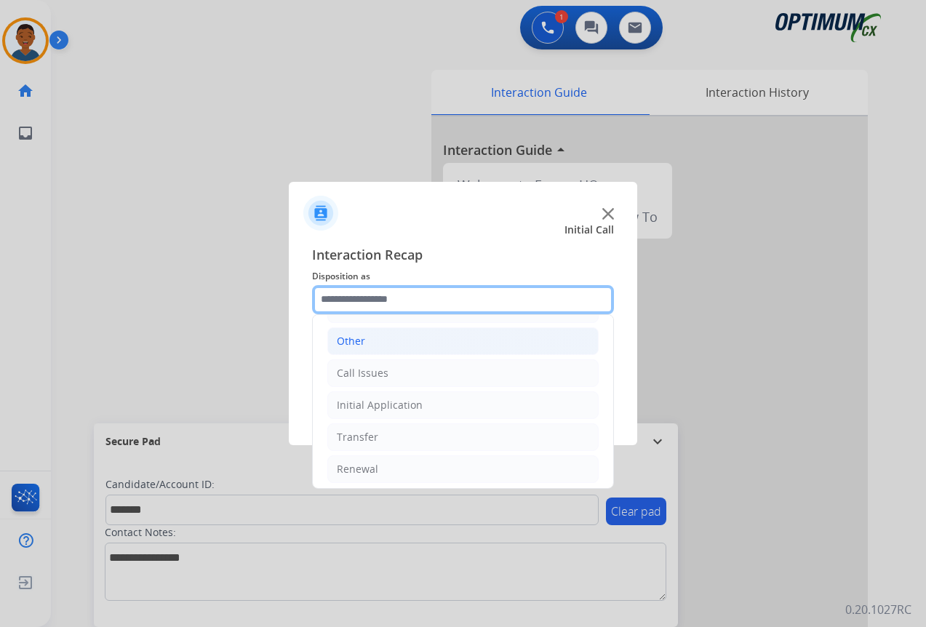
scroll to position [99, 0]
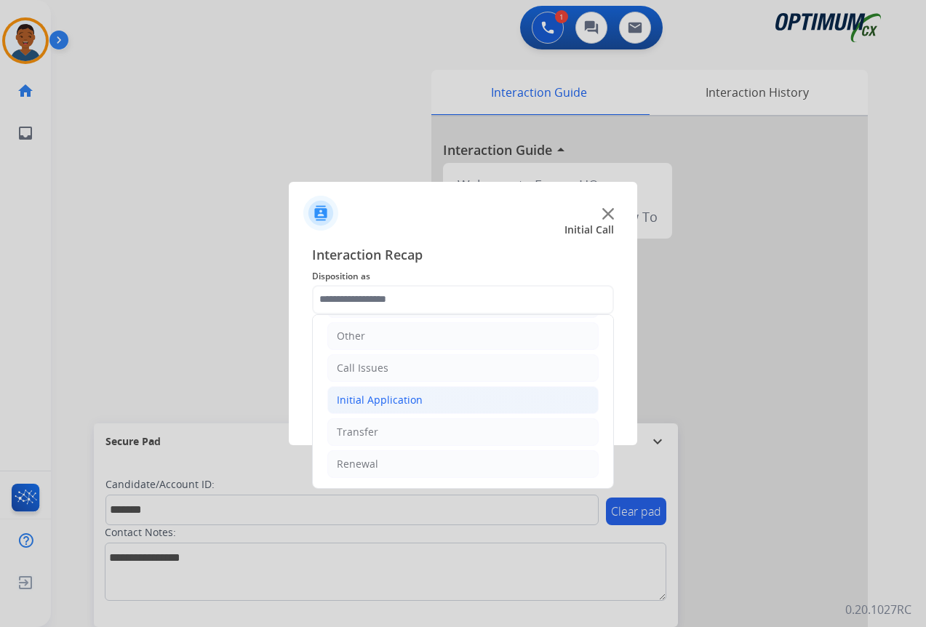
click at [361, 402] on div "Initial Application" at bounding box center [380, 400] width 86 height 15
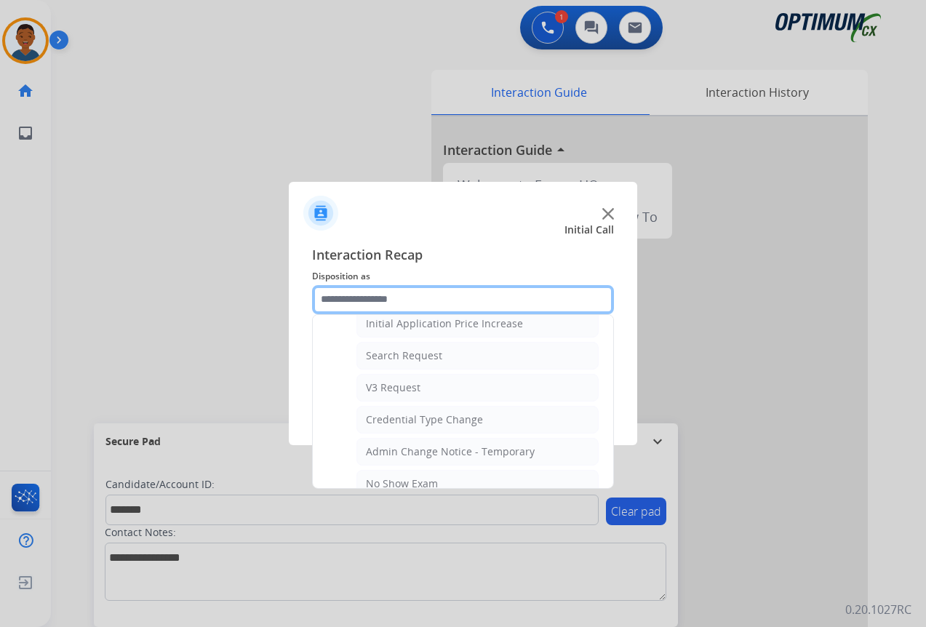
scroll to position [536, 0]
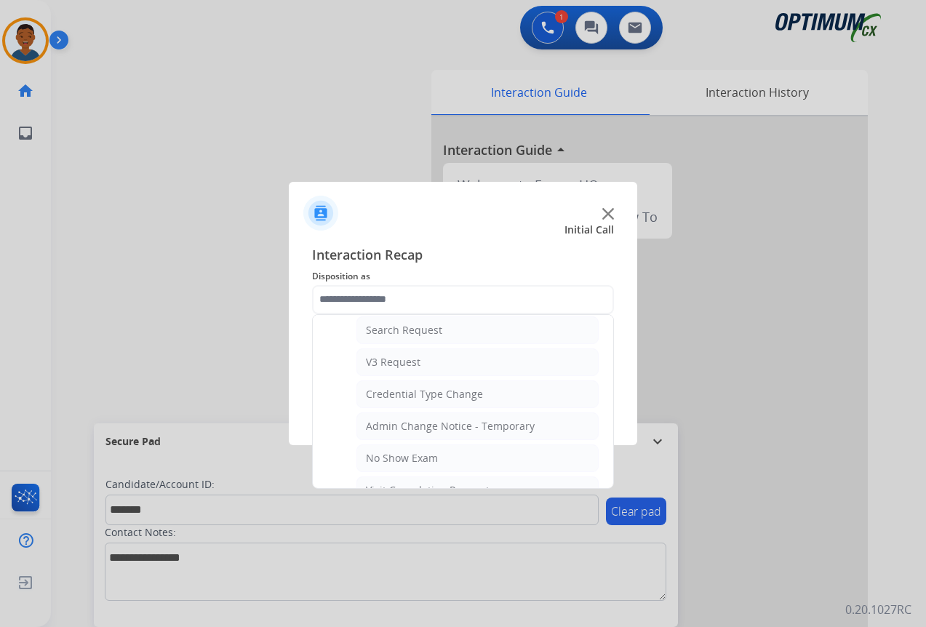
click at [388, 455] on div "No Show Exam" at bounding box center [402, 458] width 72 height 15
type input "**********"
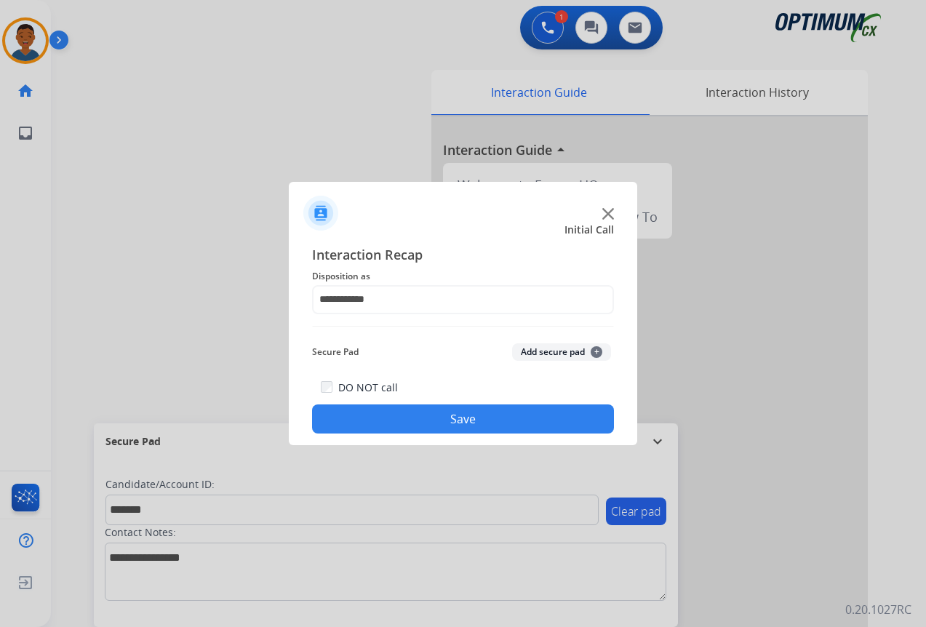
click at [541, 351] on button "Add secure pad +" at bounding box center [561, 351] width 99 height 17
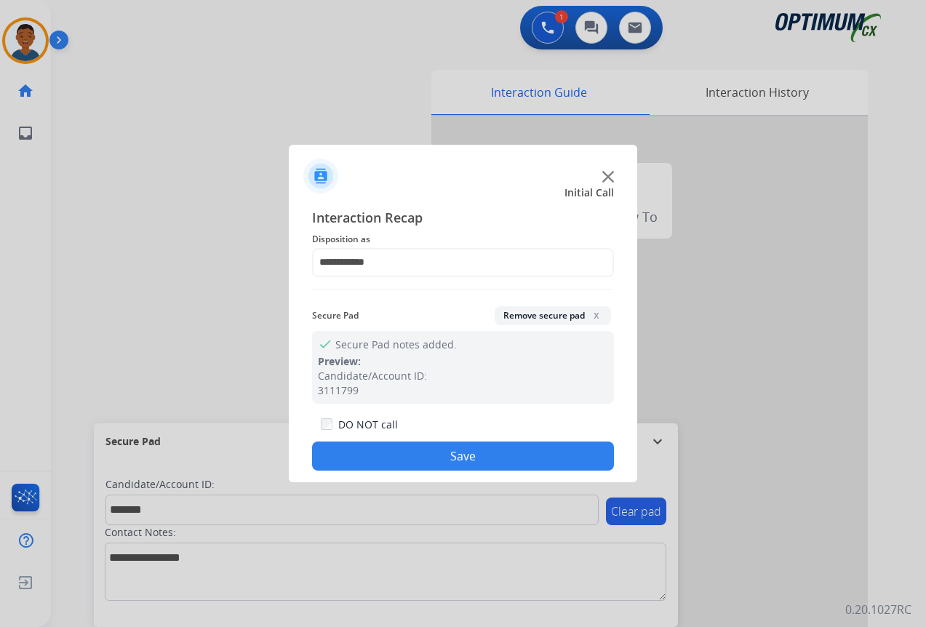
drag, startPoint x: 488, startPoint y: 459, endPoint x: 508, endPoint y: 453, distance: 20.5
click at [488, 458] on button "Save" at bounding box center [463, 456] width 302 height 29
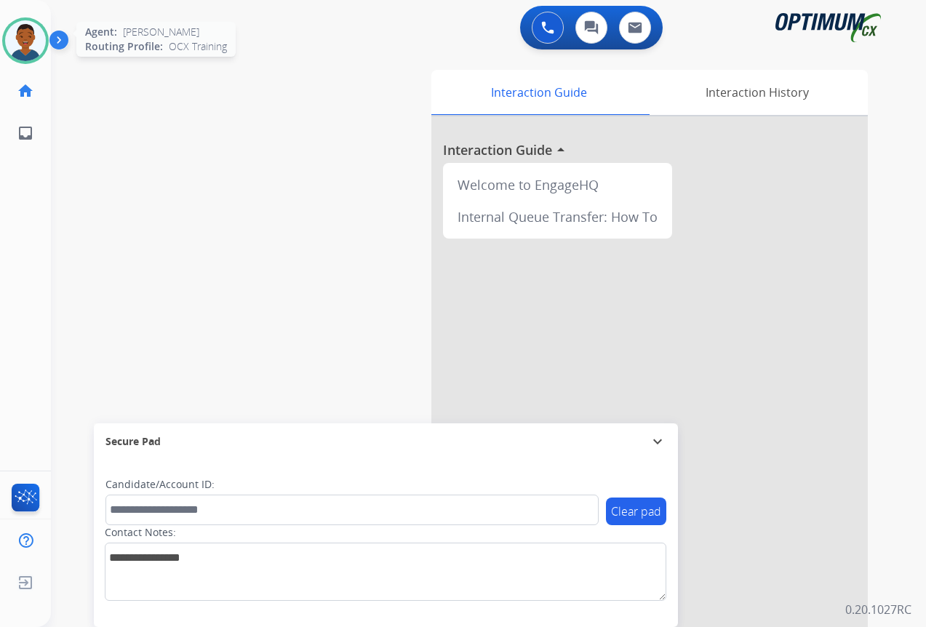
click at [35, 49] on img at bounding box center [25, 40] width 41 height 41
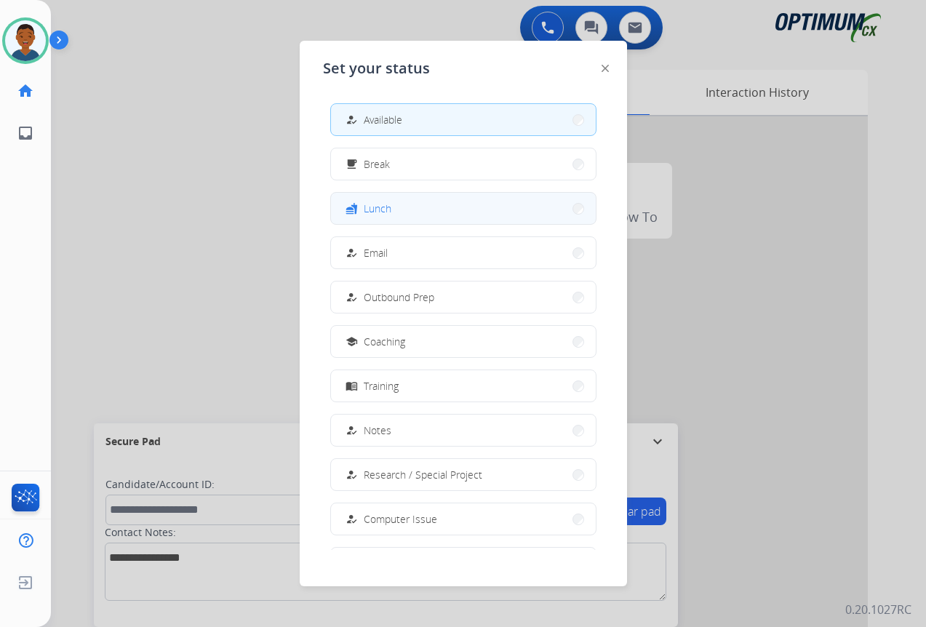
click at [386, 214] on span "Lunch" at bounding box center [378, 208] width 28 height 15
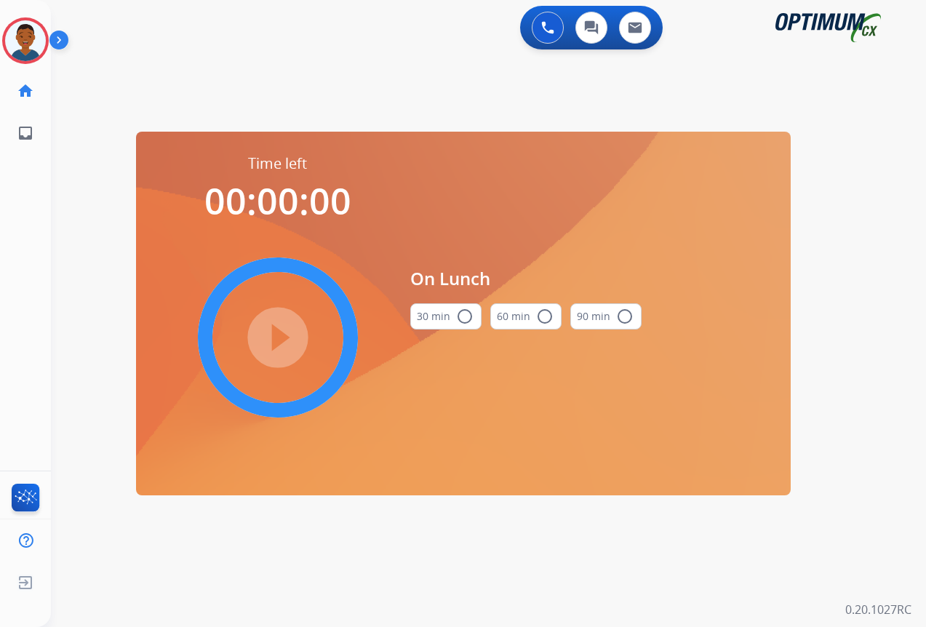
click at [463, 315] on mat-icon "radio_button_unchecked" at bounding box center [464, 316] width 17 height 17
click at [277, 332] on mat-icon "play_circle_filled" at bounding box center [277, 337] width 17 height 17
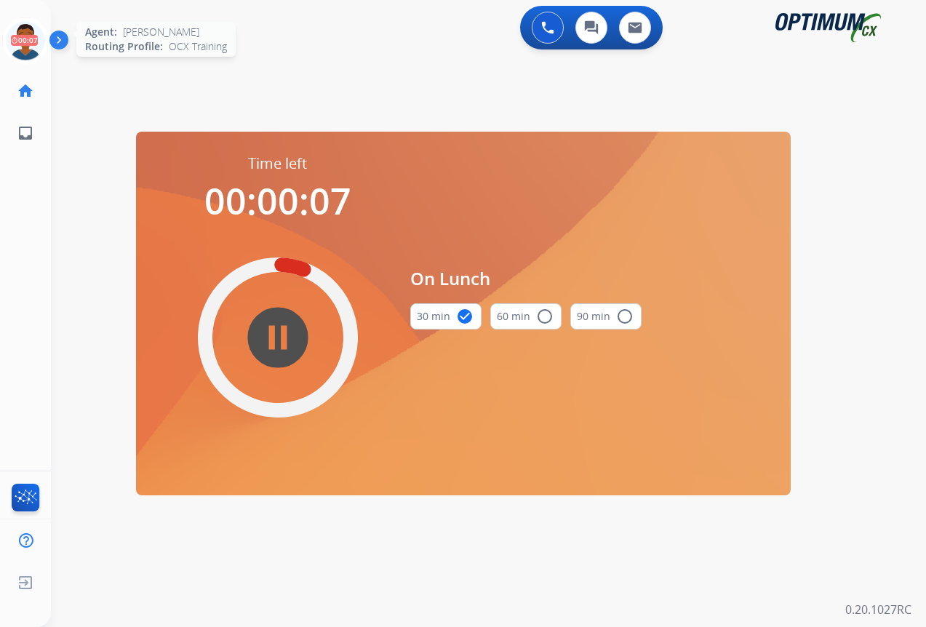
click at [28, 39] on icon at bounding box center [25, 40] width 47 height 47
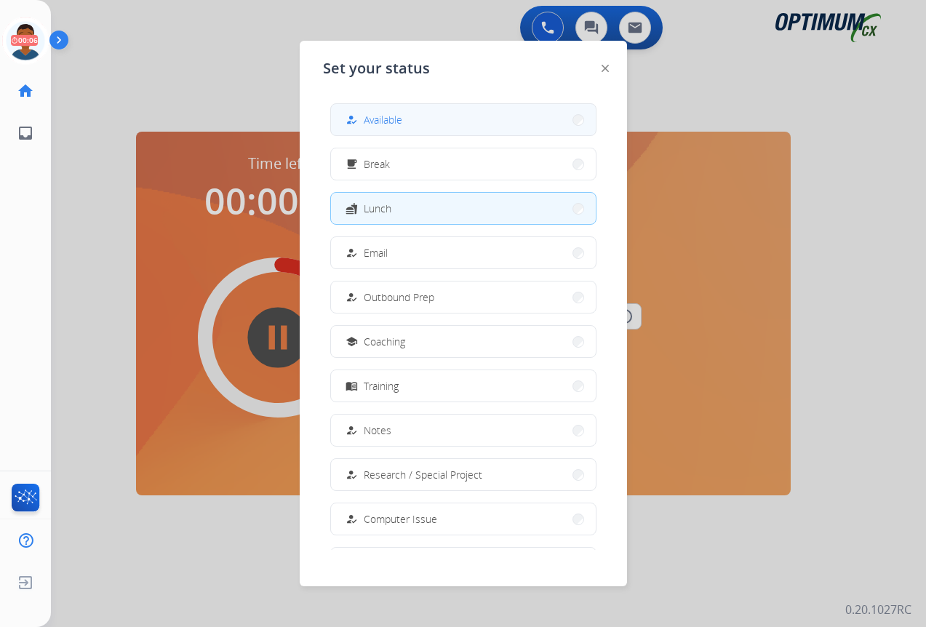
click at [398, 118] on span "Available" at bounding box center [383, 119] width 39 height 15
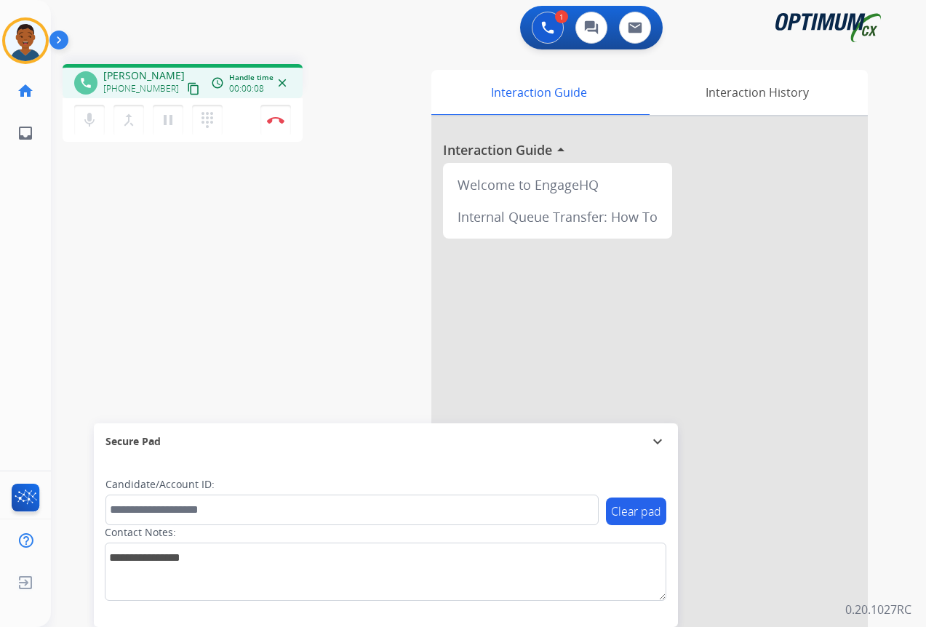
click at [187, 87] on mat-icon "content_copy" at bounding box center [193, 88] width 13 height 13
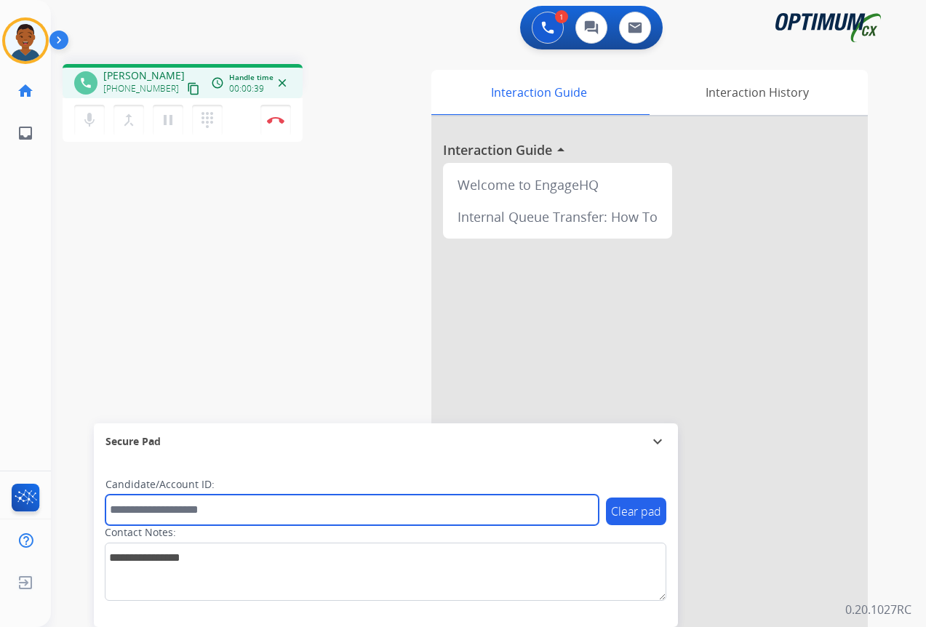
click at [150, 509] on input "text" at bounding box center [352, 510] width 493 height 31
paste input "*******"
type input "*******"
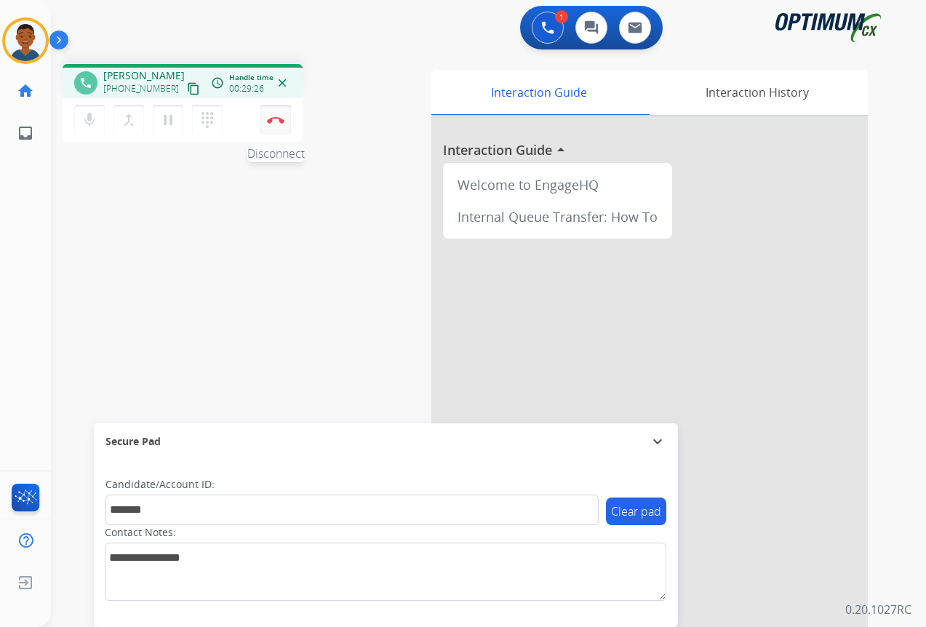
click at [276, 122] on img at bounding box center [275, 119] width 17 height 7
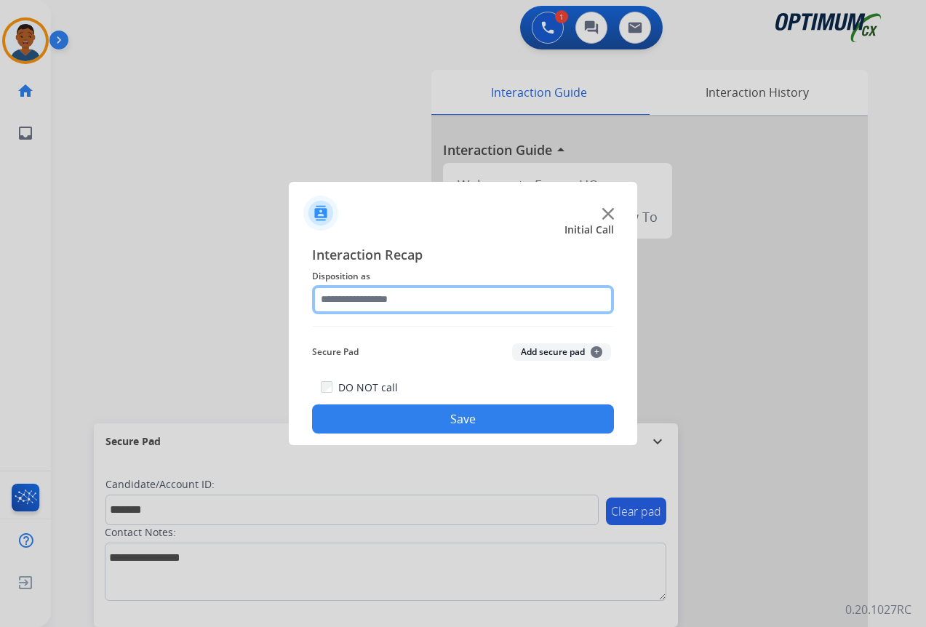
click at [358, 301] on input "text" at bounding box center [463, 299] width 302 height 29
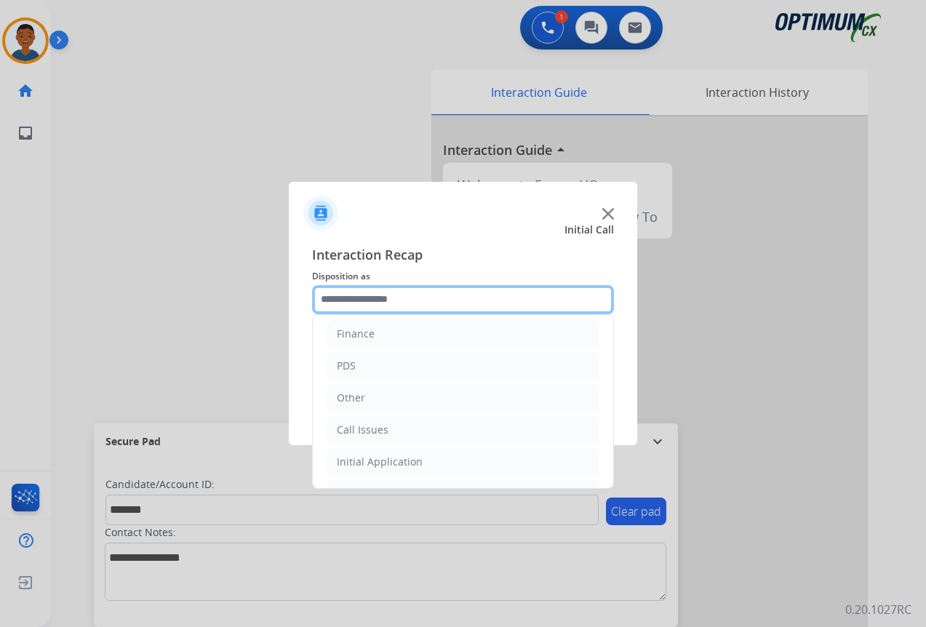
scroll to position [99, 0]
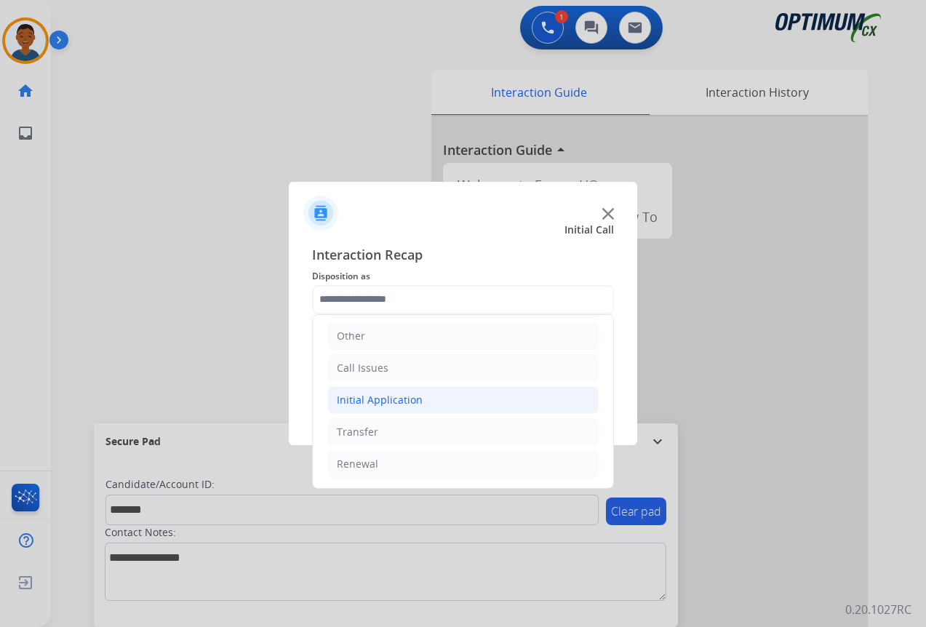
click at [359, 397] on div "Initial Application" at bounding box center [380, 400] width 86 height 15
click at [410, 433] on div "Credential Resend (Initial application)" at bounding box center [458, 432] width 184 height 15
type input "**********"
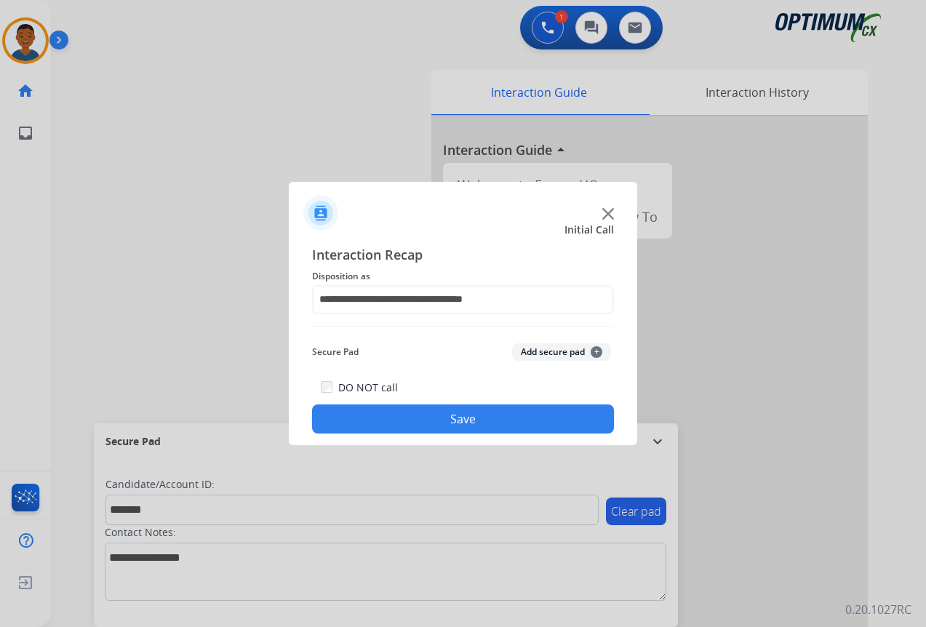
click at [538, 347] on button "Add secure pad +" at bounding box center [561, 351] width 99 height 17
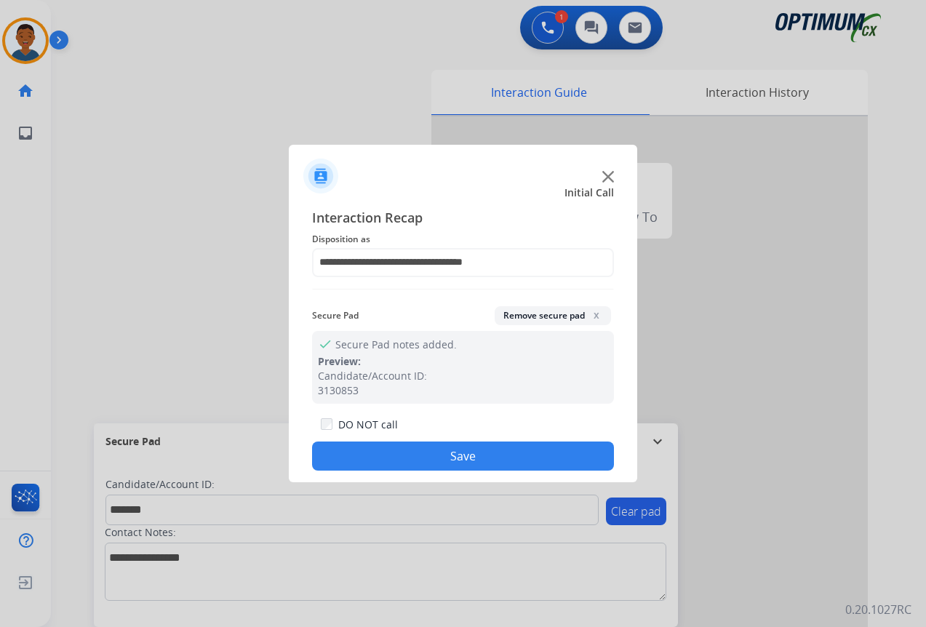
drag, startPoint x: 505, startPoint y: 461, endPoint x: 517, endPoint y: 461, distance: 11.7
click at [505, 461] on button "Save" at bounding box center [463, 456] width 302 height 29
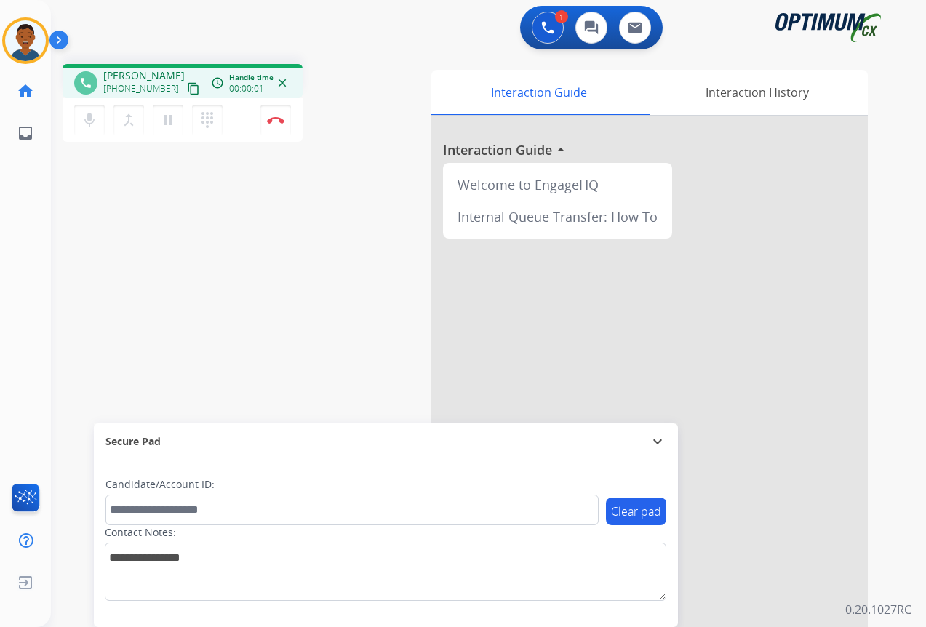
click at [187, 92] on mat-icon "content_copy" at bounding box center [193, 88] width 13 height 13
click at [279, 122] on img at bounding box center [275, 119] width 17 height 7
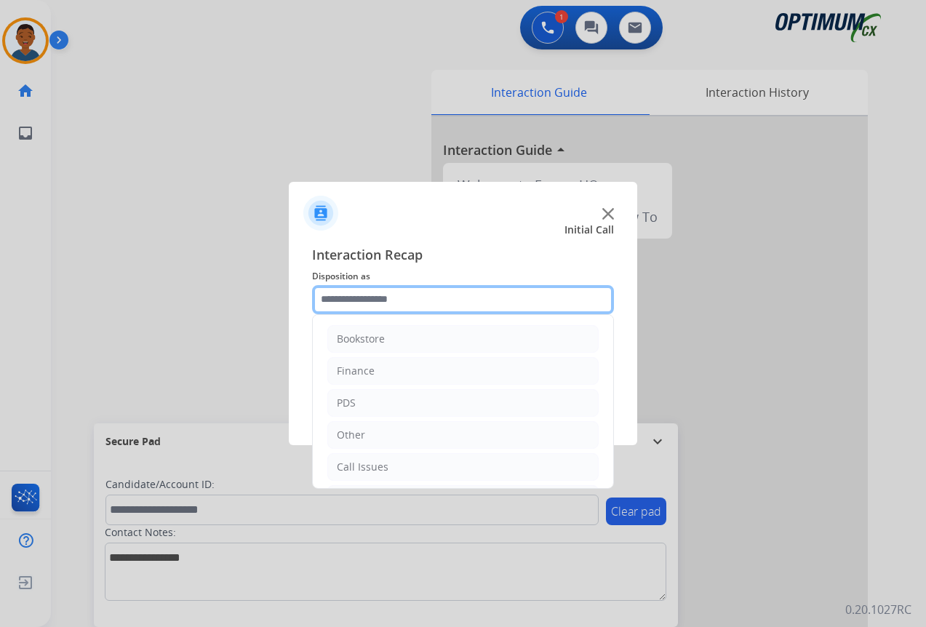
click at [349, 299] on input "text" at bounding box center [463, 299] width 302 height 29
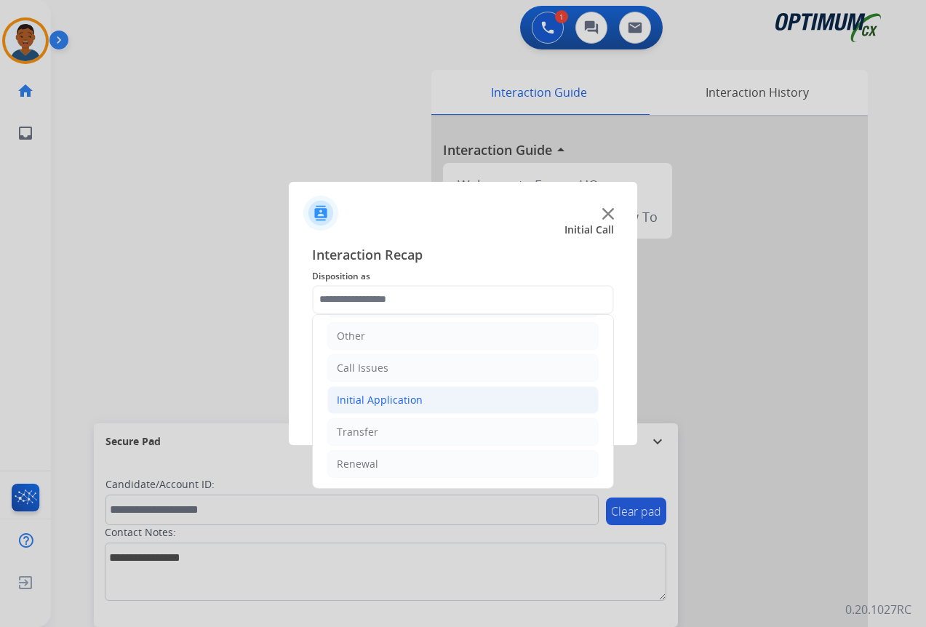
click at [357, 399] on div "Initial Application" at bounding box center [380, 400] width 86 height 15
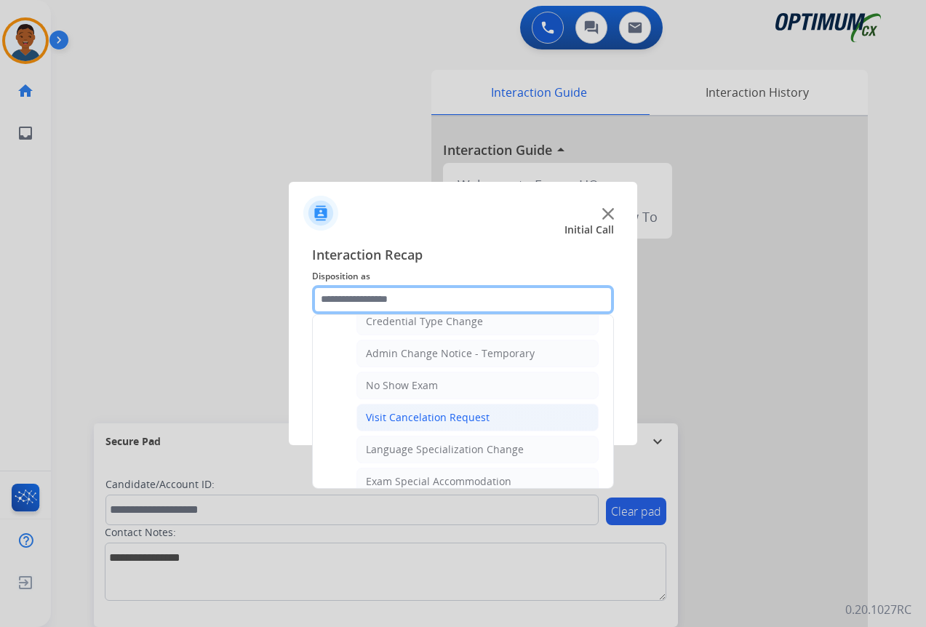
scroll to position [754, 0]
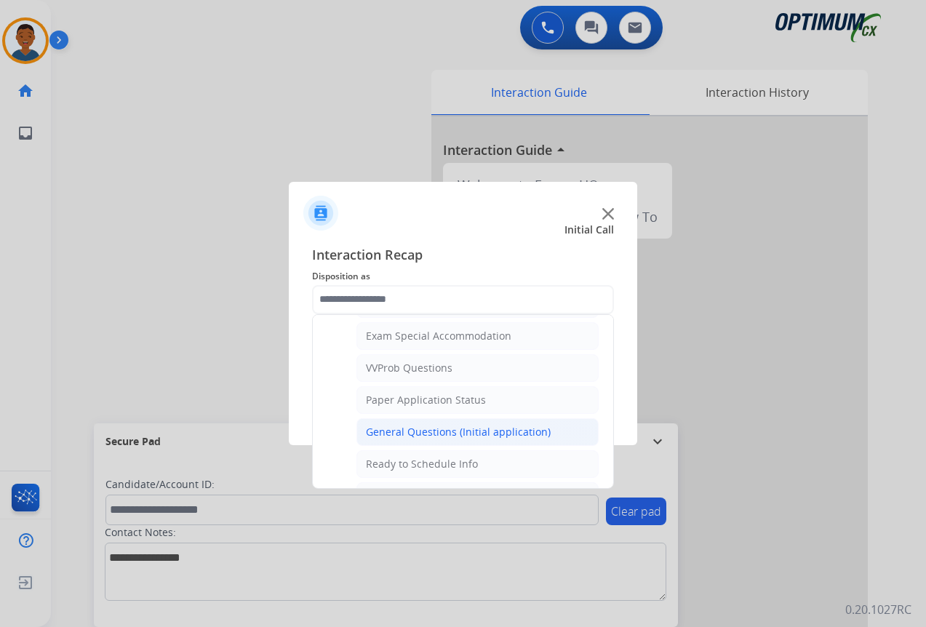
click at [389, 427] on div "General Questions (Initial application)" at bounding box center [458, 432] width 185 height 15
type input "**********"
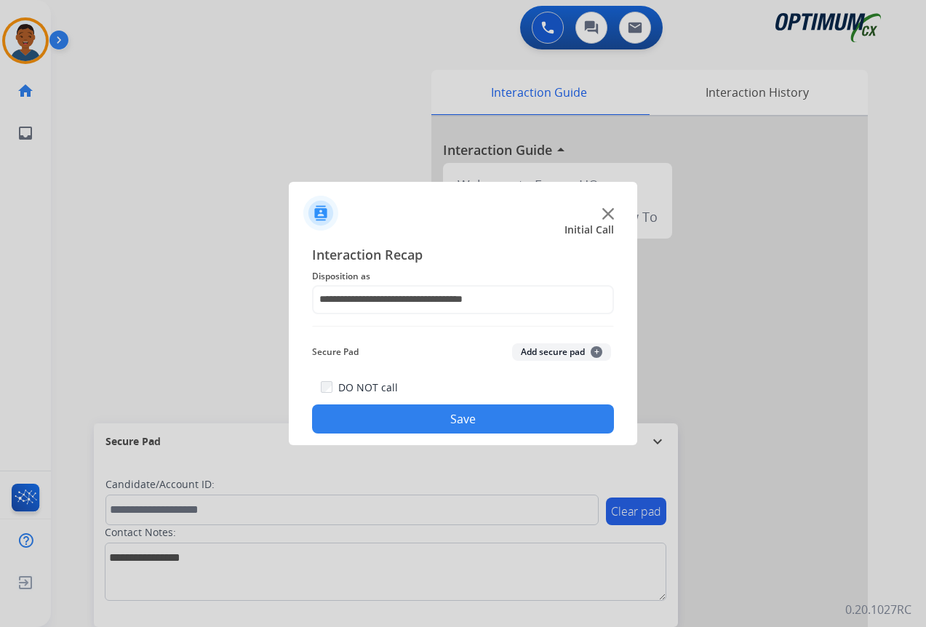
drag, startPoint x: 463, startPoint y: 415, endPoint x: 386, endPoint y: 419, distance: 77.2
click at [462, 416] on button "Save" at bounding box center [463, 419] width 302 height 29
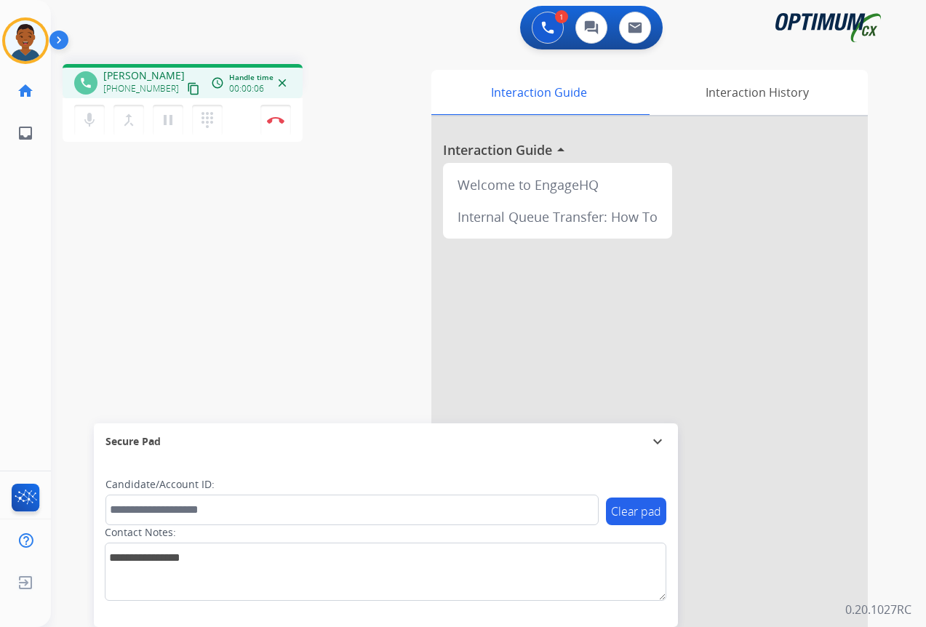
click at [187, 91] on mat-icon "content_copy" at bounding box center [193, 88] width 13 height 13
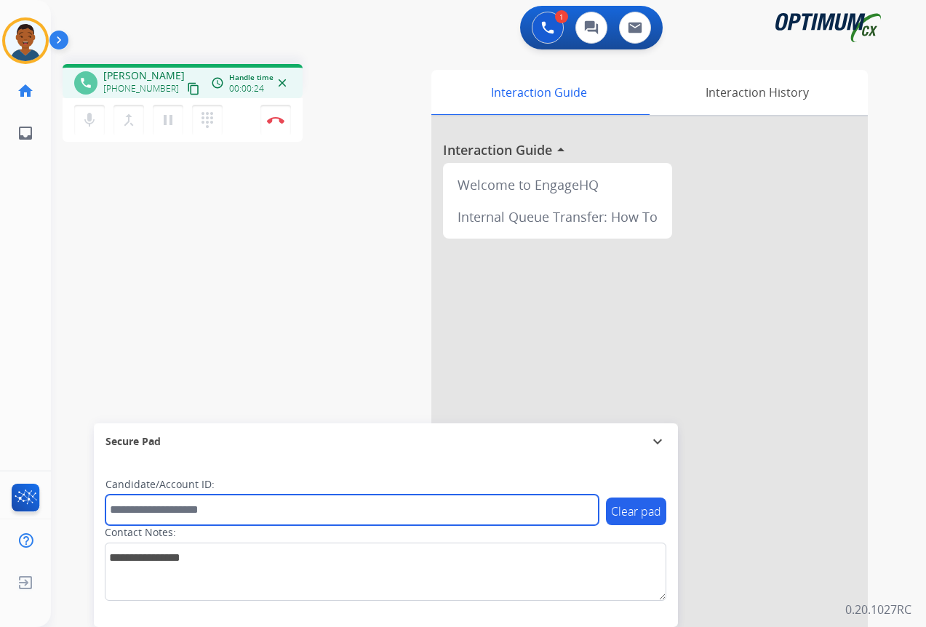
click at [173, 509] on input "text" at bounding box center [352, 510] width 493 height 31
paste input "*******"
type input "*******"
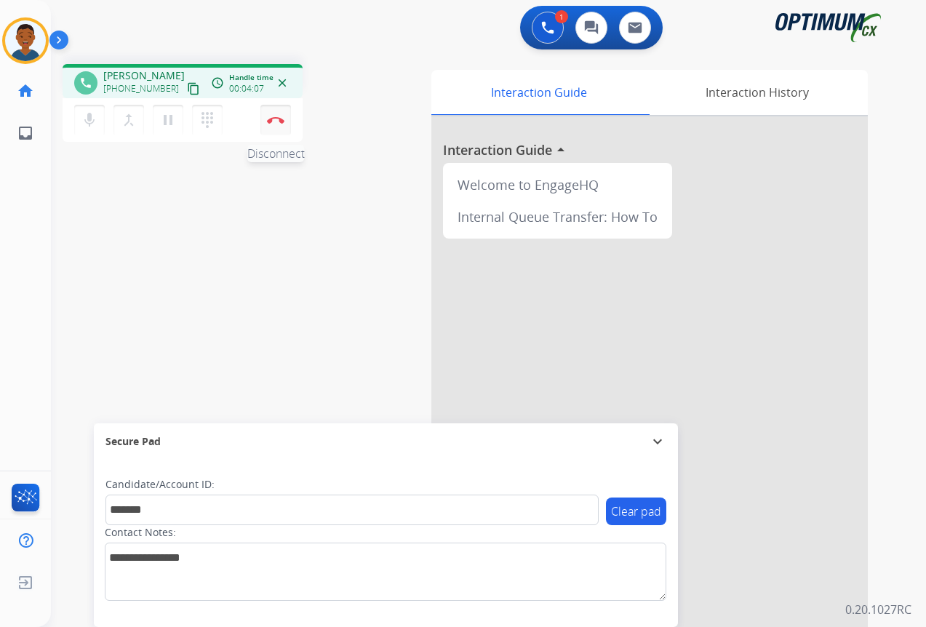
click at [275, 125] on button "Disconnect" at bounding box center [275, 120] width 31 height 31
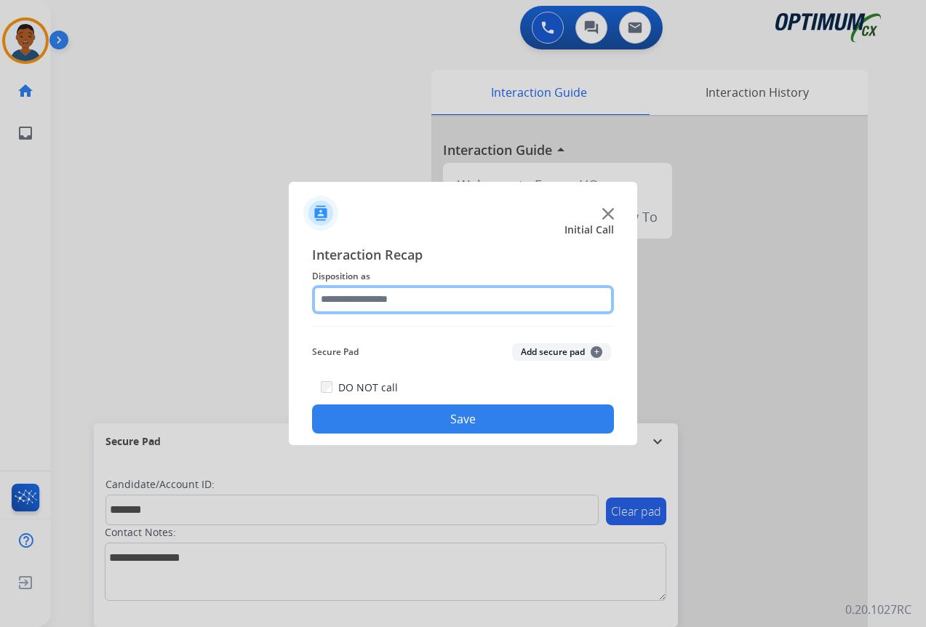
click at [353, 306] on input "text" at bounding box center [463, 299] width 302 height 29
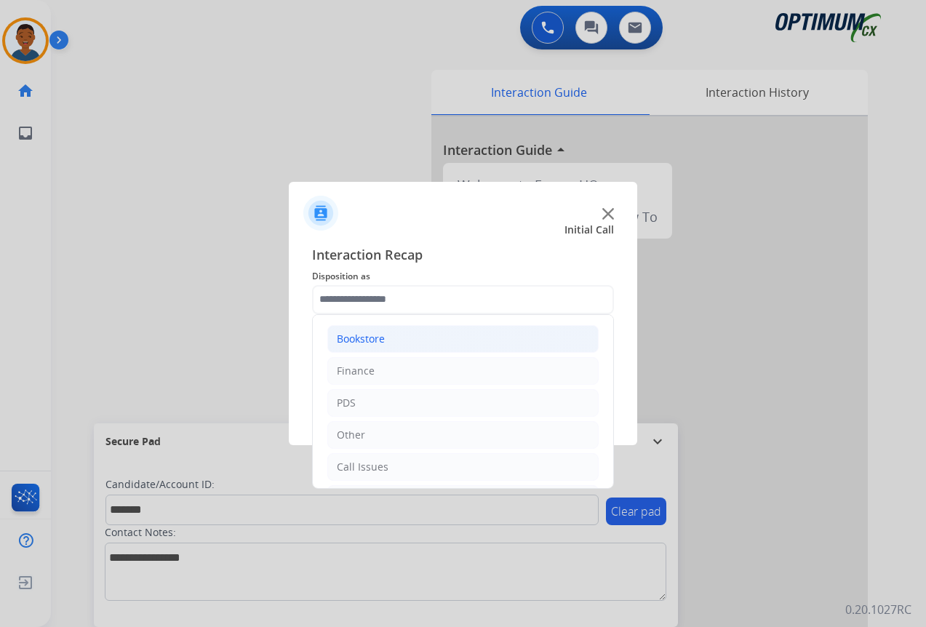
click at [352, 337] on div "Bookstore" at bounding box center [361, 339] width 48 height 15
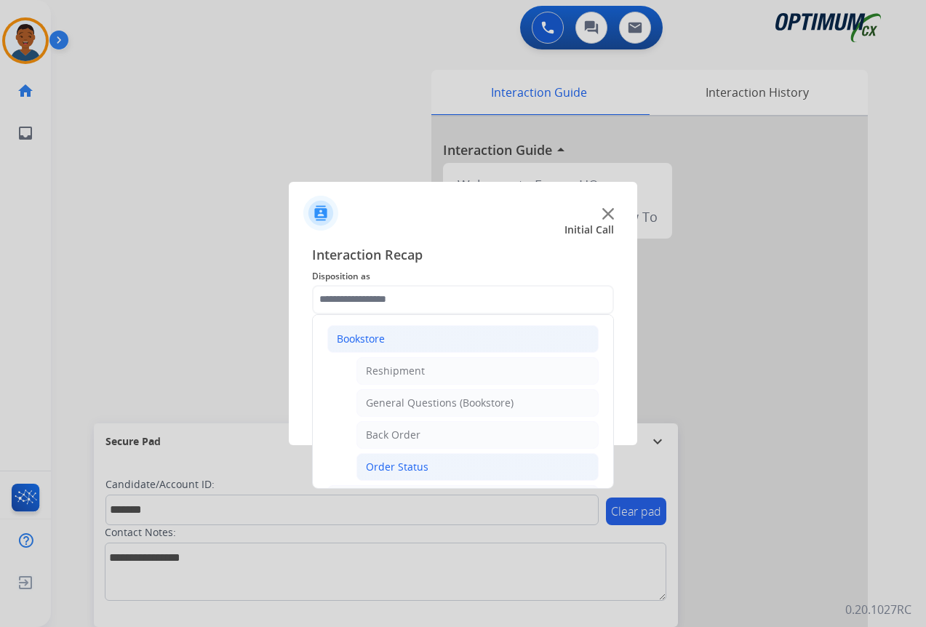
click at [386, 466] on div "Order Status" at bounding box center [397, 467] width 63 height 15
type input "**********"
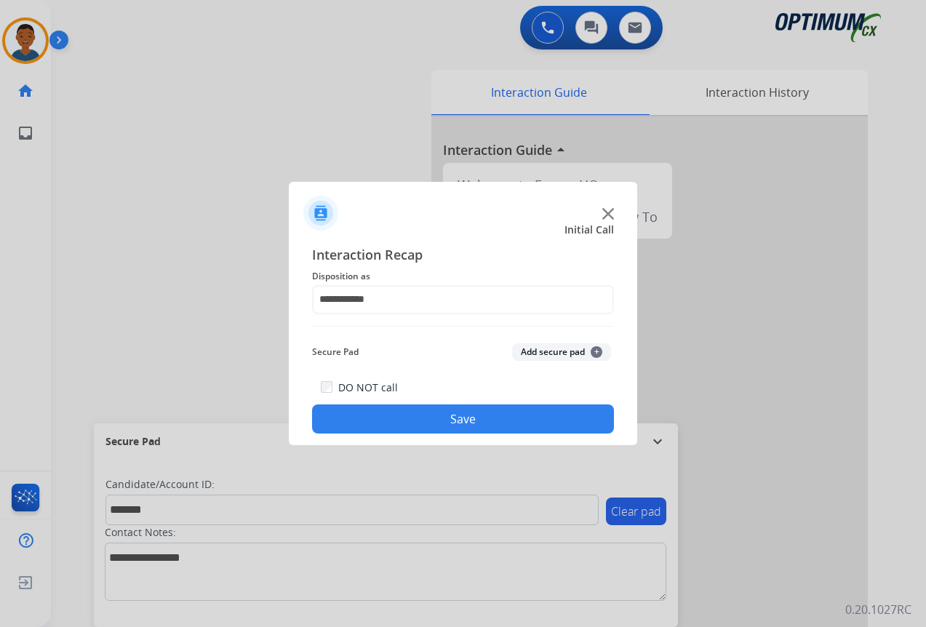
click at [533, 352] on button "Add secure pad +" at bounding box center [561, 351] width 99 height 17
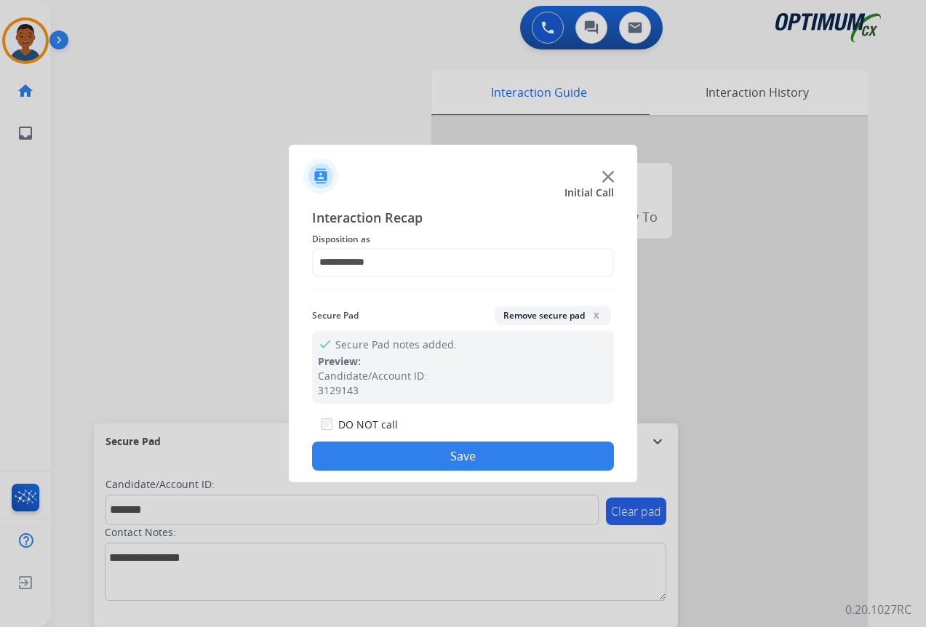
click at [477, 454] on button "Save" at bounding box center [463, 456] width 302 height 29
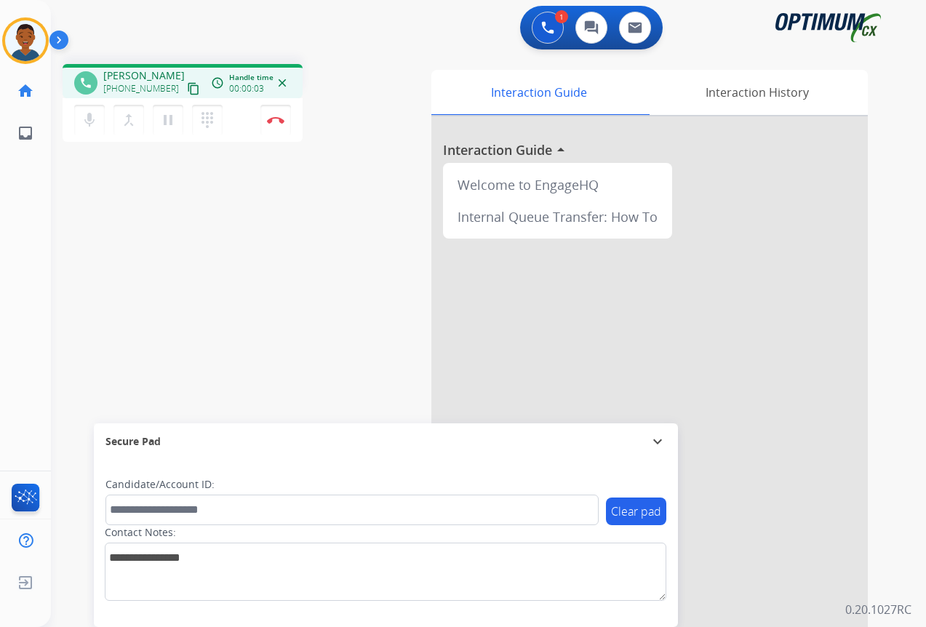
click at [187, 86] on mat-icon "content_copy" at bounding box center [193, 88] width 13 height 13
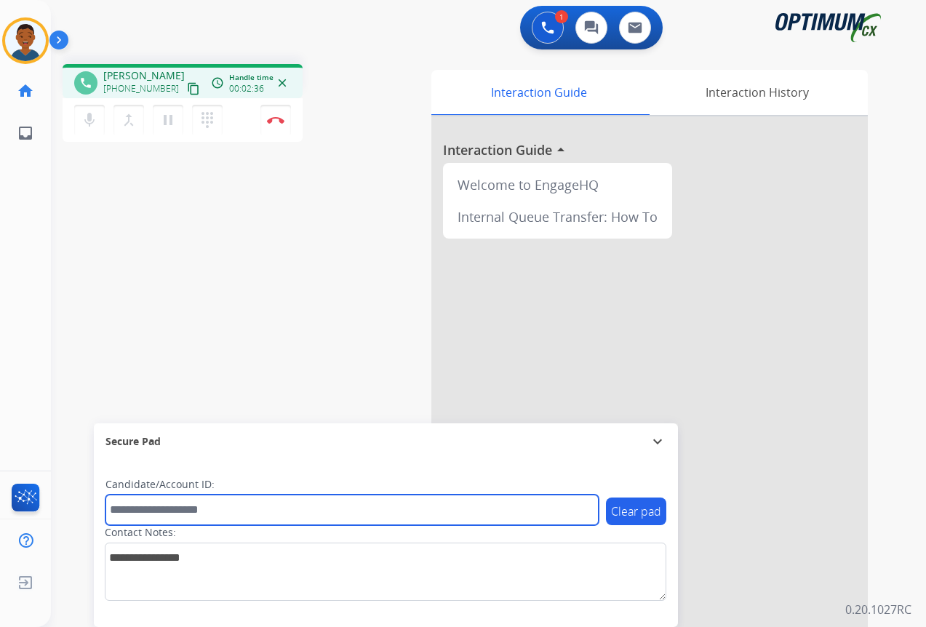
click at [139, 511] on input "text" at bounding box center [352, 510] width 493 height 31
paste input "*******"
type input "*******"
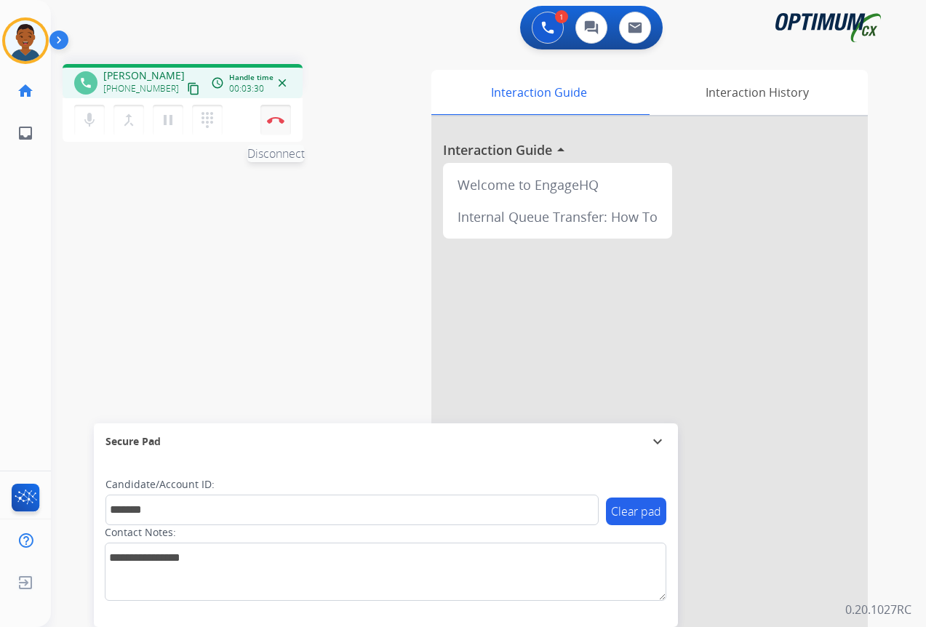
click at [278, 121] on img at bounding box center [275, 119] width 17 height 7
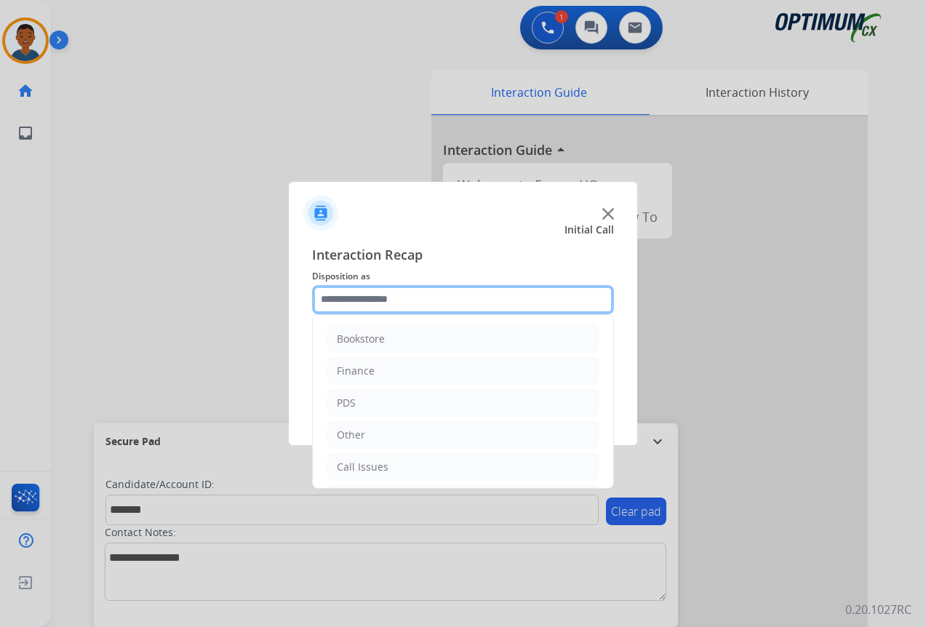
click at [341, 295] on input "text" at bounding box center [463, 299] width 302 height 29
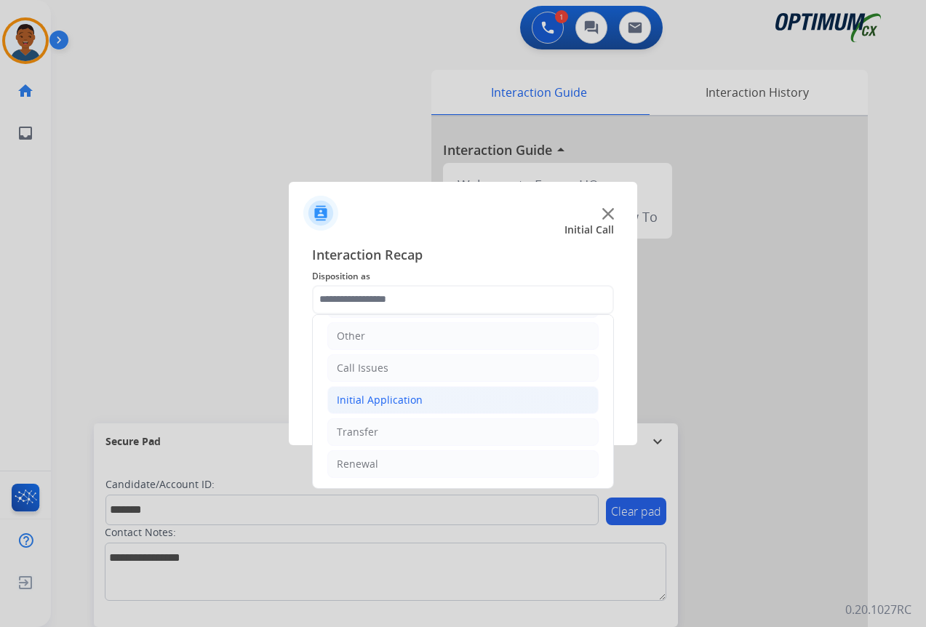
click at [360, 397] on div "Initial Application" at bounding box center [380, 400] width 86 height 15
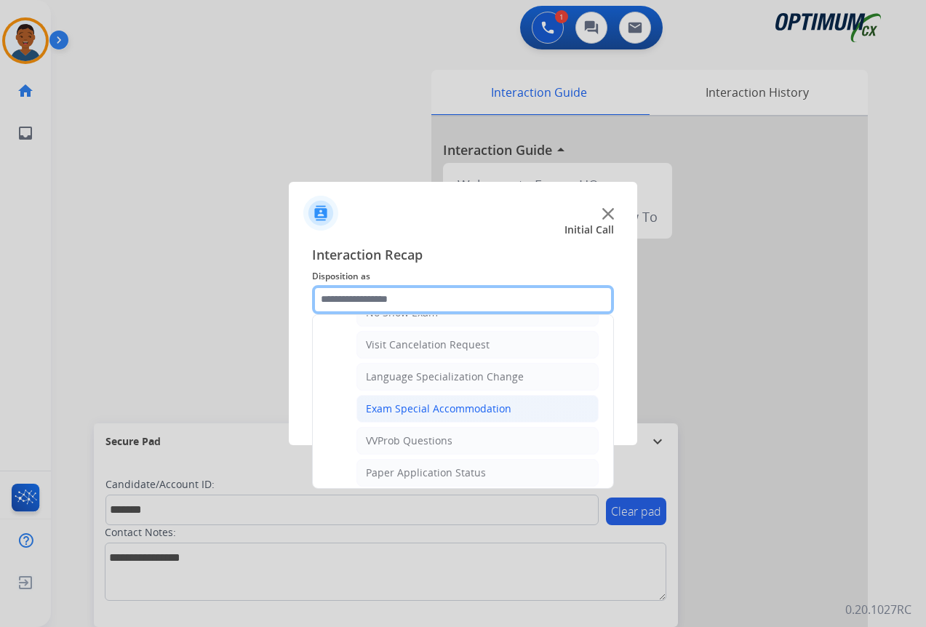
scroll to position [754, 0]
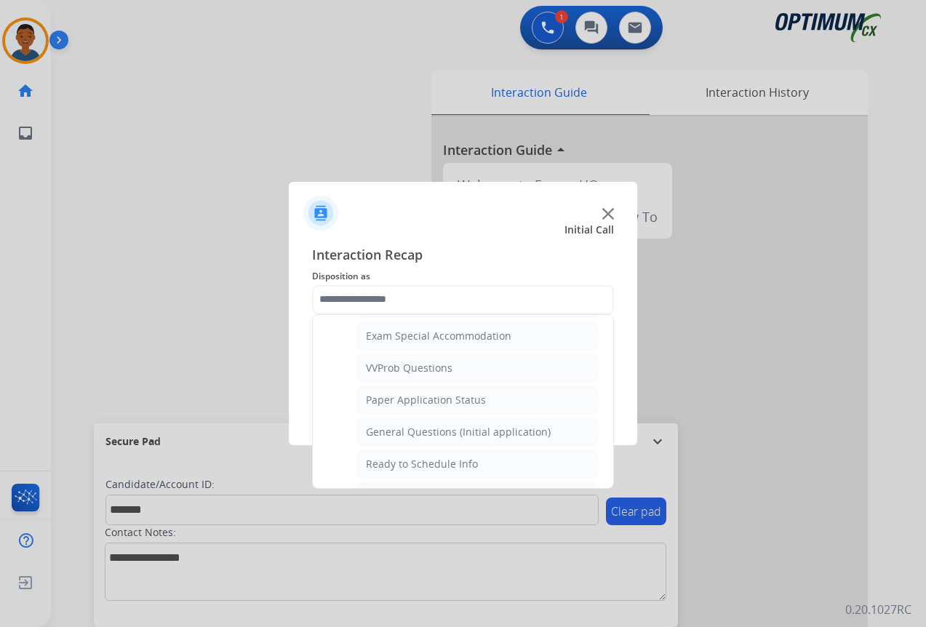
drag, startPoint x: 386, startPoint y: 429, endPoint x: 397, endPoint y: 429, distance: 10.9
click at [386, 431] on div "General Questions (Initial application)" at bounding box center [458, 432] width 185 height 15
type input "**********"
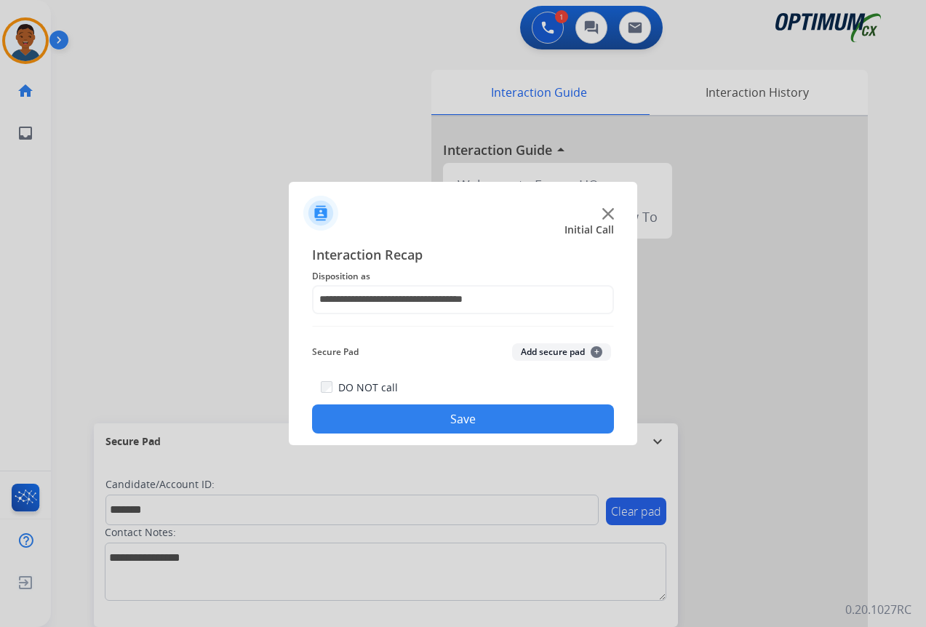
click at [527, 353] on button "Add secure pad +" at bounding box center [561, 351] width 99 height 17
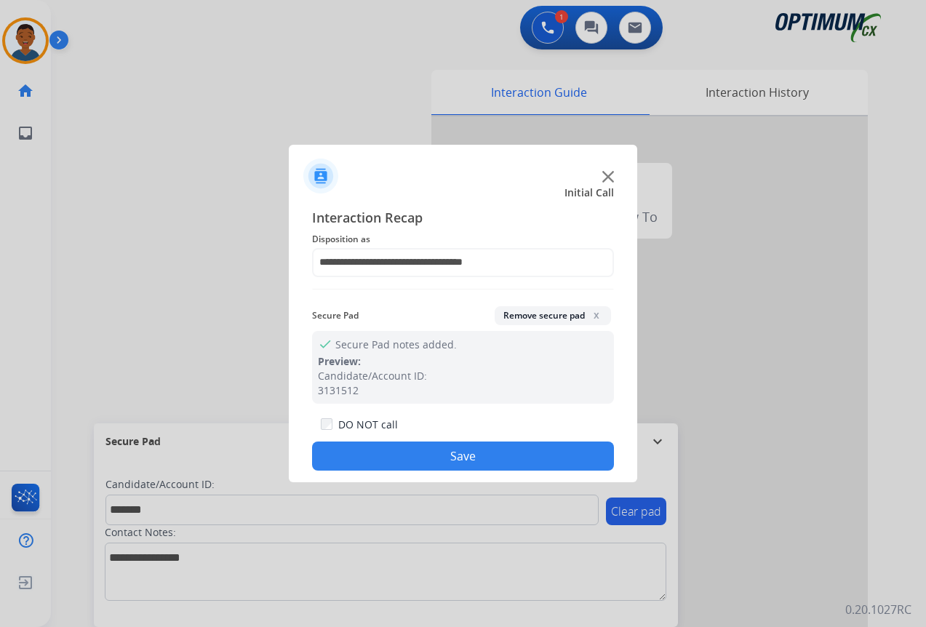
click at [517, 454] on button "Save" at bounding box center [463, 456] width 302 height 29
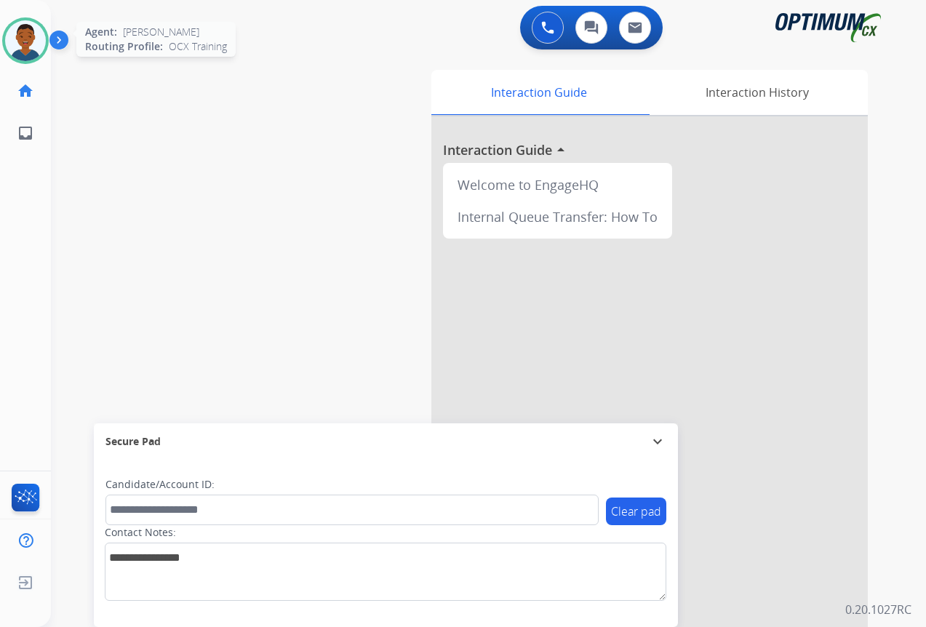
click at [21, 42] on img at bounding box center [25, 40] width 41 height 41
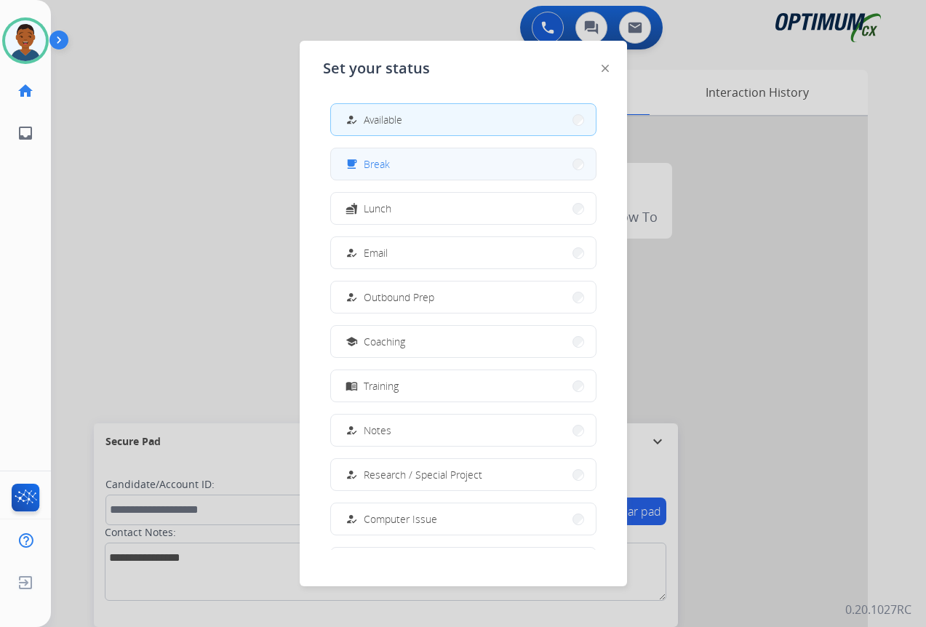
click at [389, 170] on span "Break" at bounding box center [377, 163] width 26 height 15
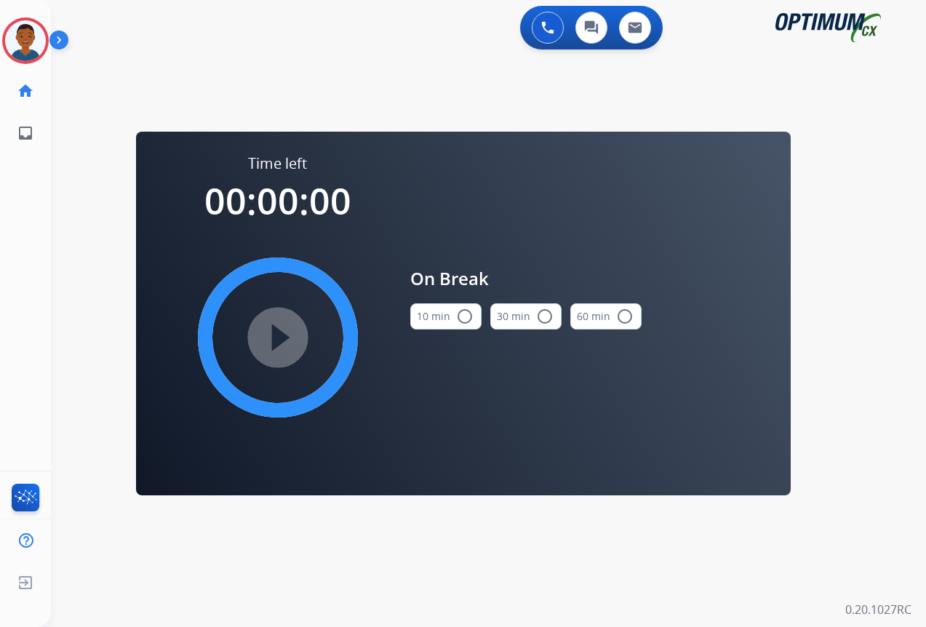
click at [458, 311] on mat-icon "radio_button_unchecked" at bounding box center [464, 316] width 17 height 17
click at [275, 330] on mat-icon "play_circle_filled" at bounding box center [277, 337] width 17 height 17
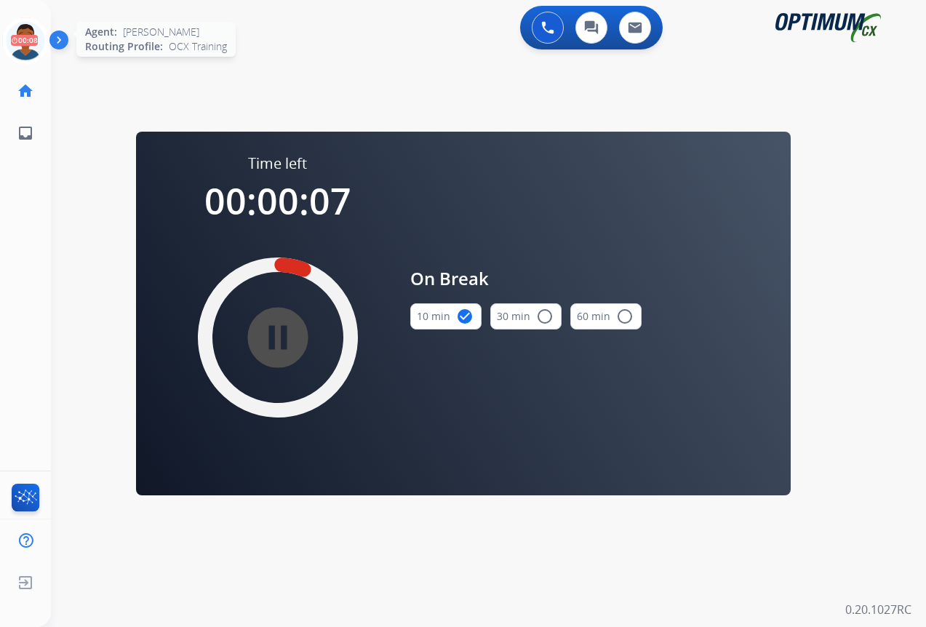
click at [25, 42] on icon at bounding box center [25, 40] width 47 height 47
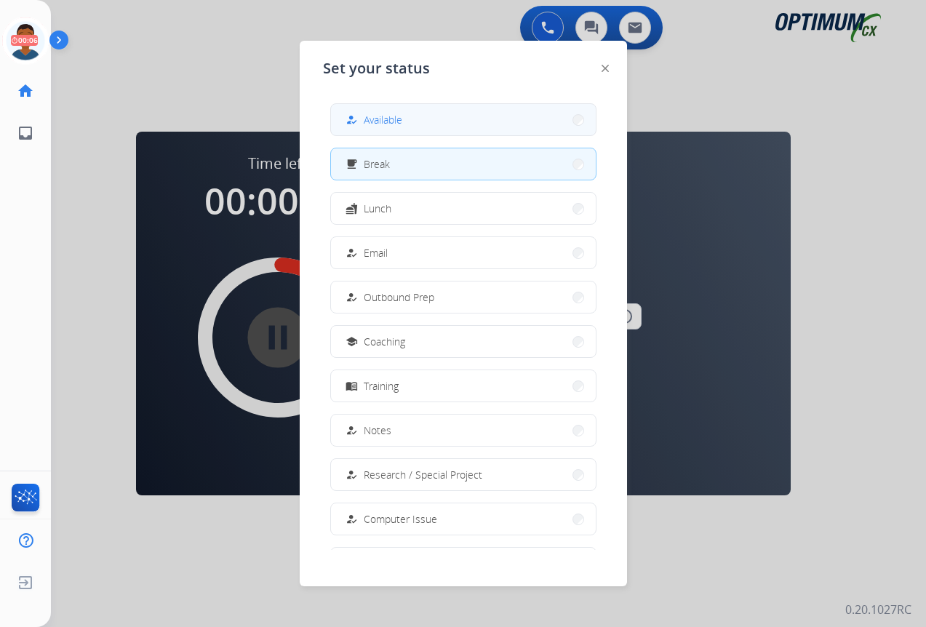
click at [389, 115] on span "Available" at bounding box center [383, 119] width 39 height 15
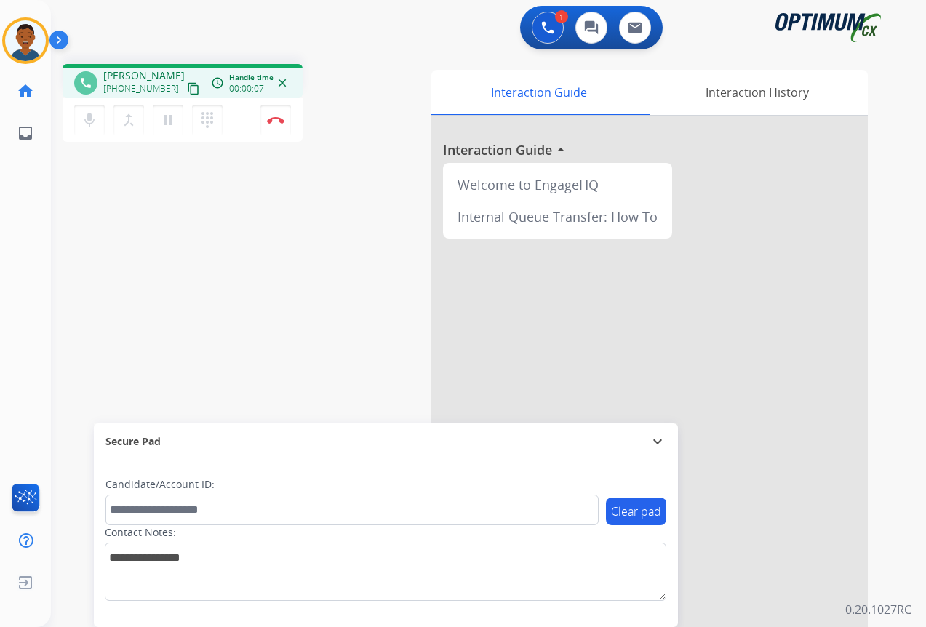
click at [187, 89] on mat-icon "content_copy" at bounding box center [193, 88] width 13 height 13
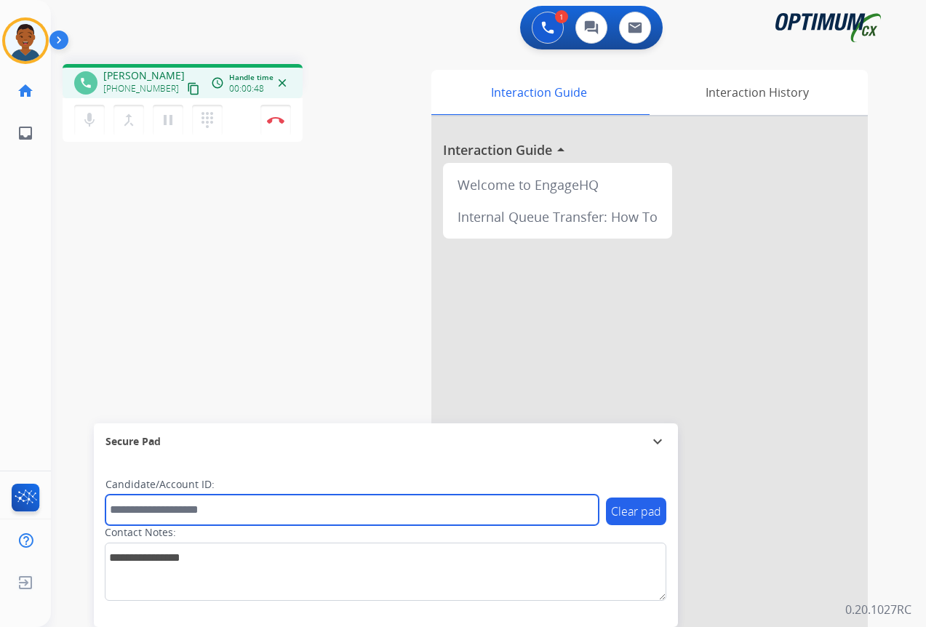
click at [146, 510] on input "text" at bounding box center [352, 510] width 493 height 31
paste input "*******"
type input "*******"
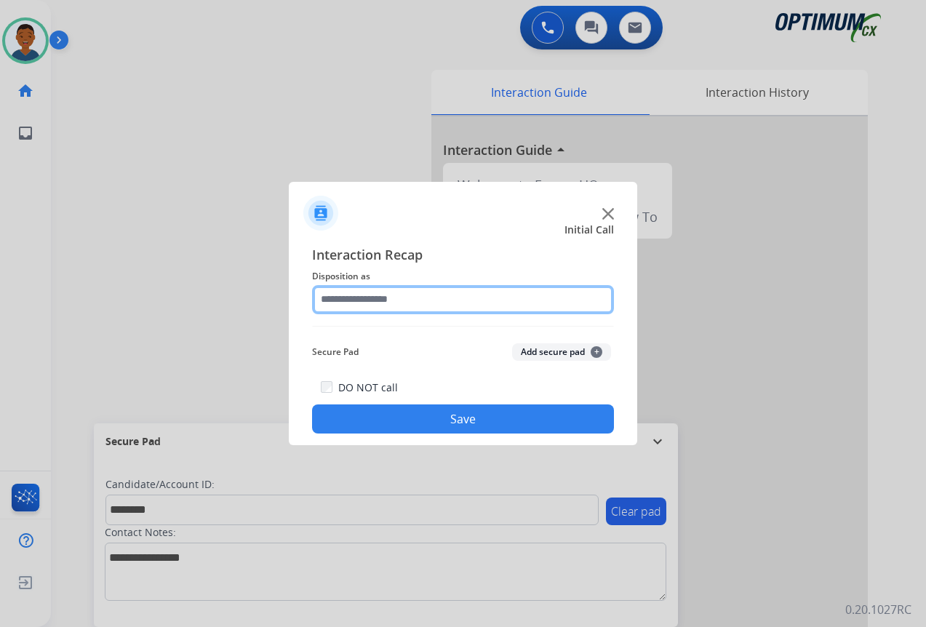
click at [349, 298] on input "text" at bounding box center [463, 299] width 302 height 29
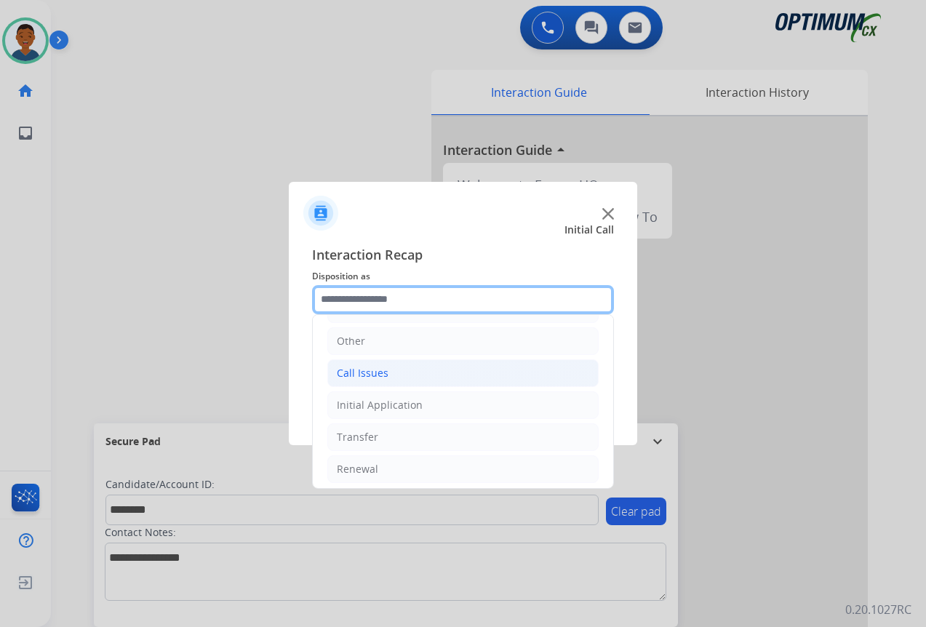
scroll to position [99, 0]
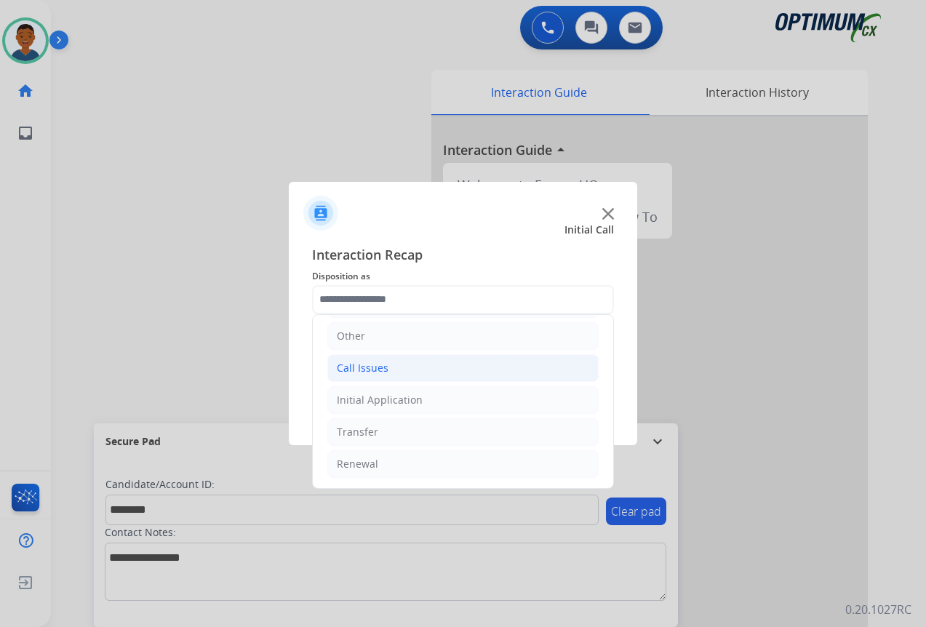
click at [352, 370] on div "Call Issues" at bounding box center [363, 368] width 52 height 15
click at [396, 460] on div "Dropped Call" at bounding box center [398, 464] width 64 height 15
type input "**********"
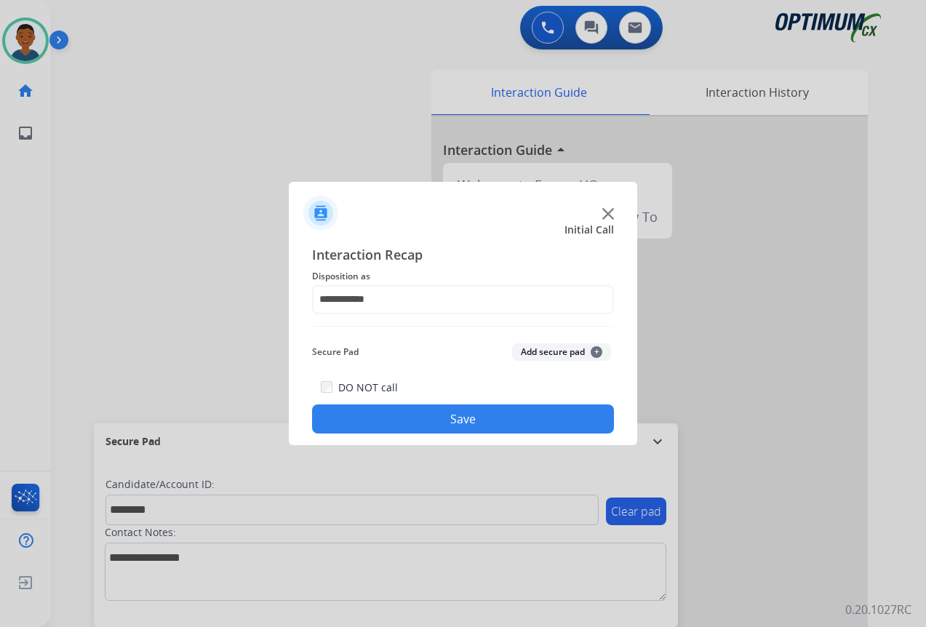
click at [393, 426] on button "Save" at bounding box center [463, 419] width 302 height 29
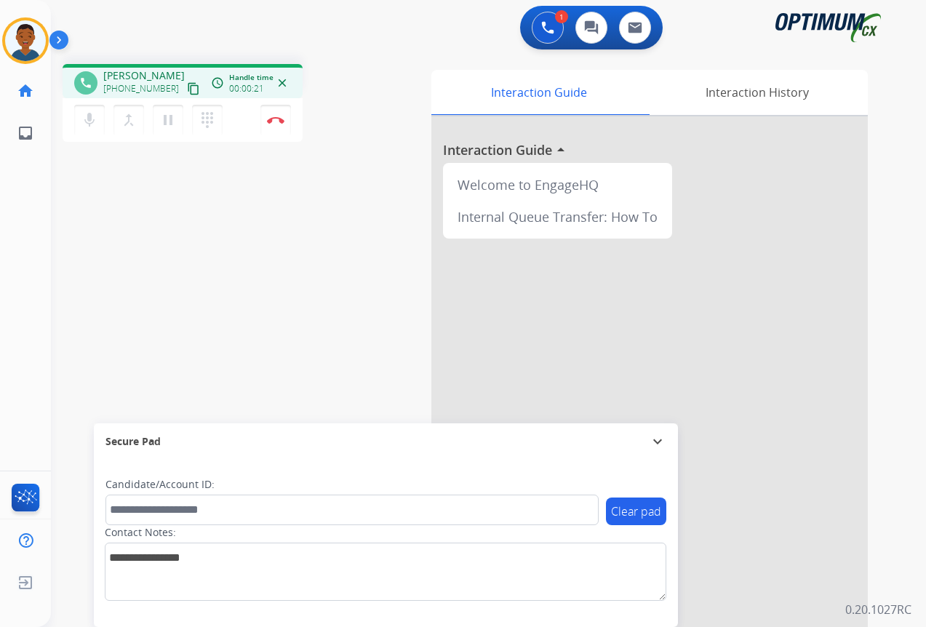
click at [187, 87] on mat-icon "content_copy" at bounding box center [193, 88] width 13 height 13
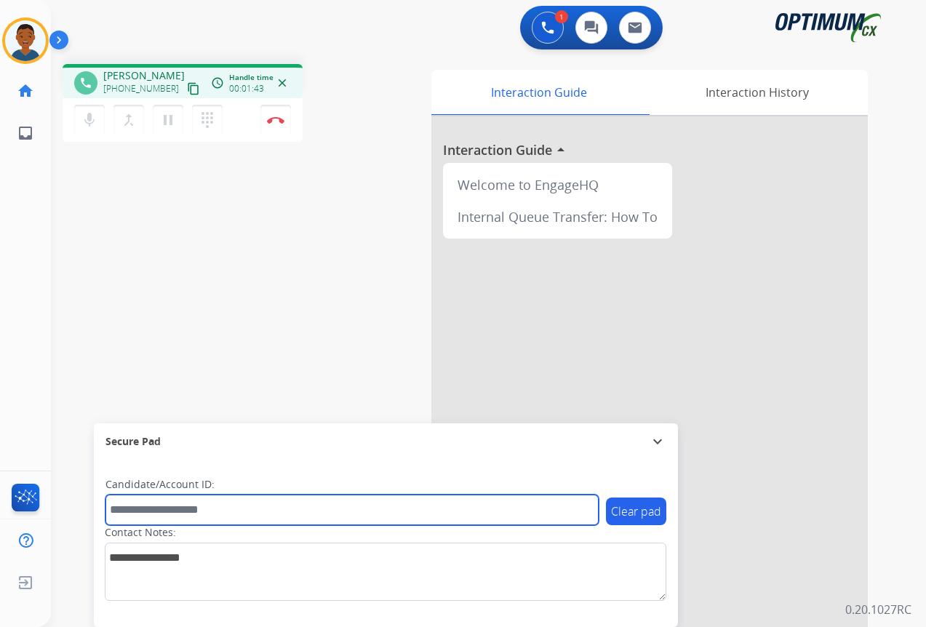
click at [169, 512] on input "text" at bounding box center [352, 510] width 493 height 31
paste input "*******"
type input "*******"
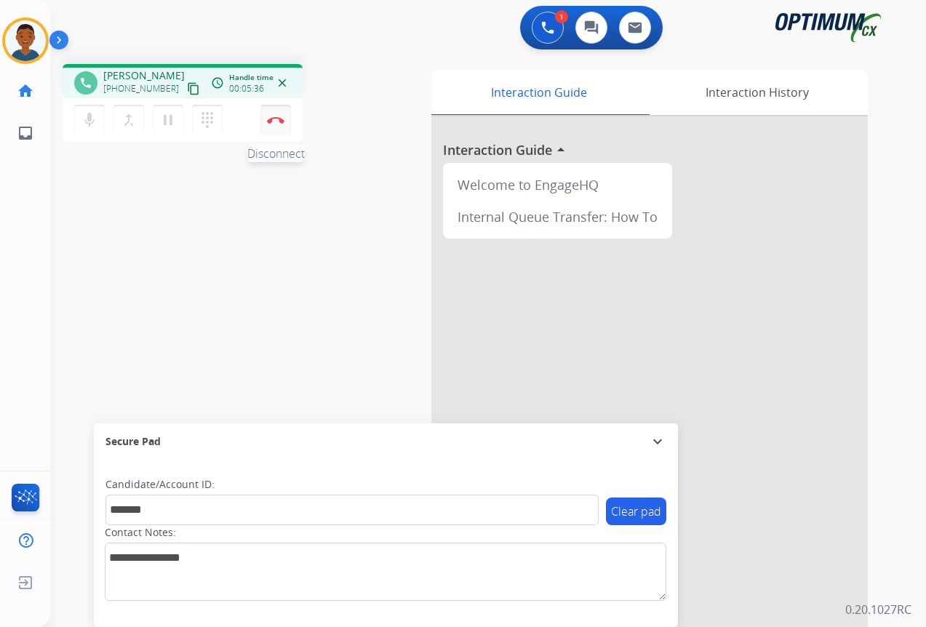
click at [274, 124] on button "Disconnect" at bounding box center [275, 120] width 31 height 31
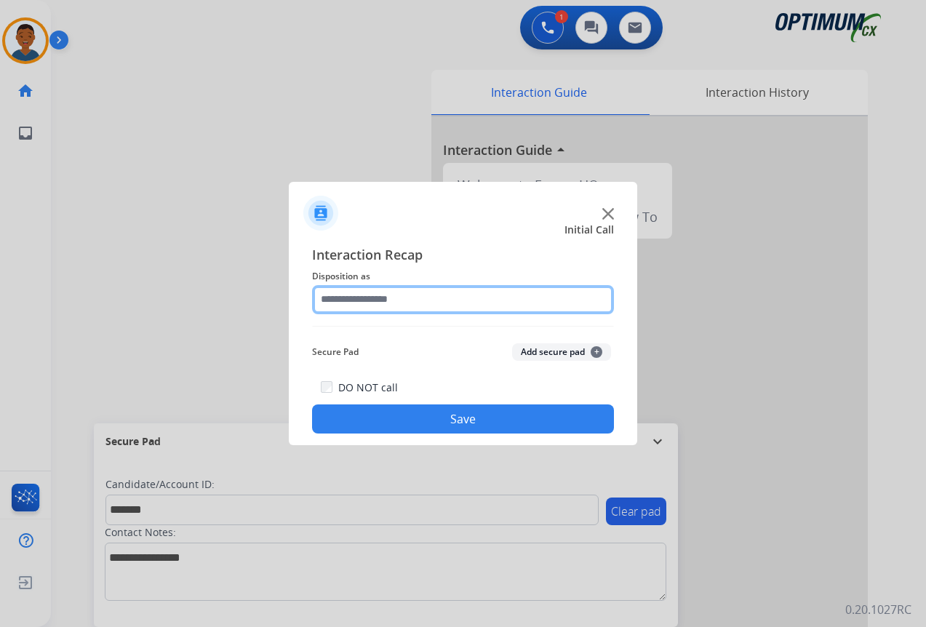
click at [333, 302] on input "text" at bounding box center [463, 299] width 302 height 29
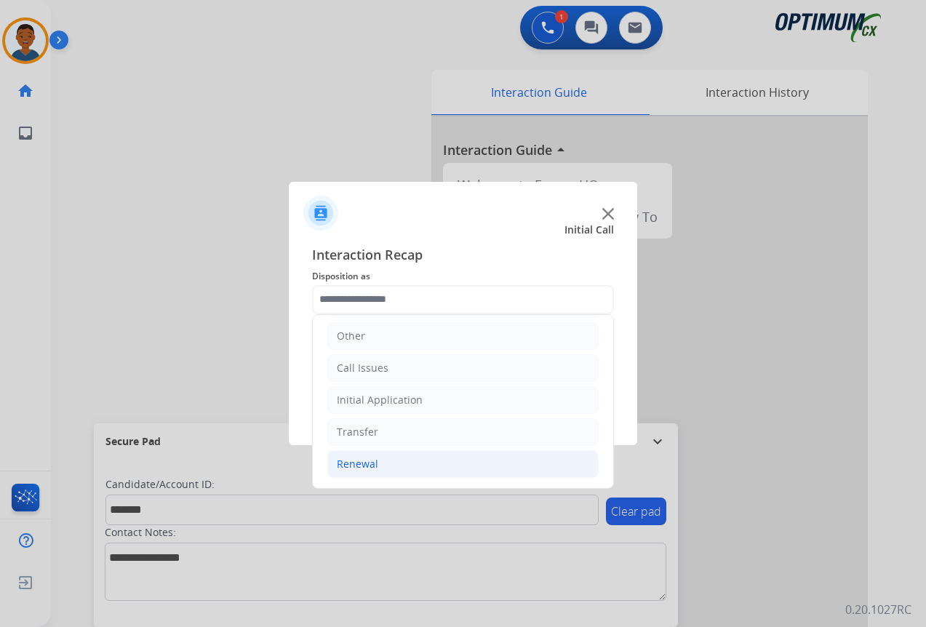
click at [346, 461] on div "Renewal" at bounding box center [357, 464] width 41 height 15
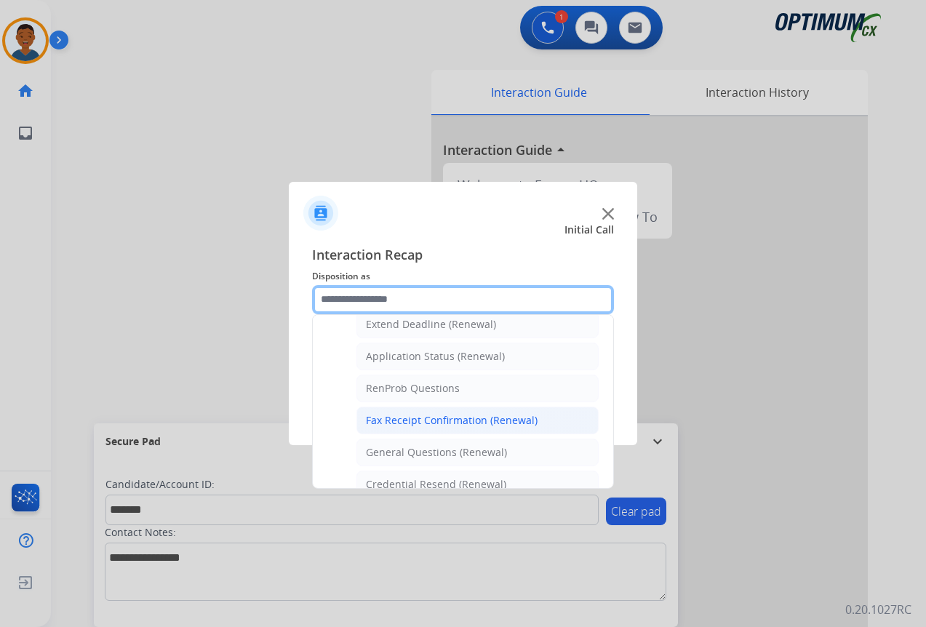
scroll to position [390, 0]
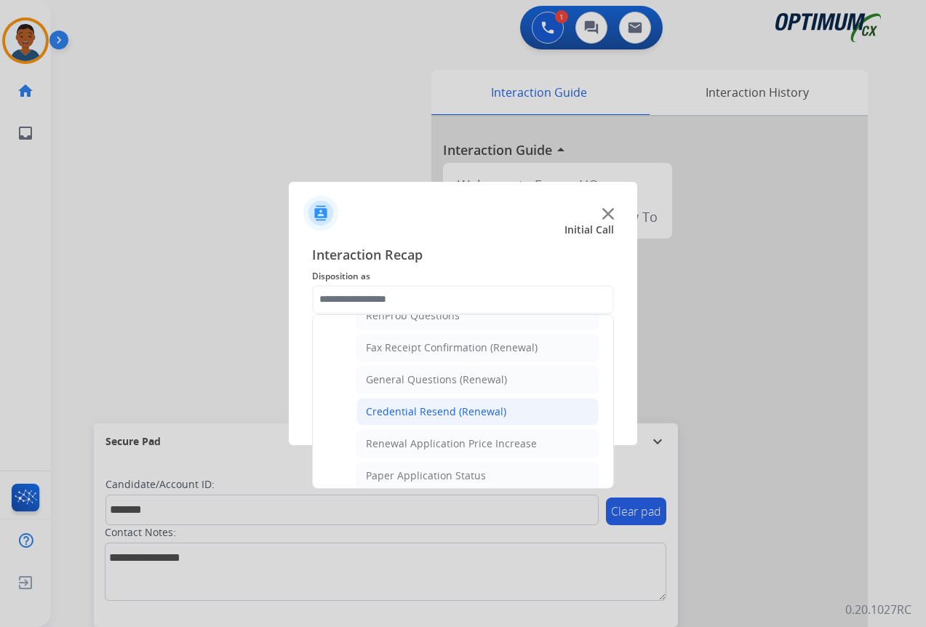
click at [378, 415] on div "Credential Resend (Renewal)" at bounding box center [436, 412] width 140 height 15
type input "**********"
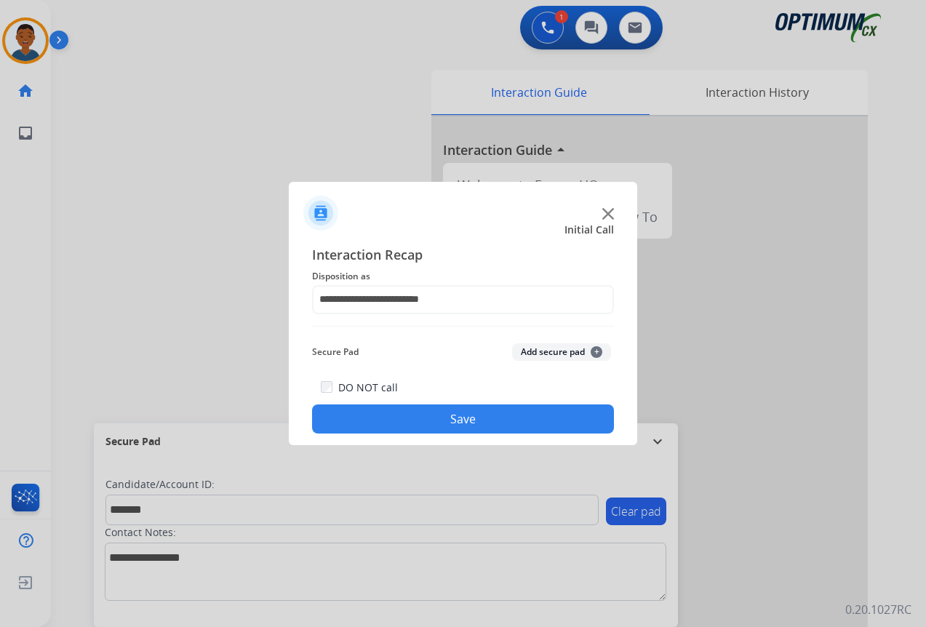
click at [552, 353] on button "Add secure pad +" at bounding box center [561, 351] width 99 height 17
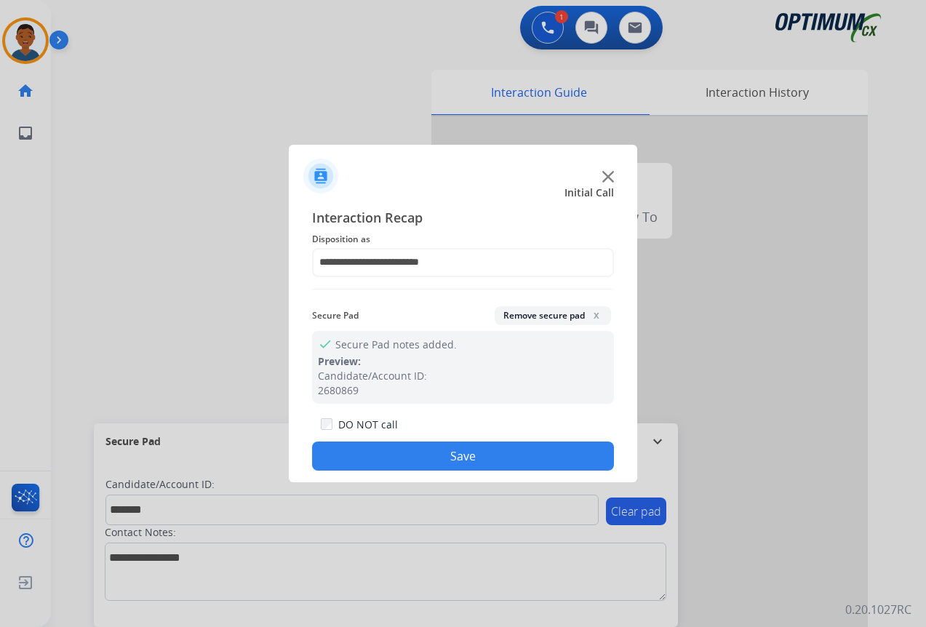
click at [509, 450] on button "Save" at bounding box center [463, 456] width 302 height 29
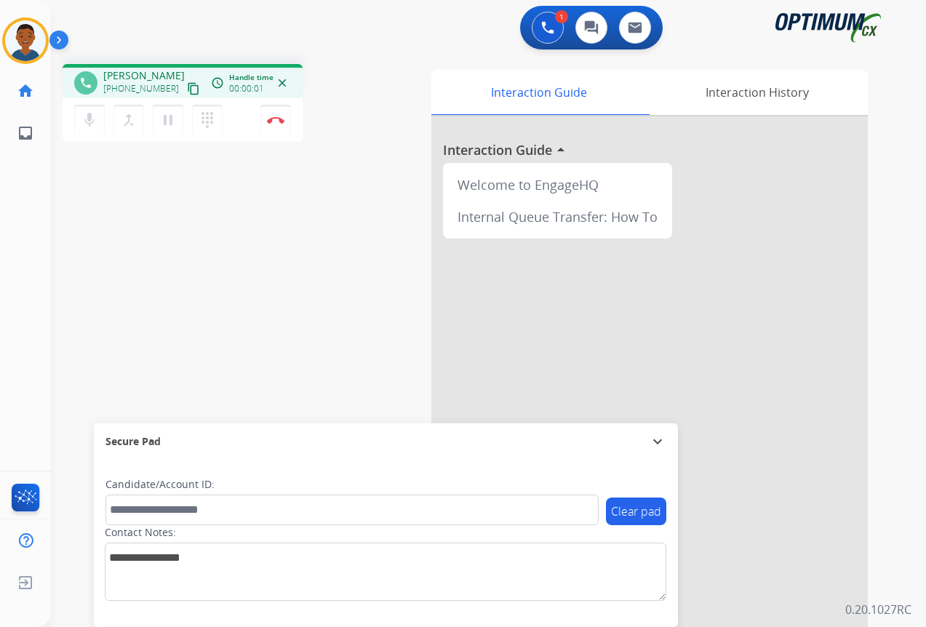
click at [187, 92] on mat-icon "content_copy" at bounding box center [193, 88] width 13 height 13
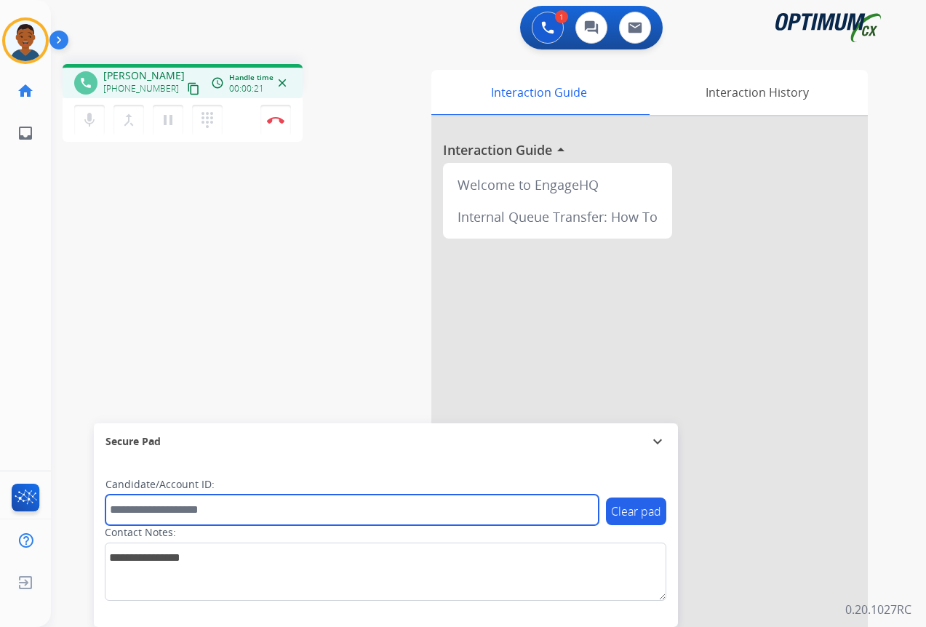
click at [190, 508] on input "text" at bounding box center [352, 510] width 493 height 31
paste input "*******"
type input "*******"
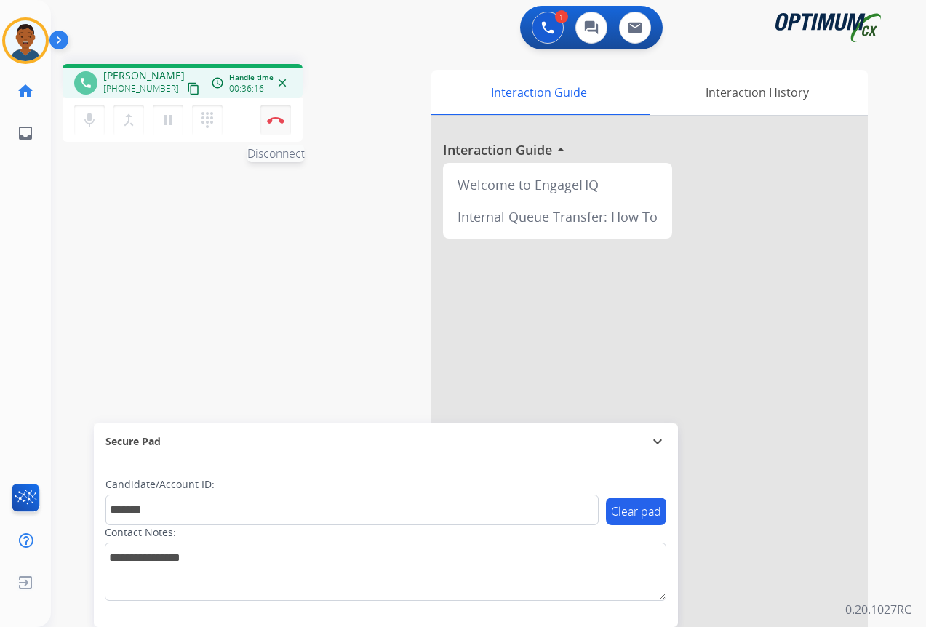
click at [273, 123] on img at bounding box center [275, 119] width 17 height 7
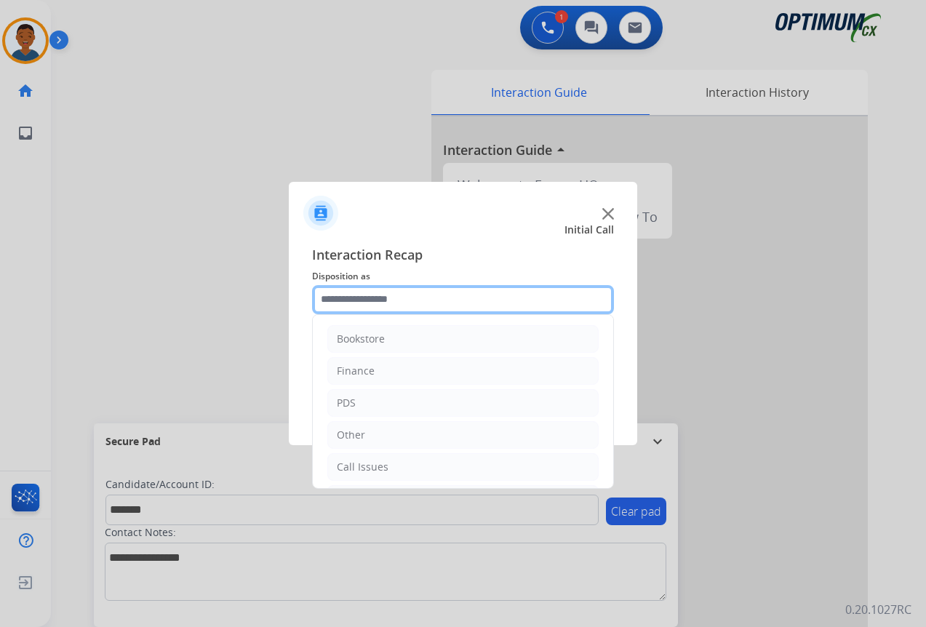
click at [333, 299] on input "text" at bounding box center [463, 299] width 302 height 29
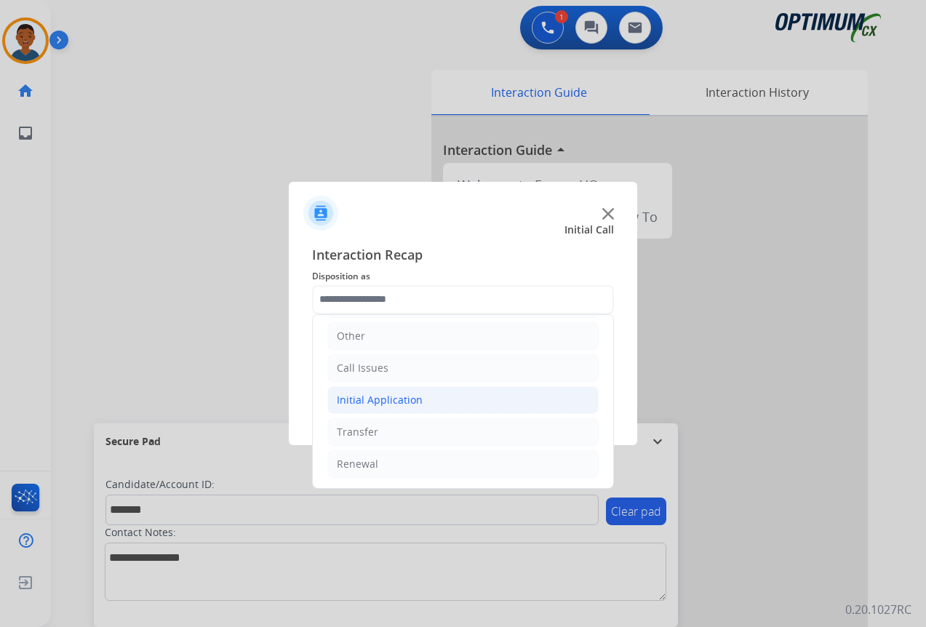
click at [341, 401] on div "Initial Application" at bounding box center [380, 400] width 86 height 15
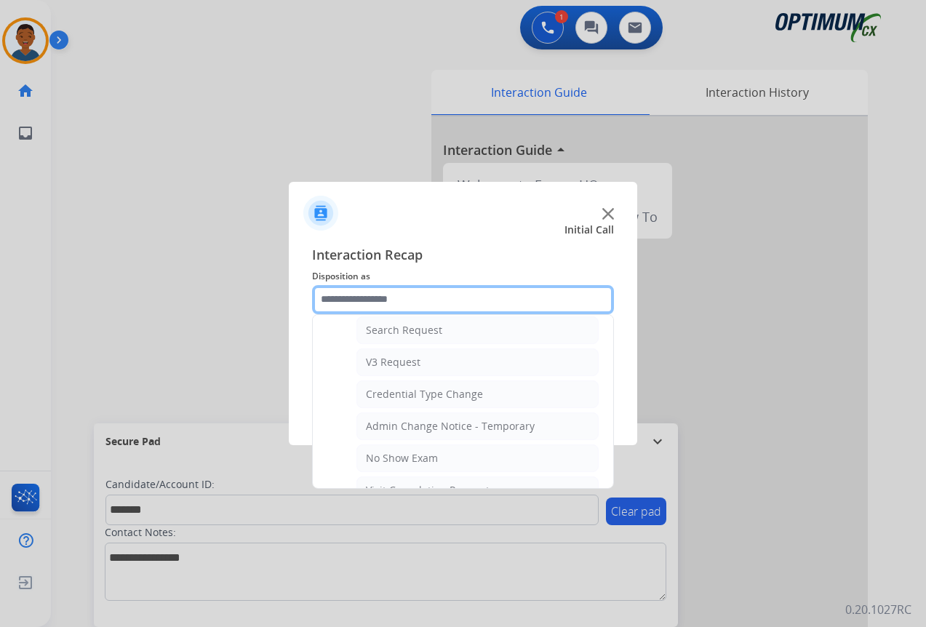
scroll to position [608, 0]
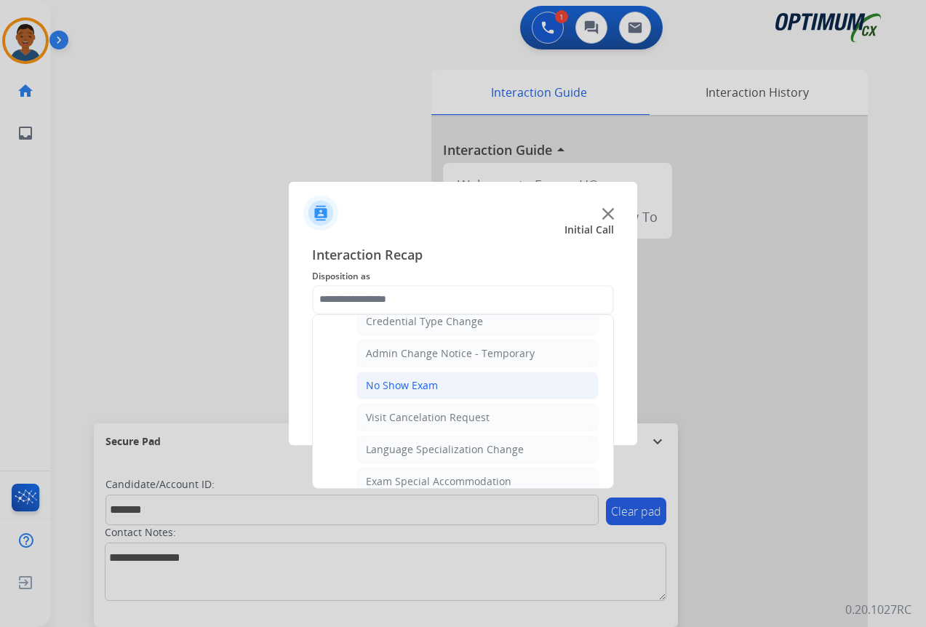
click at [415, 390] on div "No Show Exam" at bounding box center [402, 385] width 72 height 15
type input "**********"
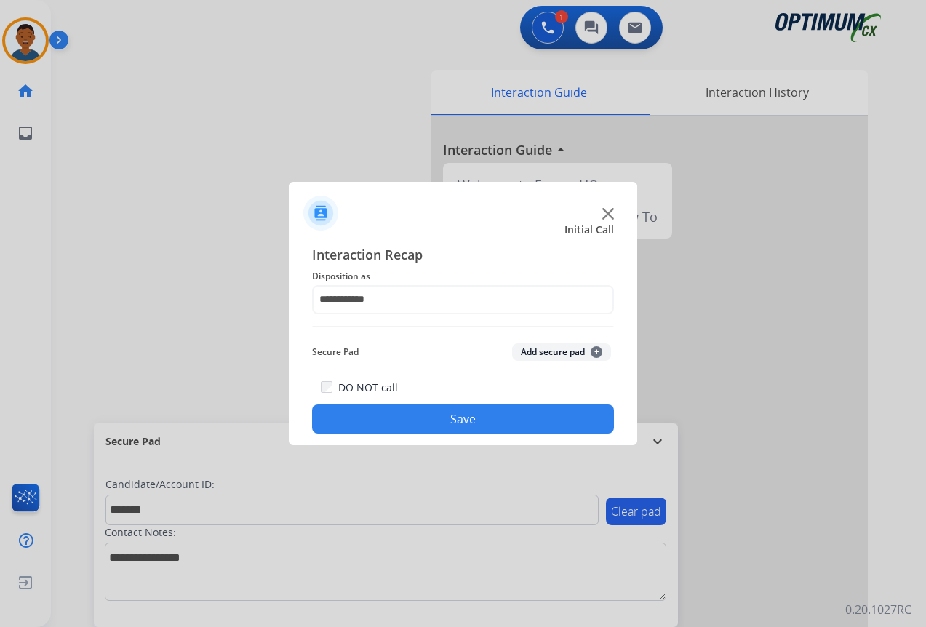
click at [524, 351] on button "Add secure pad +" at bounding box center [561, 351] width 99 height 17
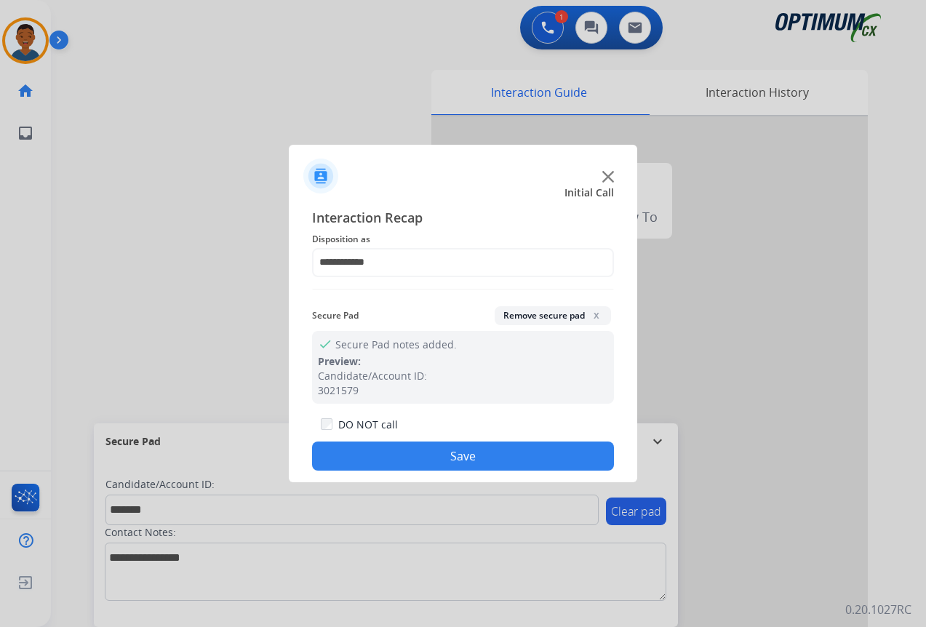
click at [503, 454] on button "Save" at bounding box center [463, 456] width 302 height 29
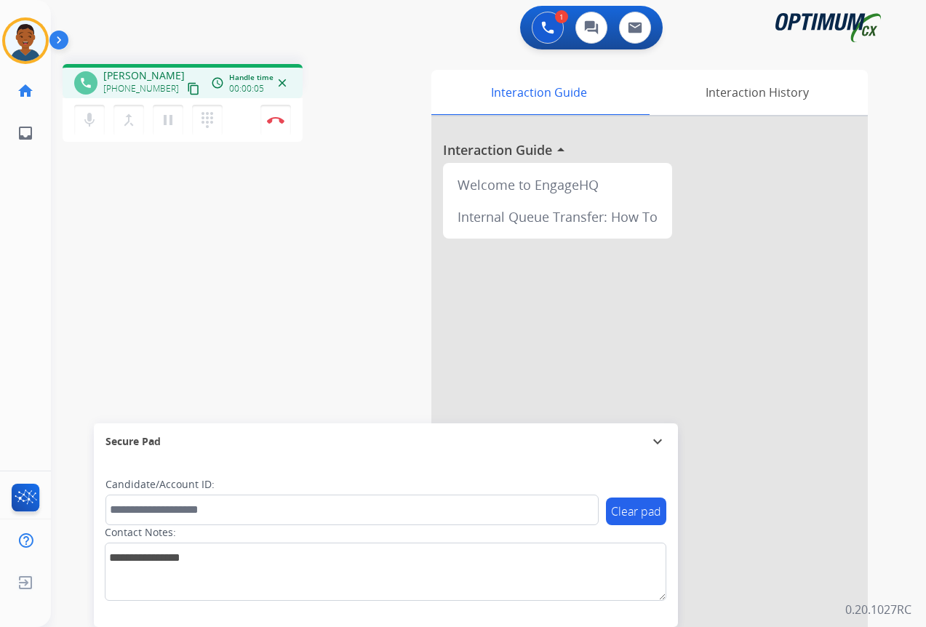
click at [187, 89] on mat-icon "content_copy" at bounding box center [193, 88] width 13 height 13
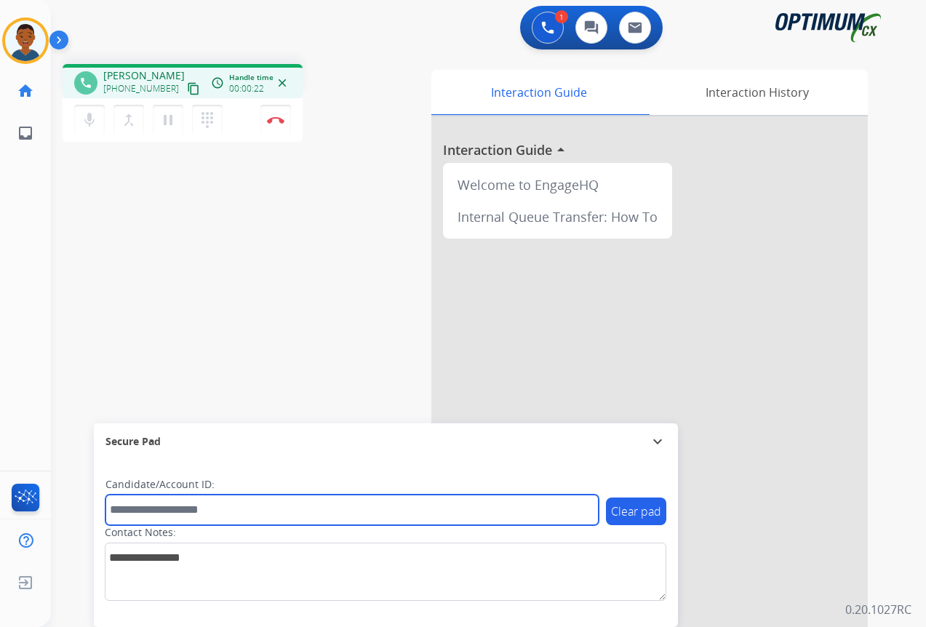
click at [175, 514] on input "text" at bounding box center [352, 510] width 493 height 31
paste input "*********"
type input "*********"
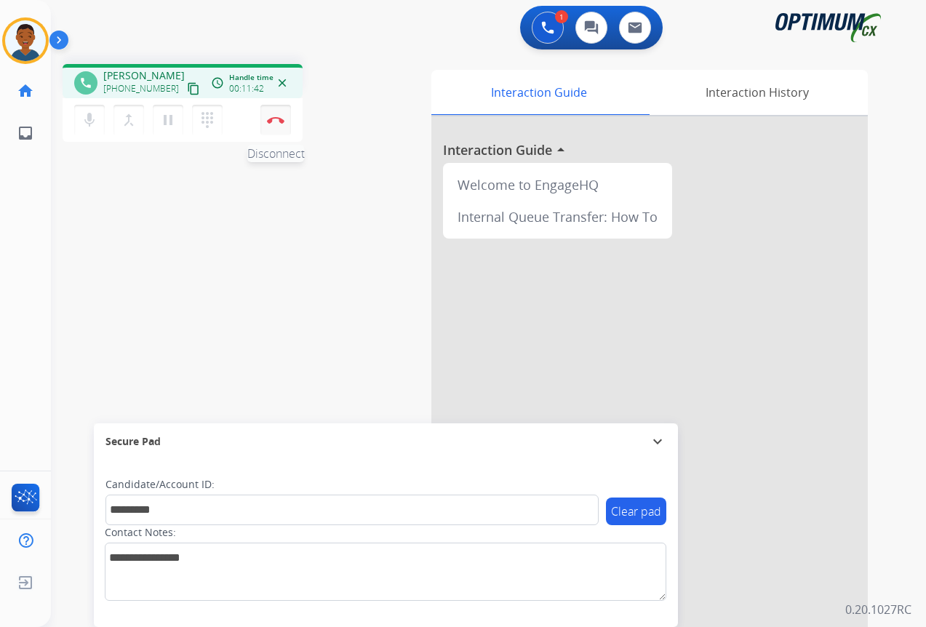
click at [277, 125] on button "Disconnect" at bounding box center [275, 120] width 31 height 31
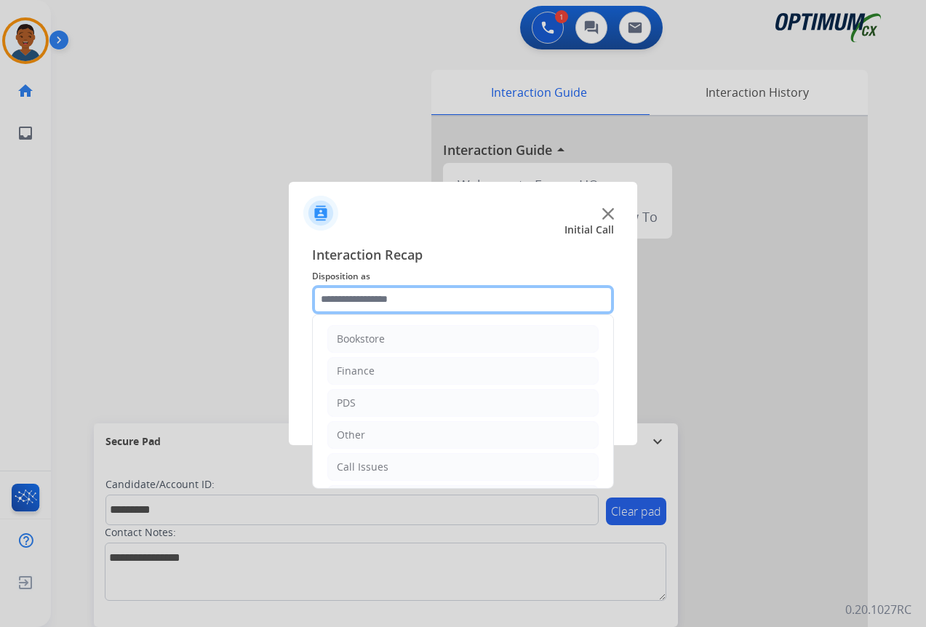
click at [336, 299] on input "text" at bounding box center [463, 299] width 302 height 29
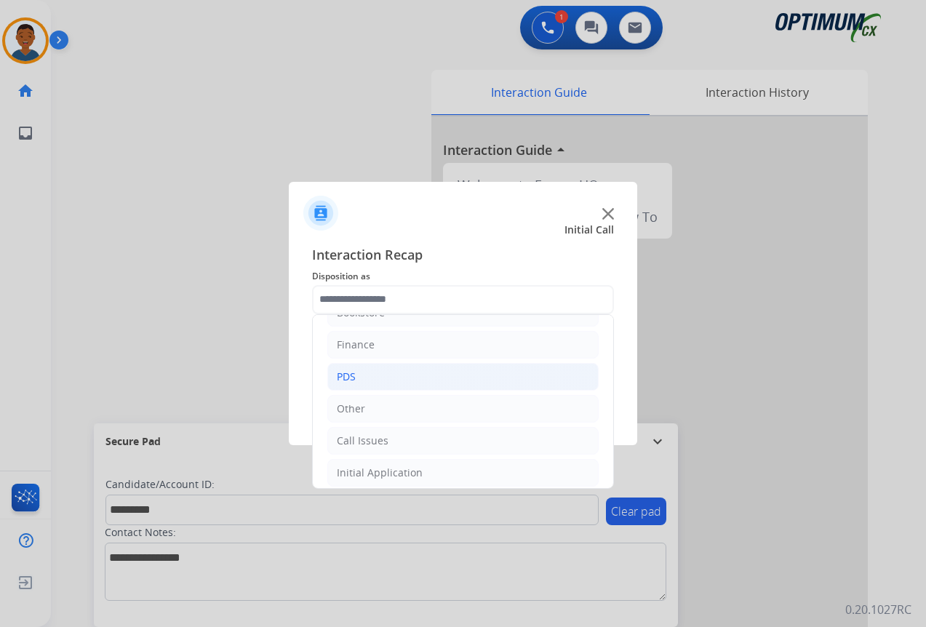
click at [343, 376] on div "PDS" at bounding box center [346, 377] width 19 height 15
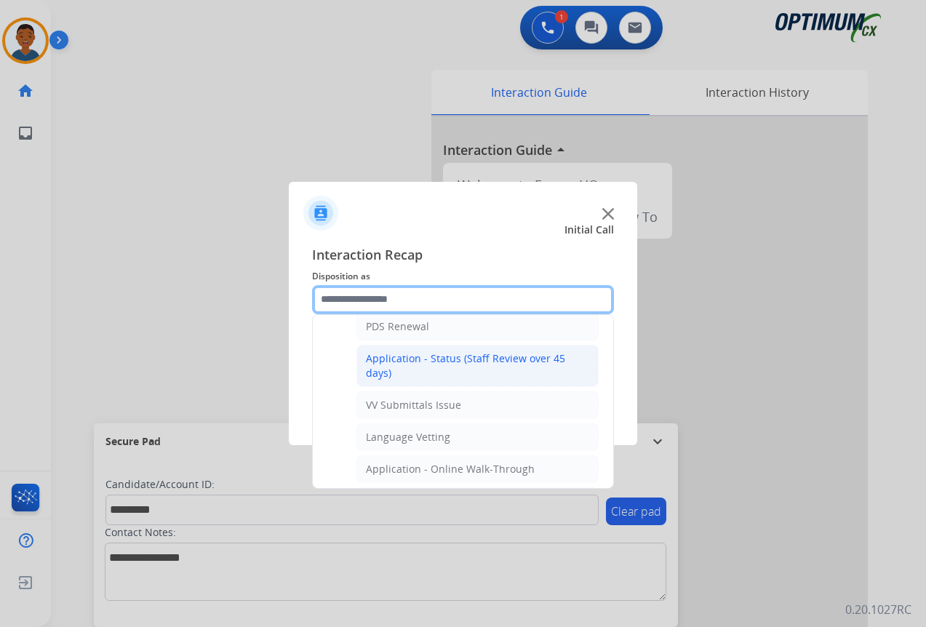
scroll to position [244, 0]
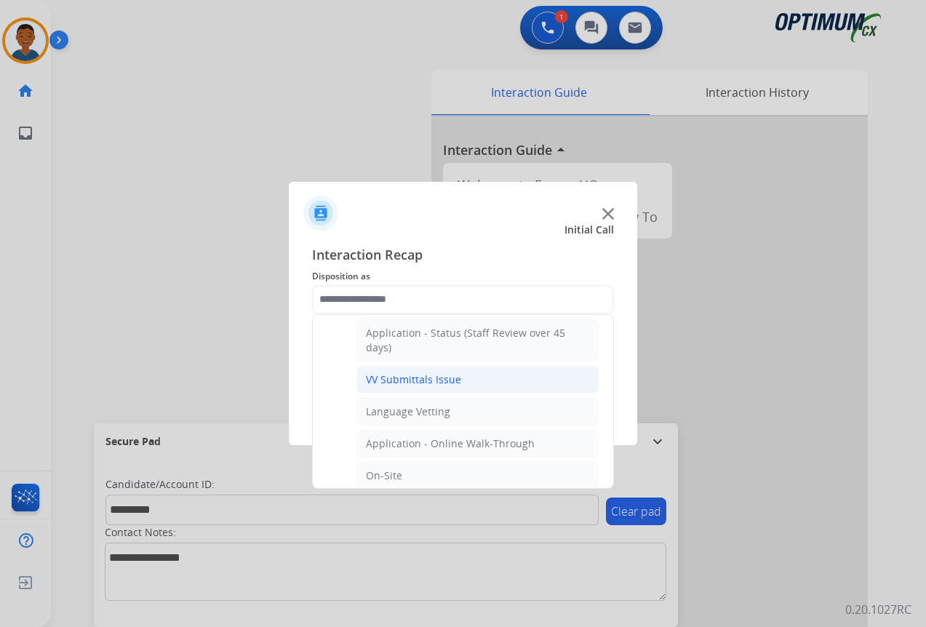
click at [374, 380] on div "VV Submittals Issue" at bounding box center [413, 380] width 95 height 15
type input "**********"
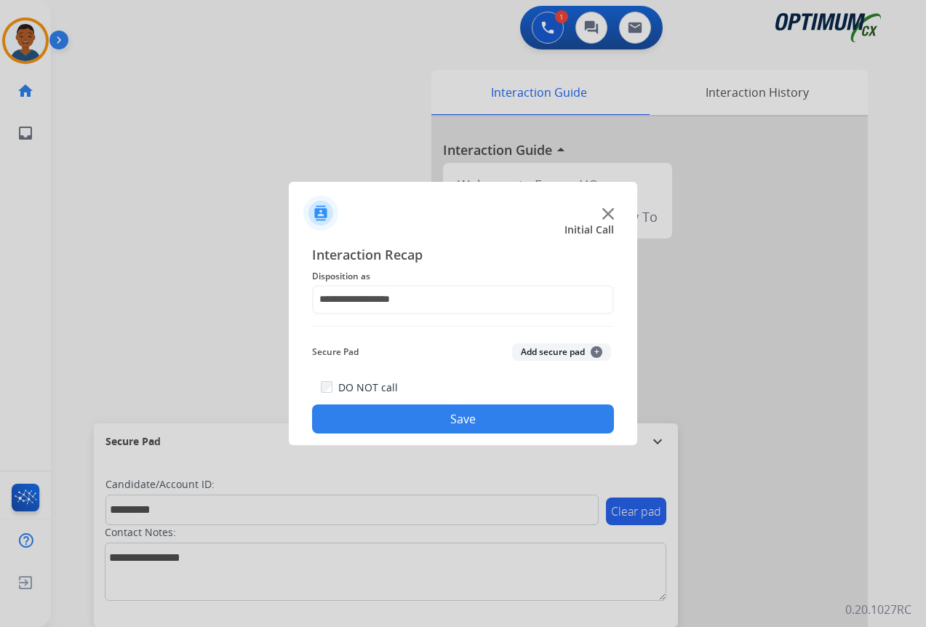
click at [546, 354] on button "Add secure pad +" at bounding box center [561, 351] width 99 height 17
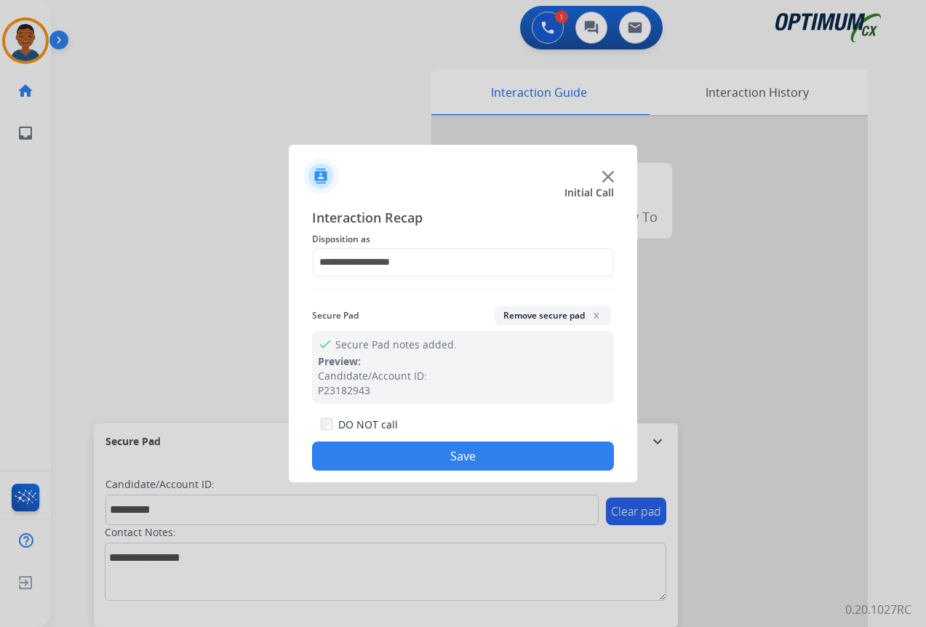
click at [516, 447] on button "Save" at bounding box center [463, 456] width 302 height 29
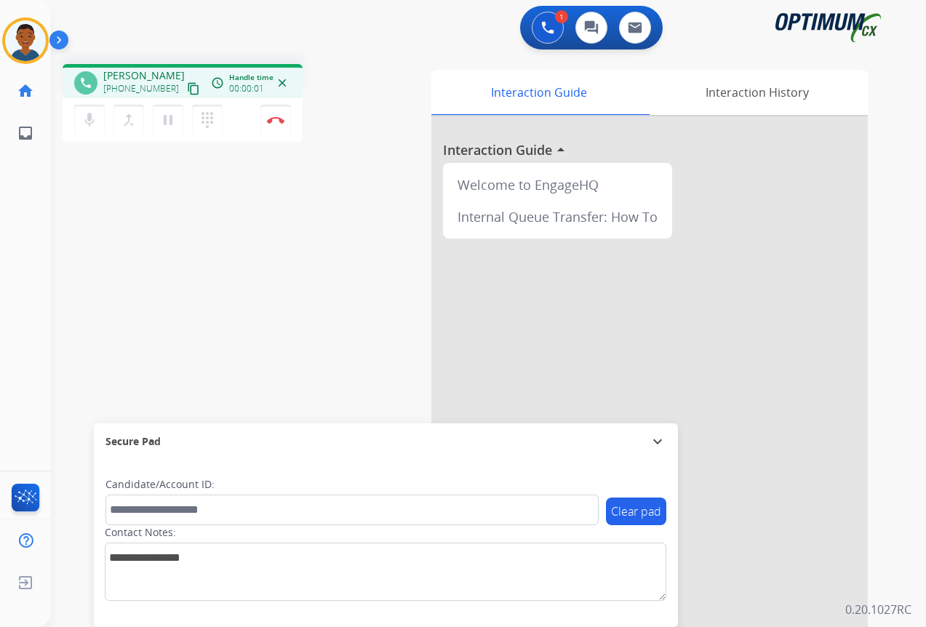
click at [187, 89] on mat-icon "content_copy" at bounding box center [193, 88] width 13 height 13
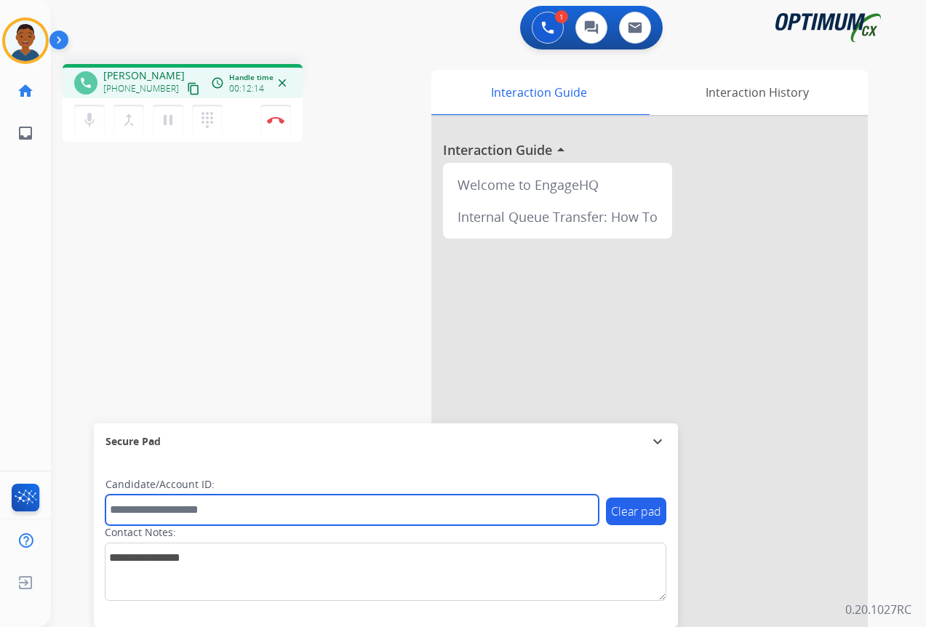
click at [180, 514] on input "text" at bounding box center [352, 510] width 493 height 31
paste input "*******"
type input "*******"
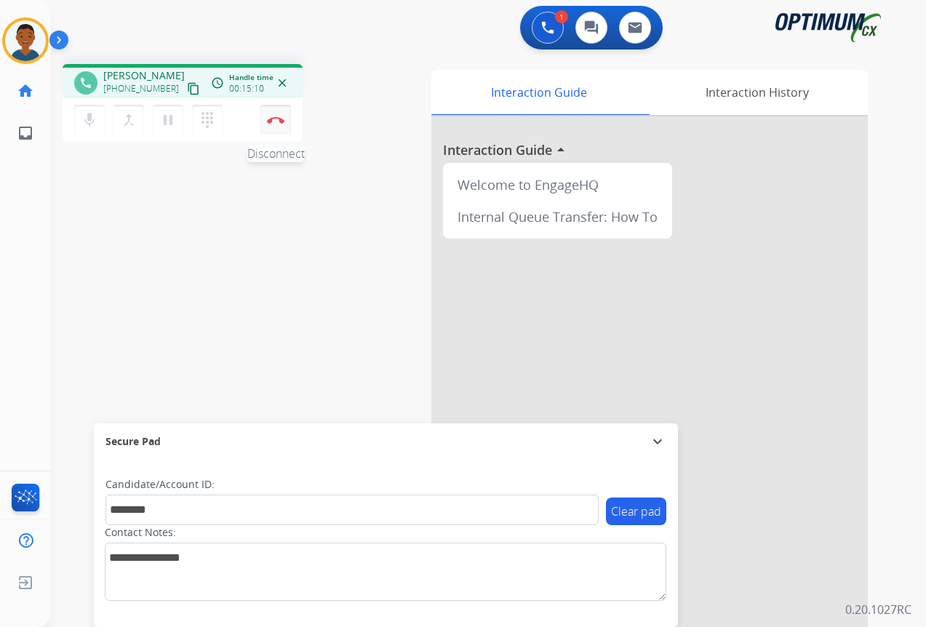
click at [276, 119] on img at bounding box center [275, 119] width 17 height 7
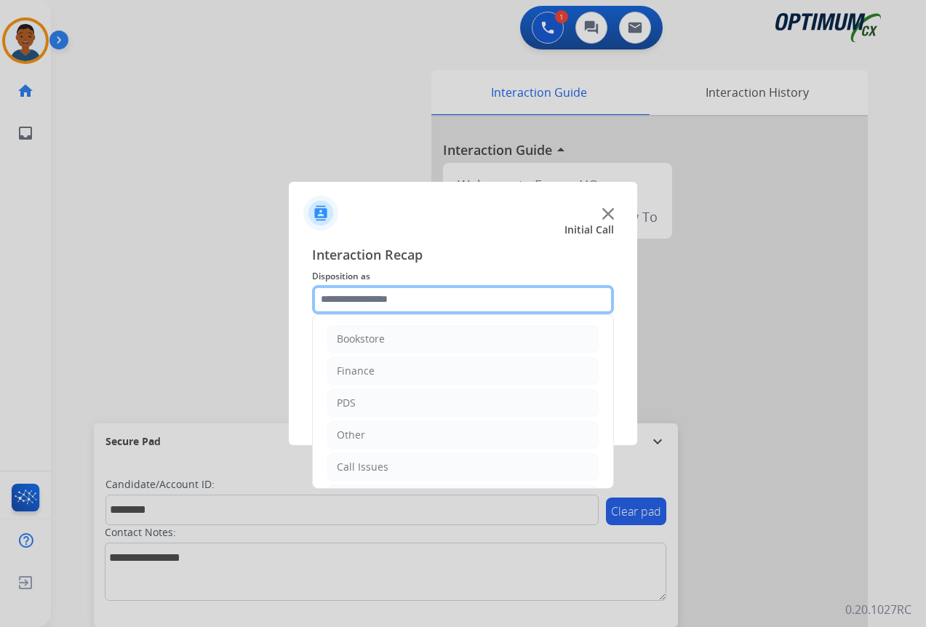
click at [354, 299] on input "text" at bounding box center [463, 299] width 302 height 29
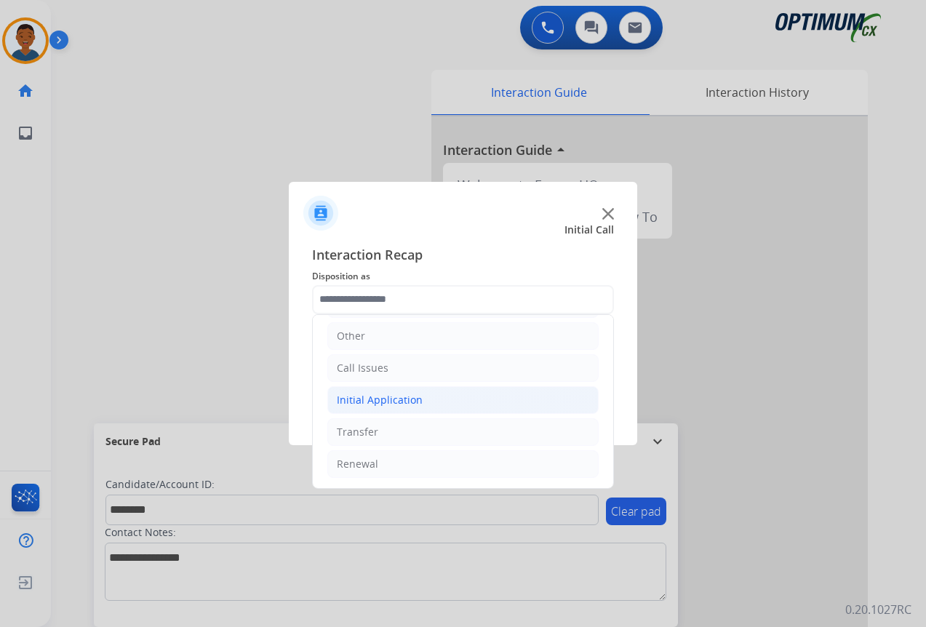
click at [359, 399] on div "Initial Application" at bounding box center [380, 400] width 86 height 15
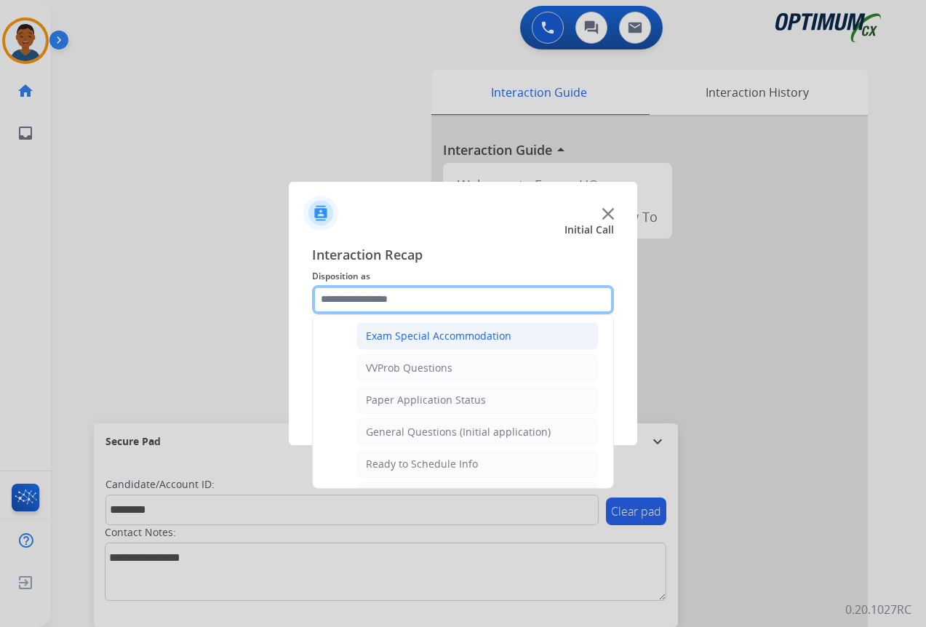
scroll to position [827, 0]
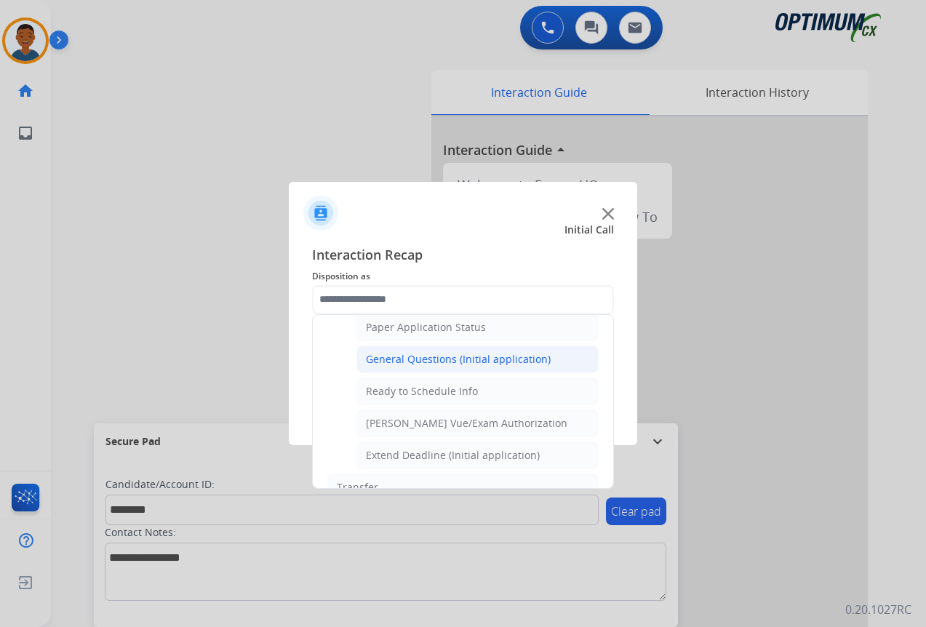
click at [403, 359] on div "General Questions (Initial application)" at bounding box center [458, 359] width 185 height 15
type input "**********"
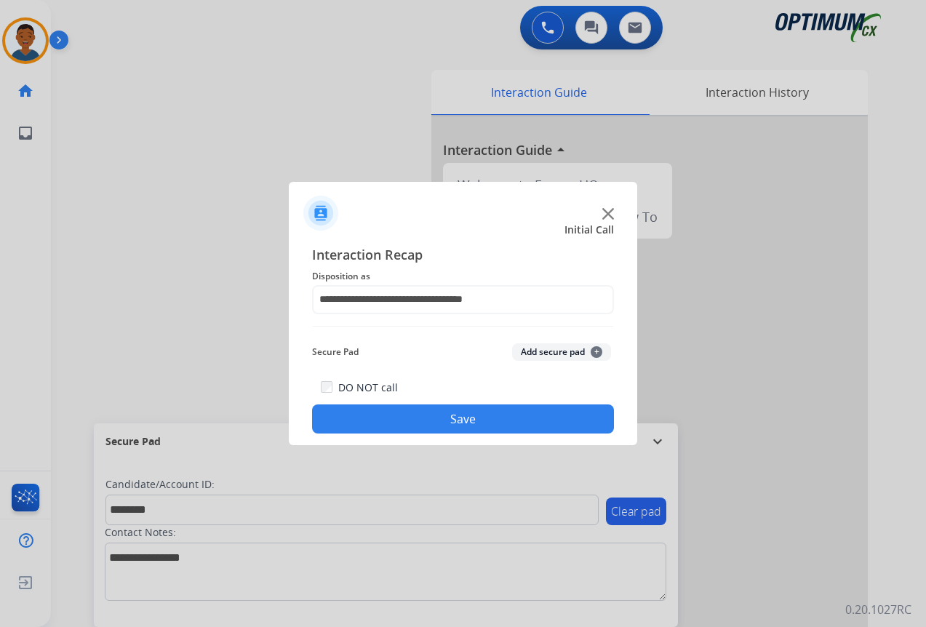
click at [562, 351] on button "Add secure pad +" at bounding box center [561, 351] width 99 height 17
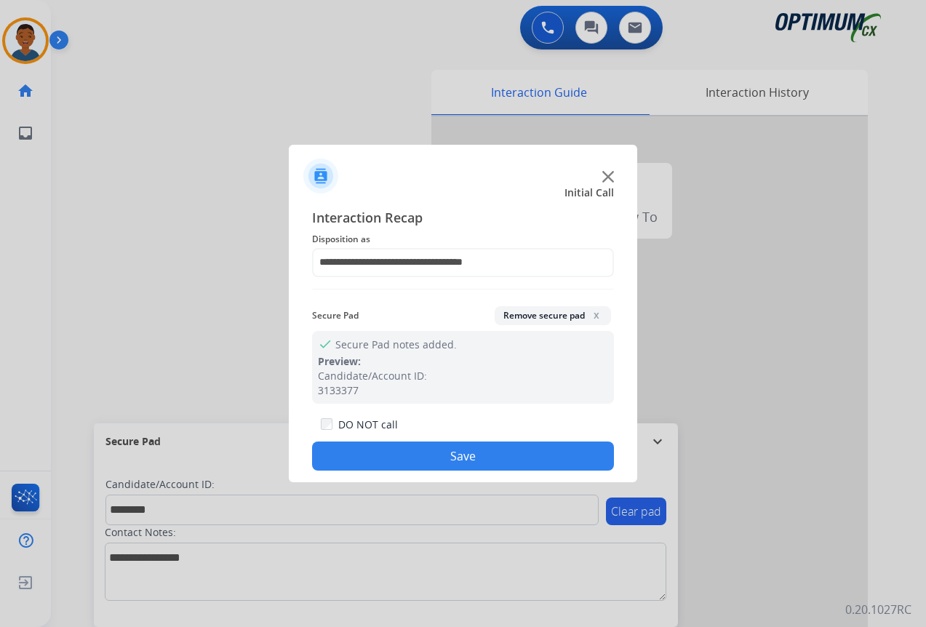
click at [488, 453] on button "Save" at bounding box center [463, 456] width 302 height 29
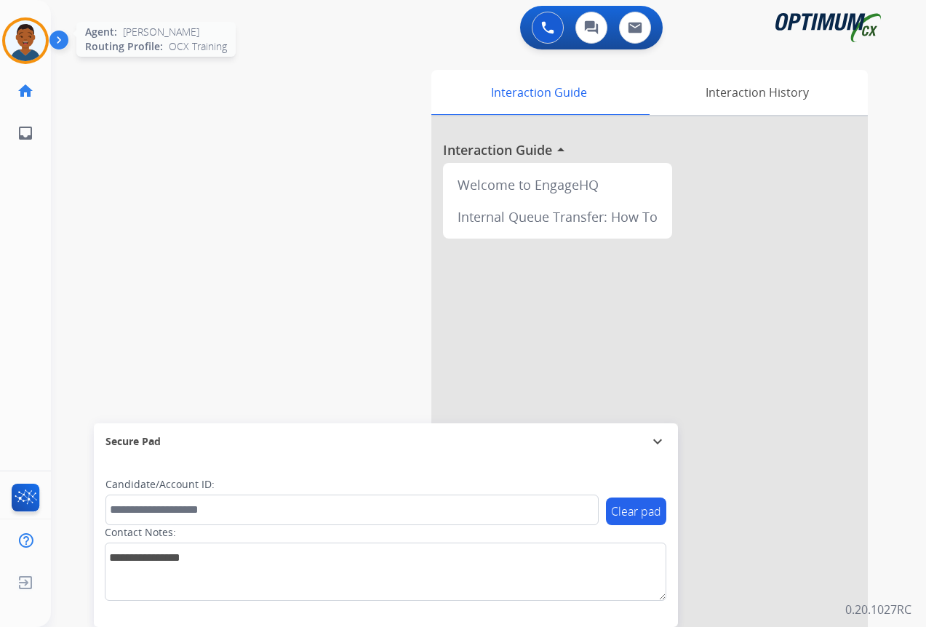
click at [26, 36] on img at bounding box center [25, 40] width 41 height 41
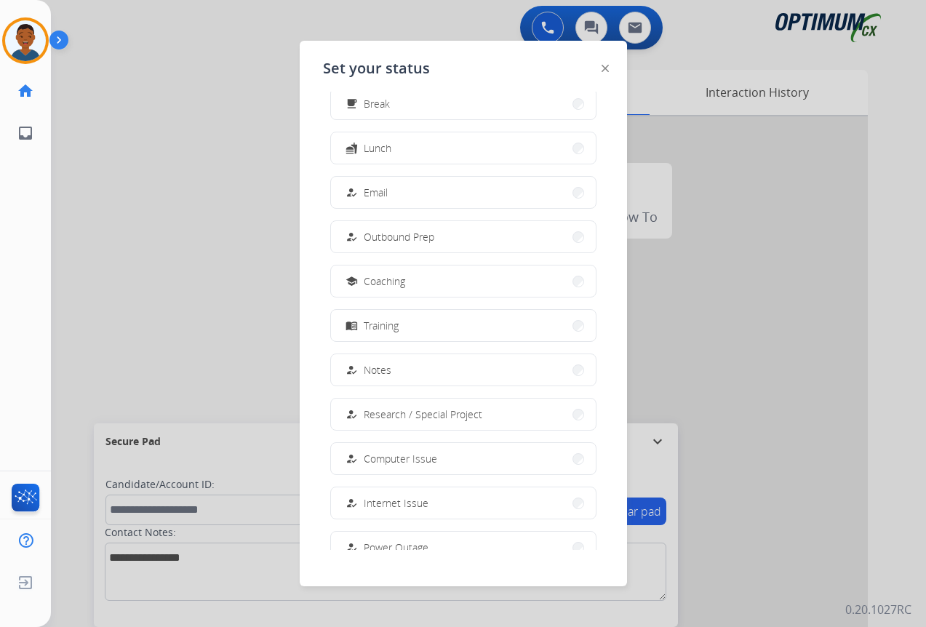
scroll to position [138, 0]
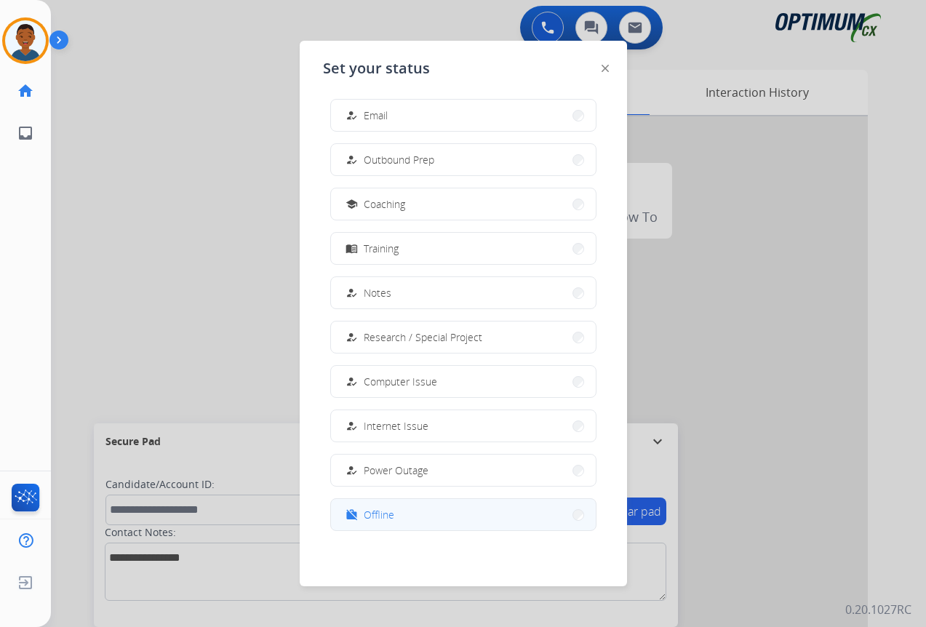
click at [410, 516] on button "work_off Offline" at bounding box center [463, 514] width 265 height 31
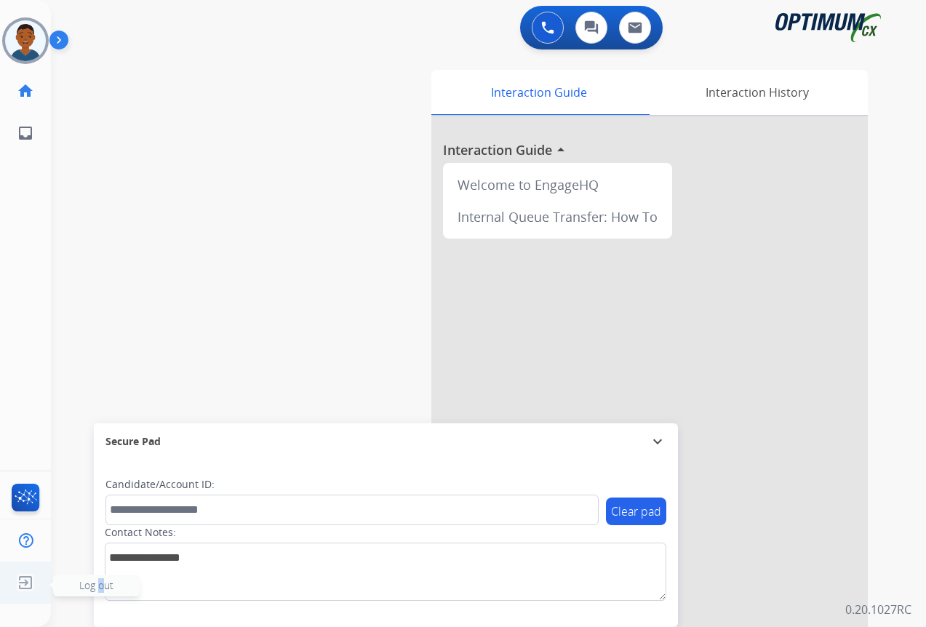
click at [102, 580] on span "Log out" at bounding box center [96, 585] width 34 height 14
